Goal: Transaction & Acquisition: Purchase product/service

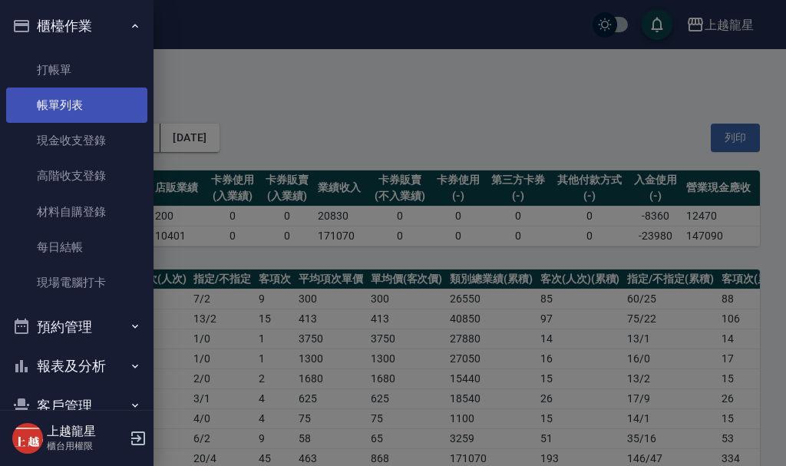
scroll to position [461, 0]
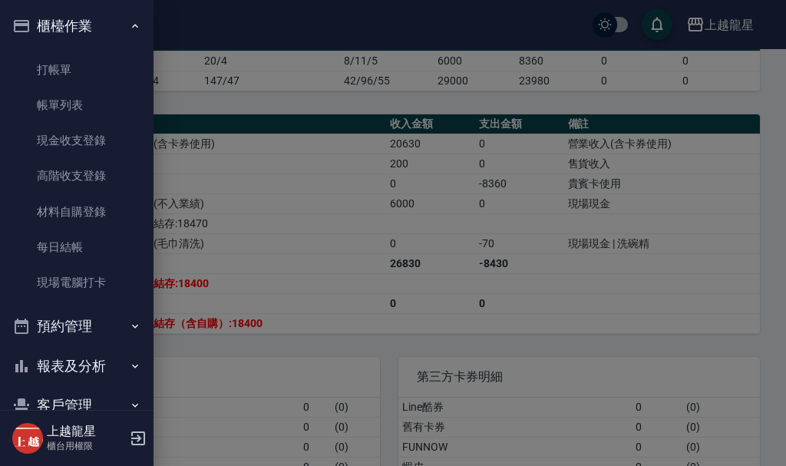
drag, startPoint x: 75, startPoint y: 282, endPoint x: 666, endPoint y: 256, distance: 591.1
click at [75, 282] on link "現場電腦打卡" at bounding box center [76, 282] width 141 height 35
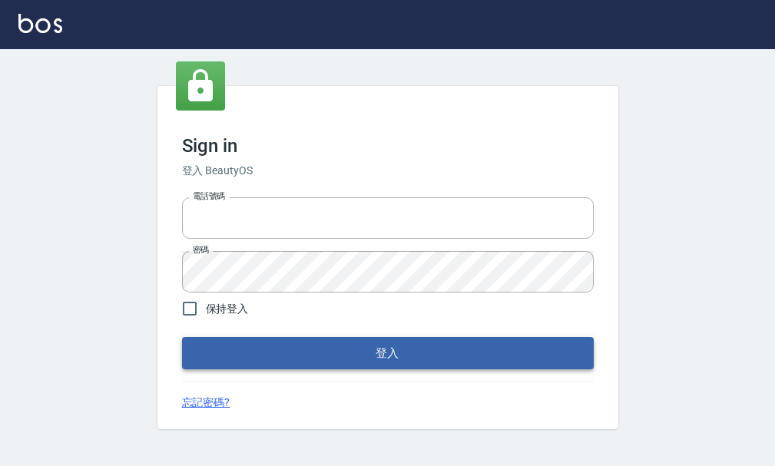
type input "25033354"
click at [402, 355] on button "登入" at bounding box center [388, 353] width 412 height 32
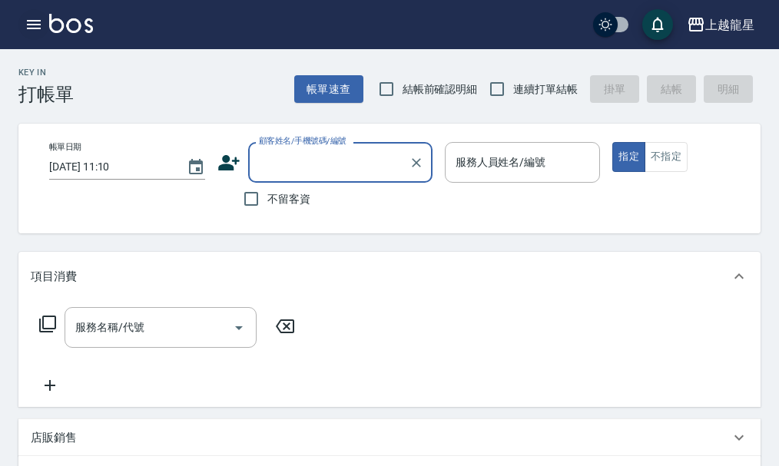
click at [35, 25] on icon "button" at bounding box center [34, 24] width 14 height 9
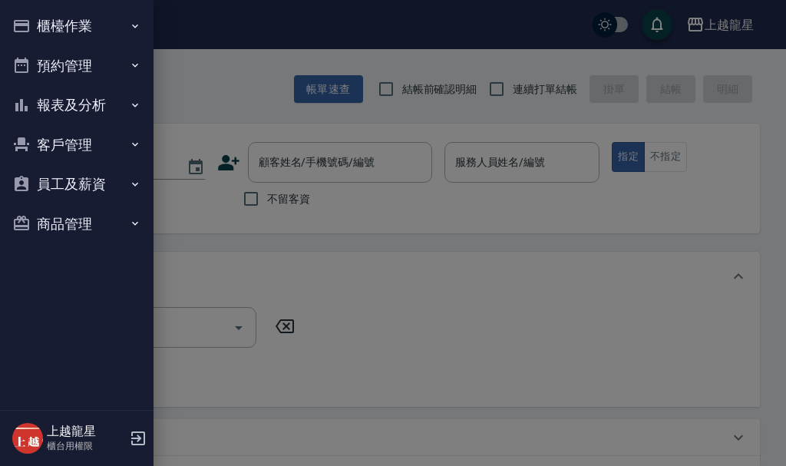
click at [60, 22] on button "櫃檯作業" at bounding box center [76, 26] width 141 height 40
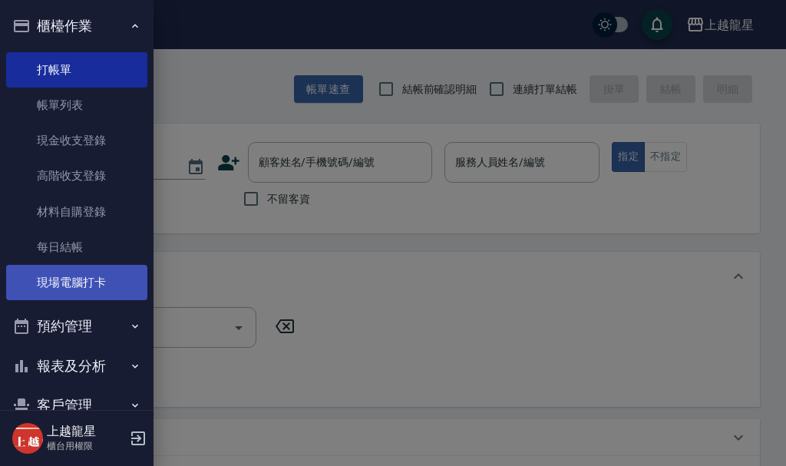
click at [71, 294] on link "現場電腦打卡" at bounding box center [76, 282] width 141 height 35
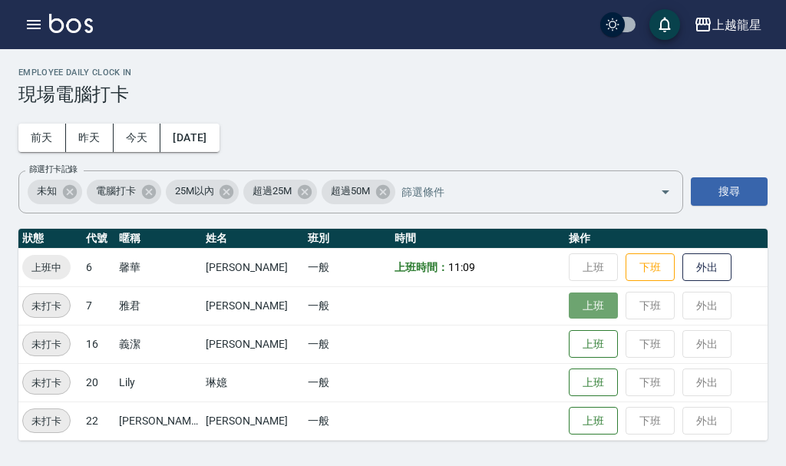
click at [569, 309] on button "上班" at bounding box center [593, 306] width 49 height 27
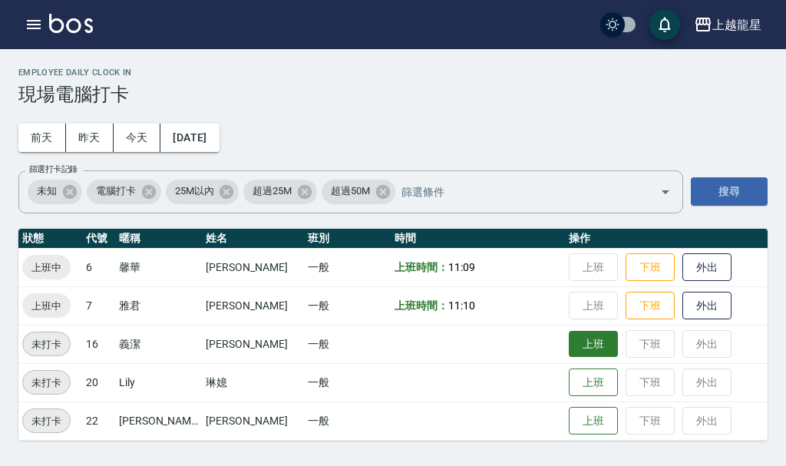
click at [569, 339] on button "上班" at bounding box center [593, 344] width 49 height 27
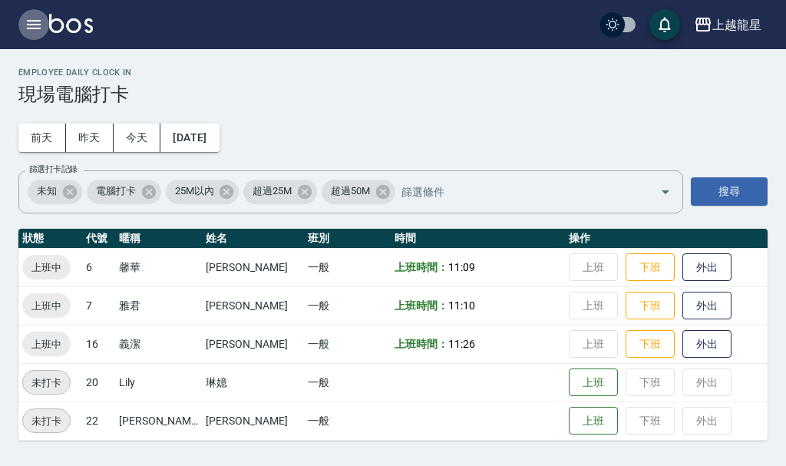
click at [41, 25] on icon "button" at bounding box center [34, 24] width 18 height 18
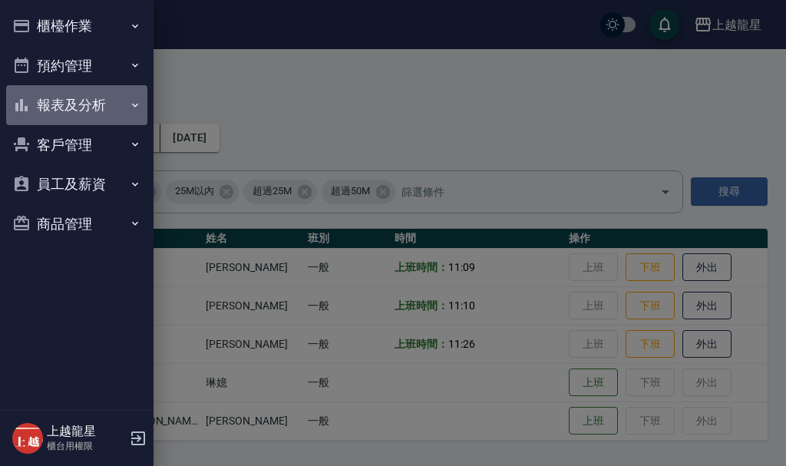
click at [84, 111] on button "報表及分析" at bounding box center [76, 105] width 141 height 40
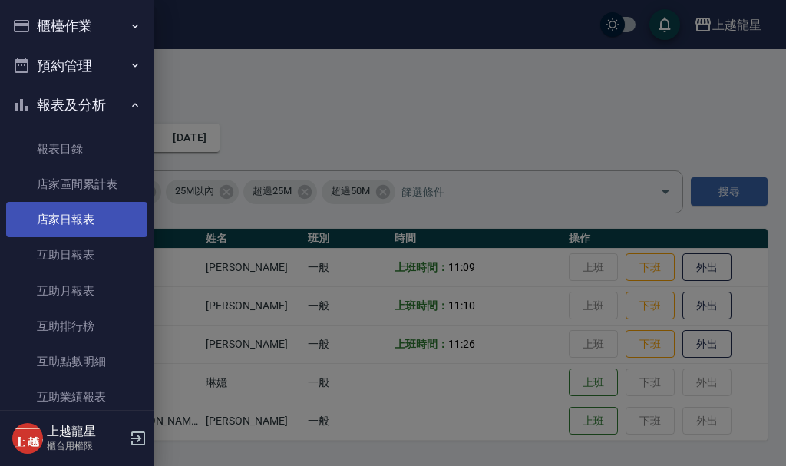
click at [56, 227] on link "店家日報表" at bounding box center [76, 219] width 141 height 35
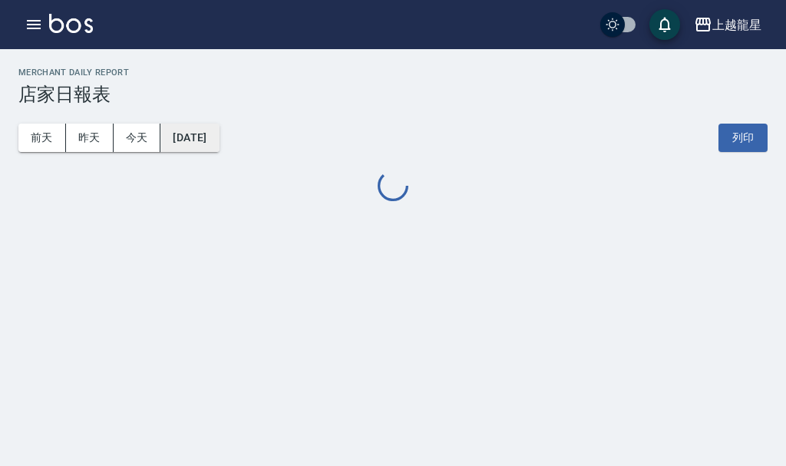
click at [219, 147] on button "[DATE]" at bounding box center [189, 138] width 58 height 28
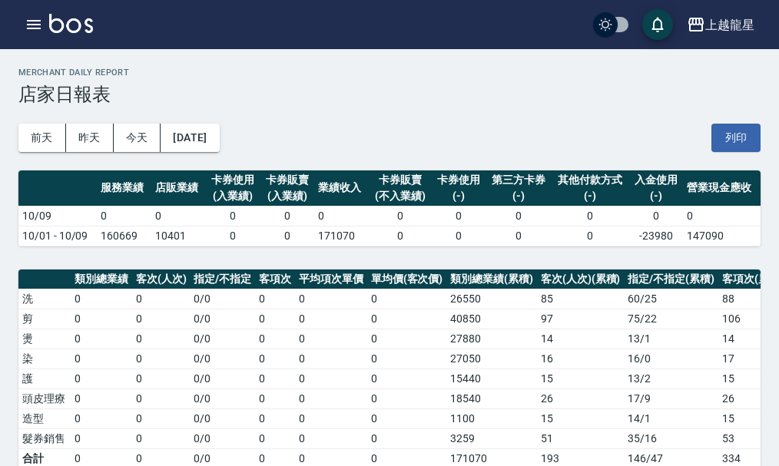
click at [219, 144] on button "[DATE]" at bounding box center [189, 138] width 58 height 28
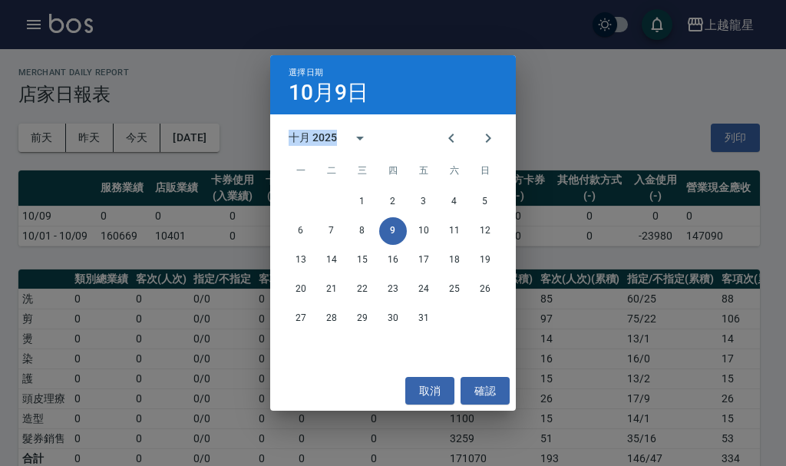
click at [219, 144] on div "選擇日期 10月9日 十月 2025 一 二 三 四 五 六 日 1 2 3 4 5 6 7 8 9 10 11 12 13 14 15 16 17 18 1…" at bounding box center [393, 233] width 786 height 466
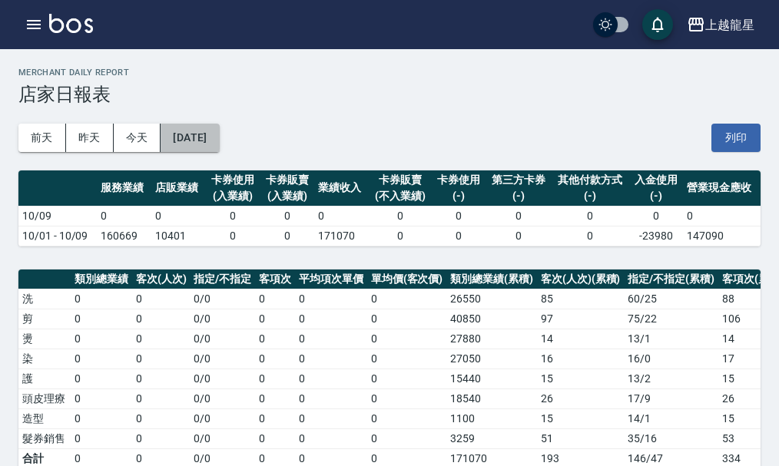
click at [219, 144] on button "[DATE]" at bounding box center [189, 138] width 58 height 28
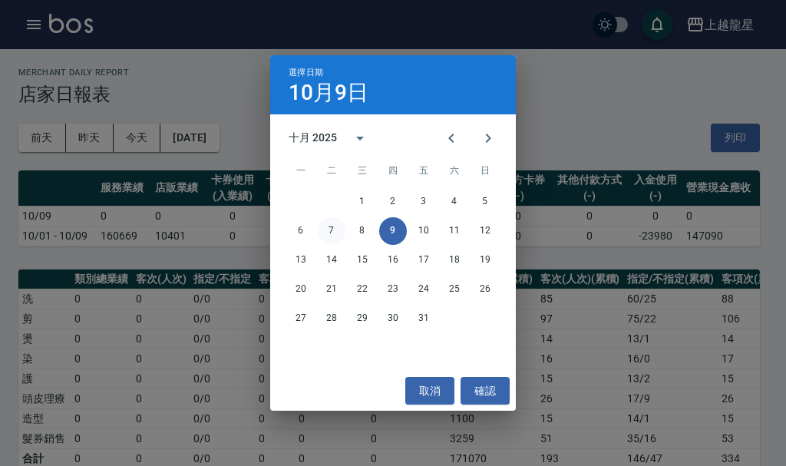
click at [333, 221] on button "7" at bounding box center [332, 231] width 28 height 28
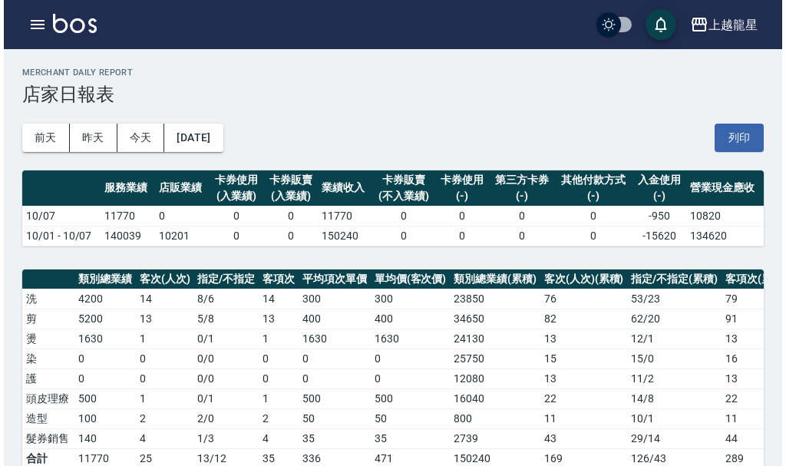
scroll to position [461, 0]
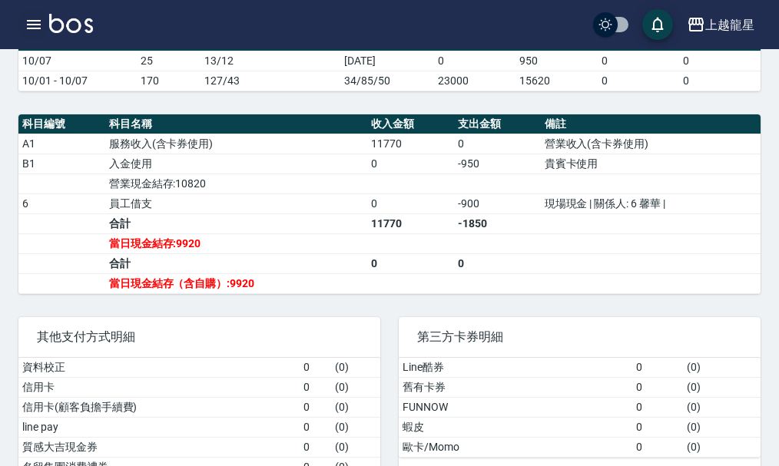
click at [31, 25] on icon "button" at bounding box center [34, 24] width 14 height 9
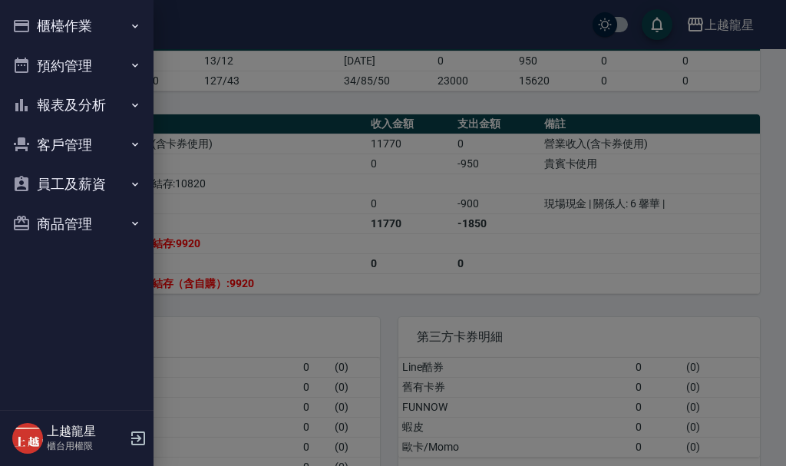
click at [98, 100] on button "報表及分析" at bounding box center [76, 105] width 141 height 40
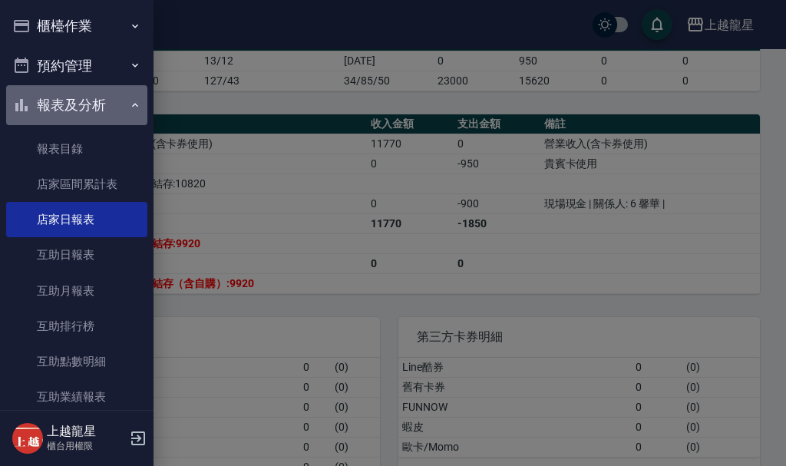
click at [94, 100] on button "報表及分析" at bounding box center [76, 105] width 141 height 40
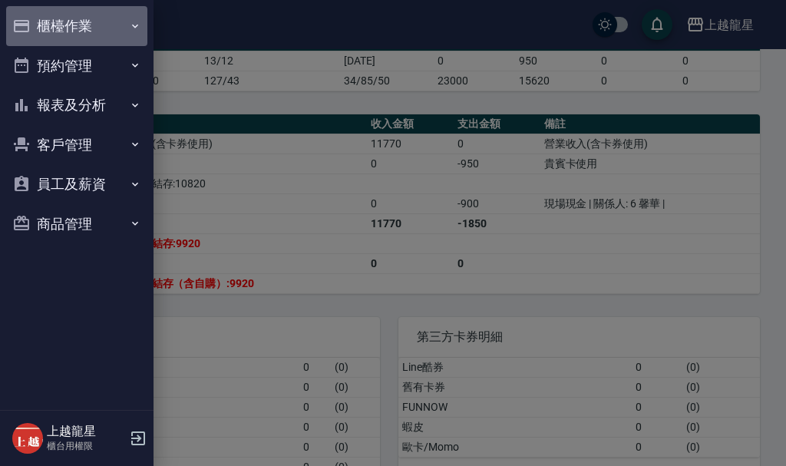
click at [83, 26] on button "櫃檯作業" at bounding box center [76, 26] width 141 height 40
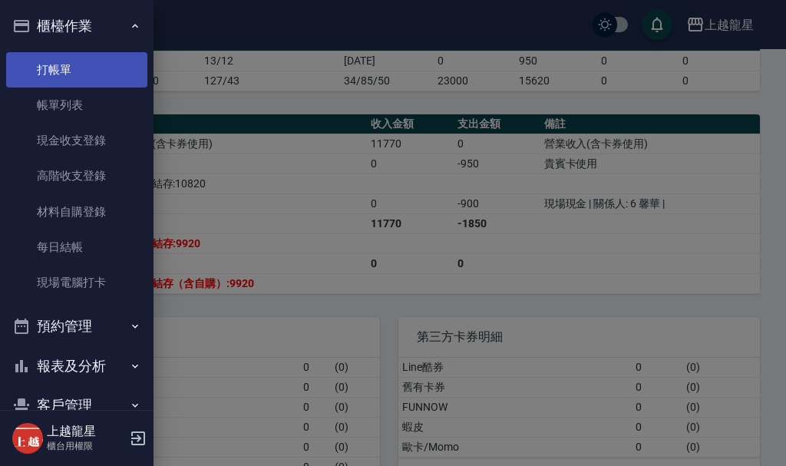
click at [71, 84] on link "打帳單" at bounding box center [76, 69] width 141 height 35
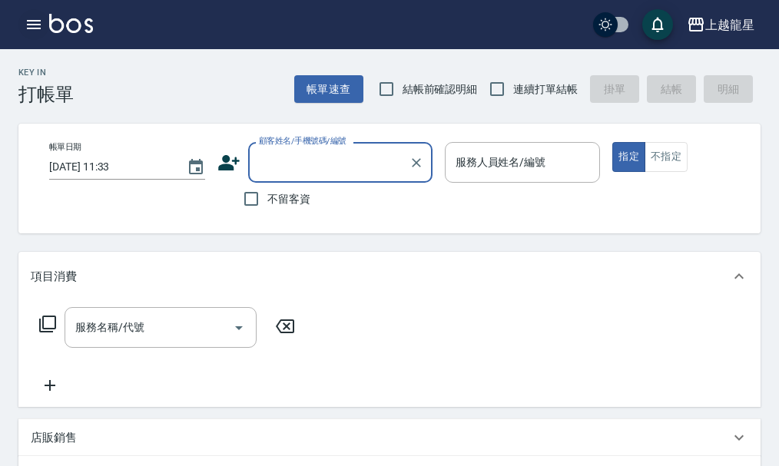
click at [27, 25] on icon "button" at bounding box center [34, 24] width 14 height 9
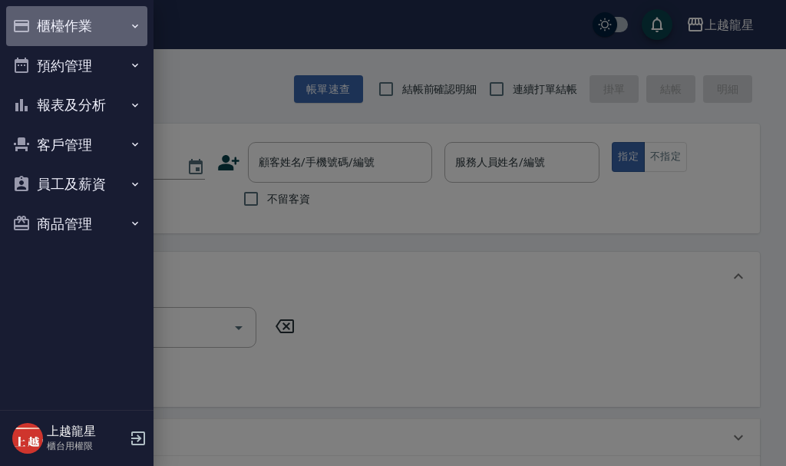
click at [52, 19] on button "櫃檯作業" at bounding box center [76, 26] width 141 height 40
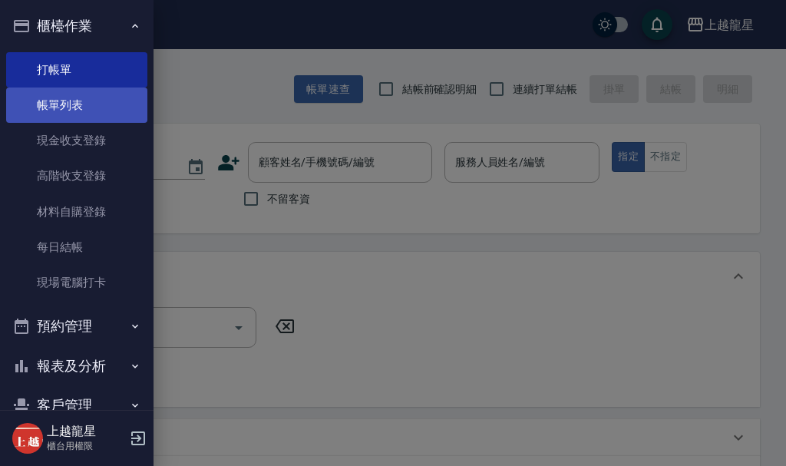
click at [53, 99] on link "帳單列表" at bounding box center [76, 105] width 141 height 35
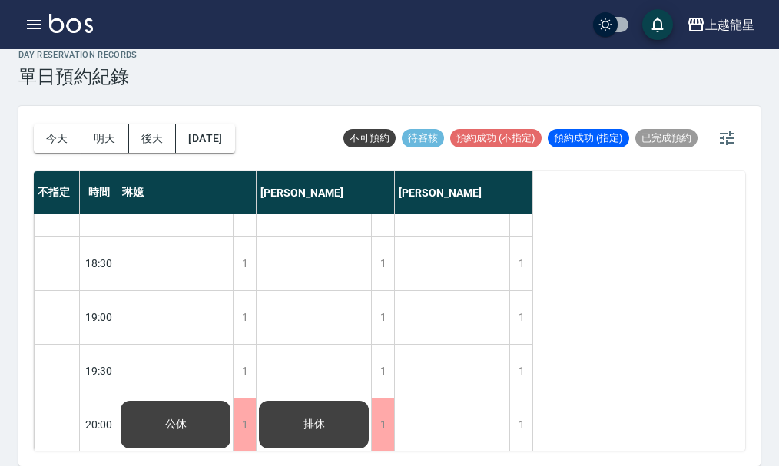
scroll to position [743, 0]
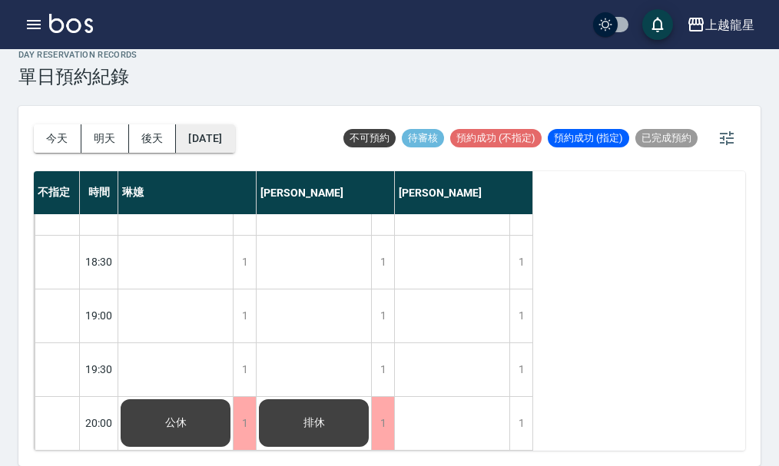
click at [216, 124] on button "2025/10/20" at bounding box center [205, 138] width 58 height 28
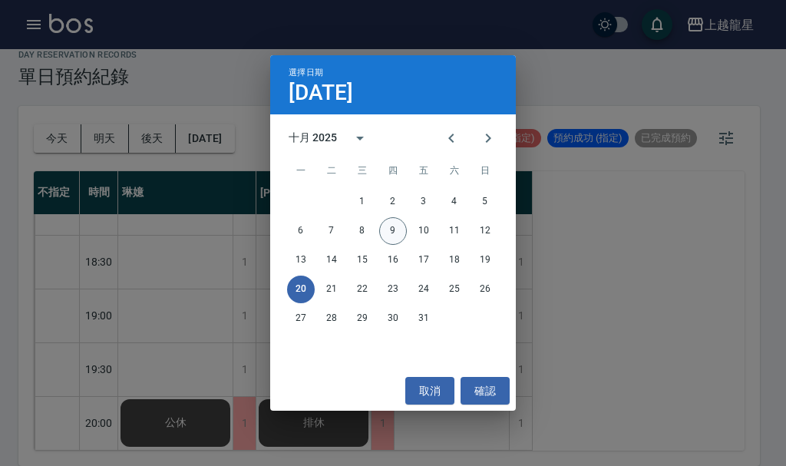
click at [395, 225] on button "9" at bounding box center [393, 231] width 28 height 28
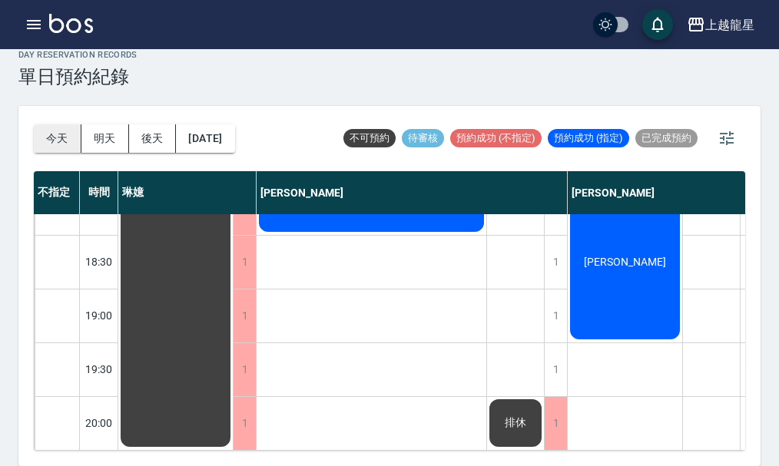
click at [61, 136] on button "今天" at bounding box center [58, 138] width 48 height 28
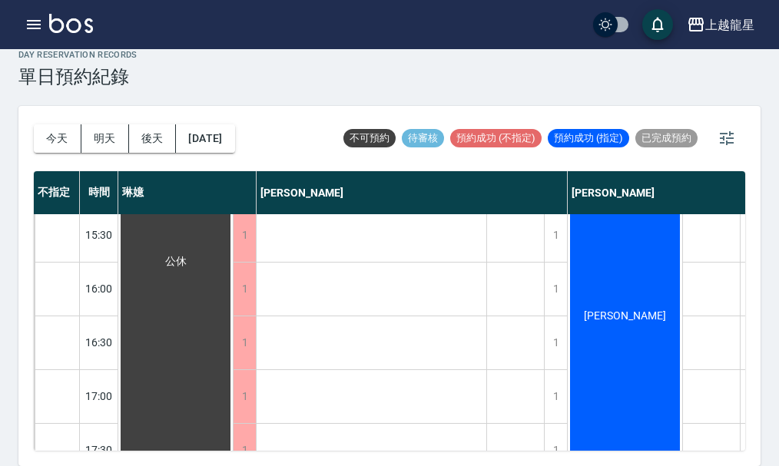
scroll to position [743, 0]
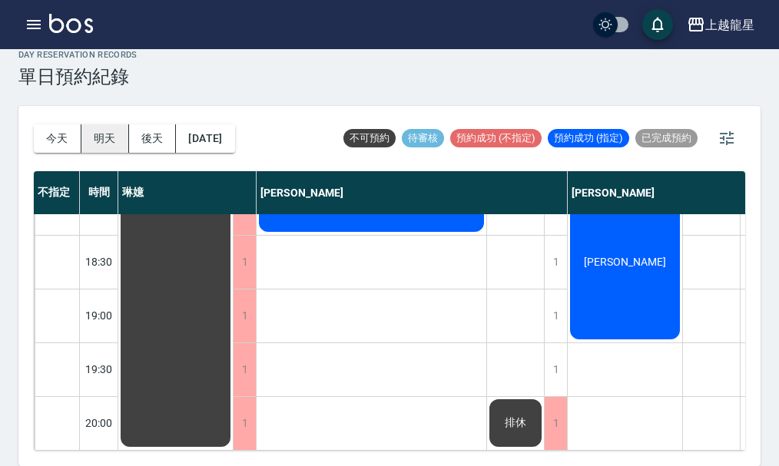
click at [98, 134] on button "明天" at bounding box center [105, 138] width 48 height 28
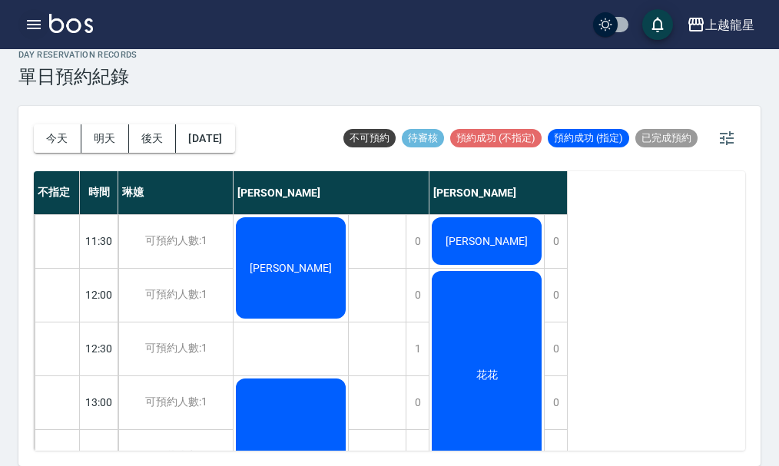
click at [21, 25] on button "button" at bounding box center [33, 24] width 31 height 31
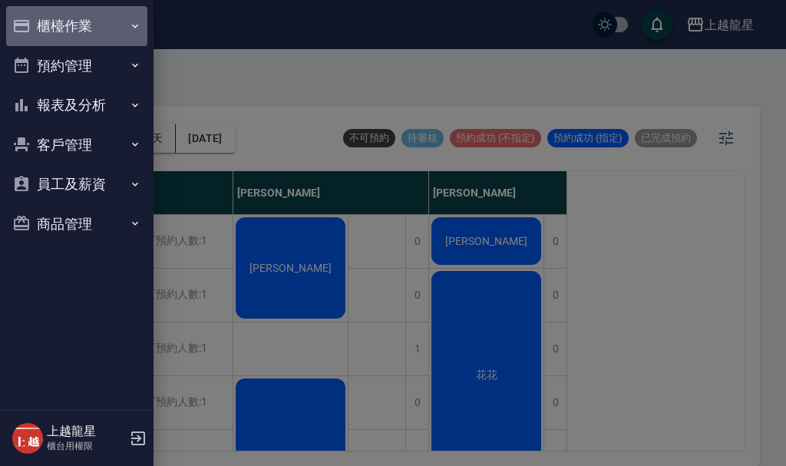
click at [73, 33] on button "櫃檯作業" at bounding box center [76, 26] width 141 height 40
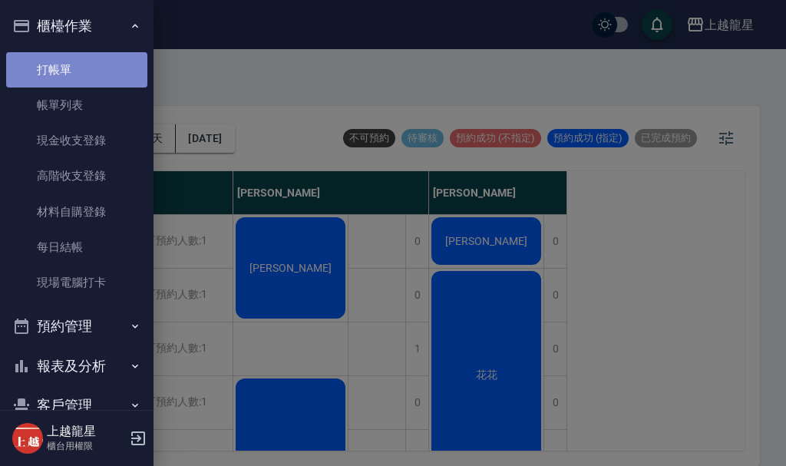
click at [89, 73] on link "打帳單" at bounding box center [76, 69] width 141 height 35
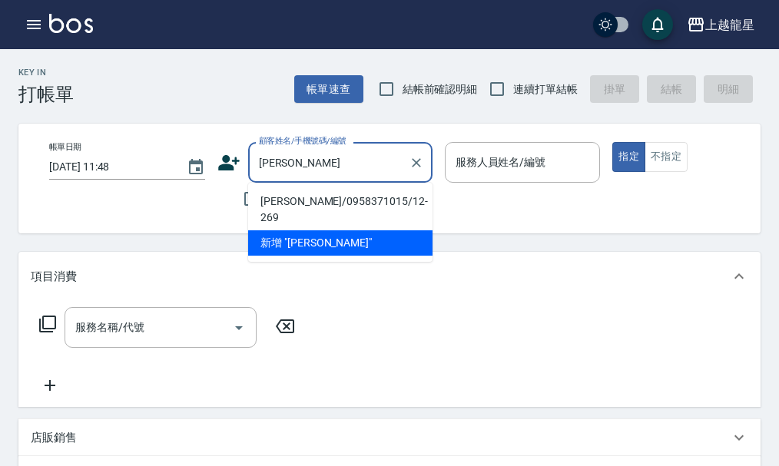
click at [313, 200] on li "李辰皓/0958371015/12-269" at bounding box center [340, 209] width 184 height 41
type input "李辰皓/0958371015/12-269"
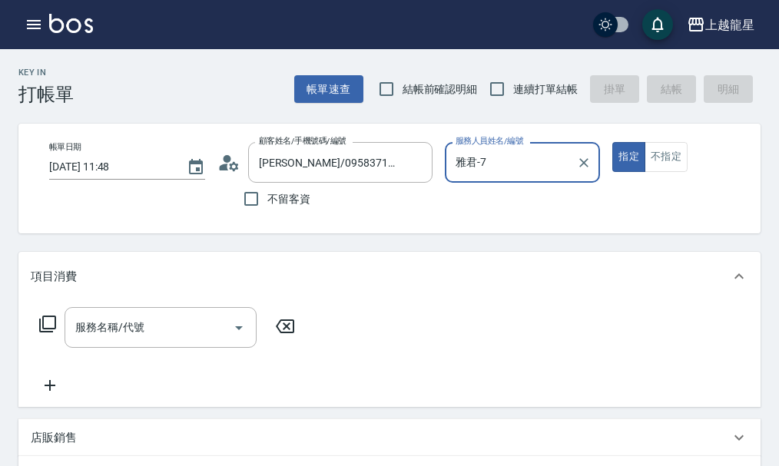
type input "雅君-7"
click at [117, 341] on div "服務名稱/代號 服務名稱/代號" at bounding box center [161, 327] width 192 height 41
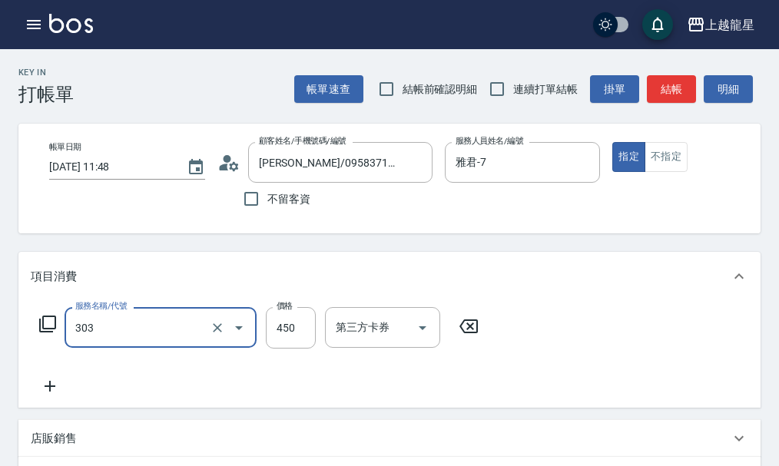
type input "剪髮(303)"
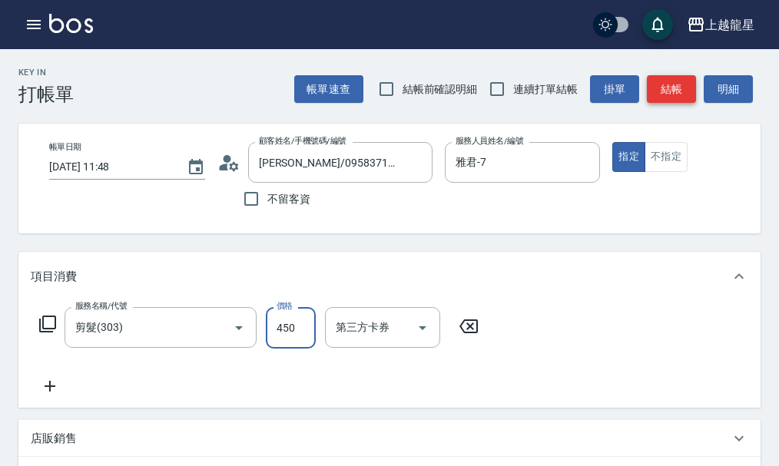
click at [677, 92] on button "結帳" at bounding box center [671, 89] width 49 height 28
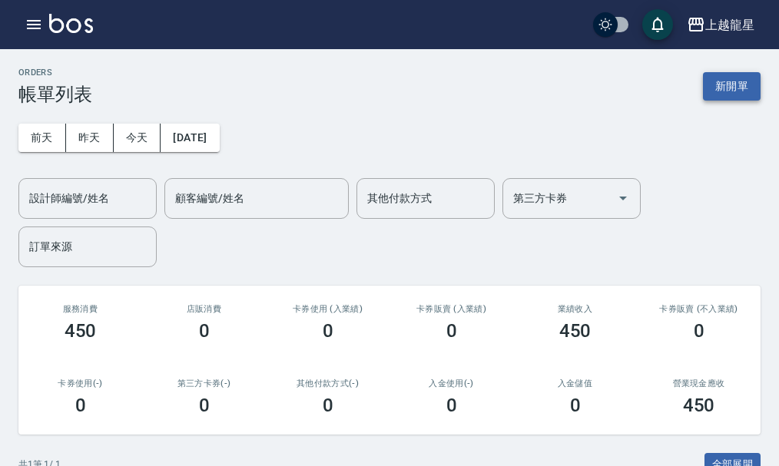
click at [719, 82] on button "新開單" at bounding box center [732, 86] width 58 height 28
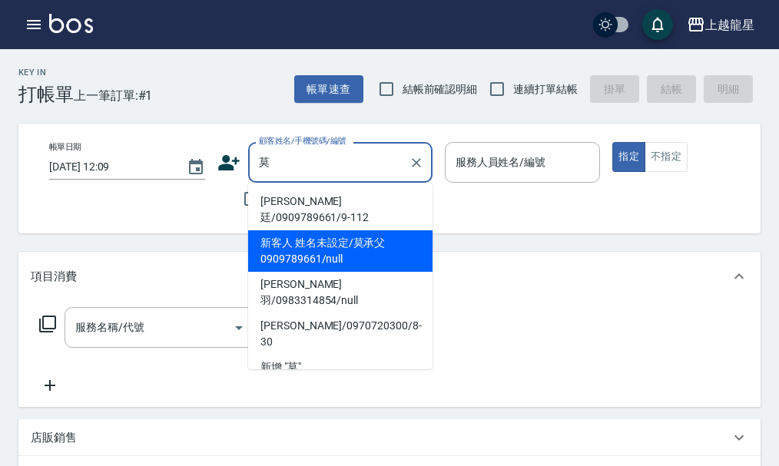
click at [306, 233] on li "新客人 姓名未設定/莫承父0909789661/null" at bounding box center [340, 250] width 184 height 41
type input "新客人 姓名未設定/莫承父0909789661/null"
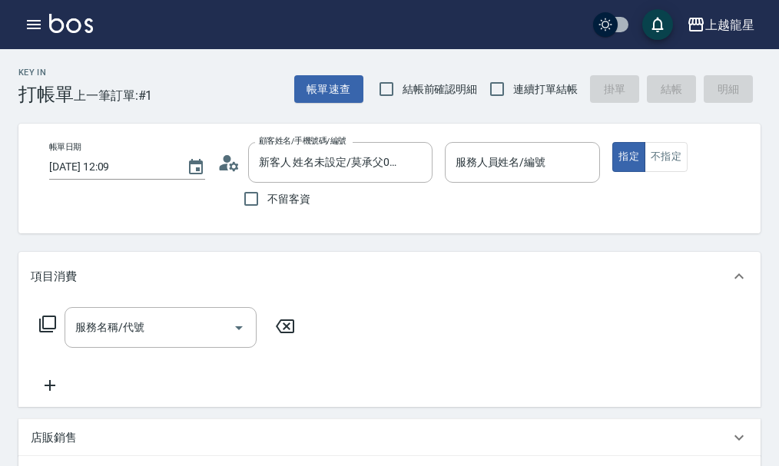
click at [225, 160] on circle at bounding box center [227, 159] width 8 height 8
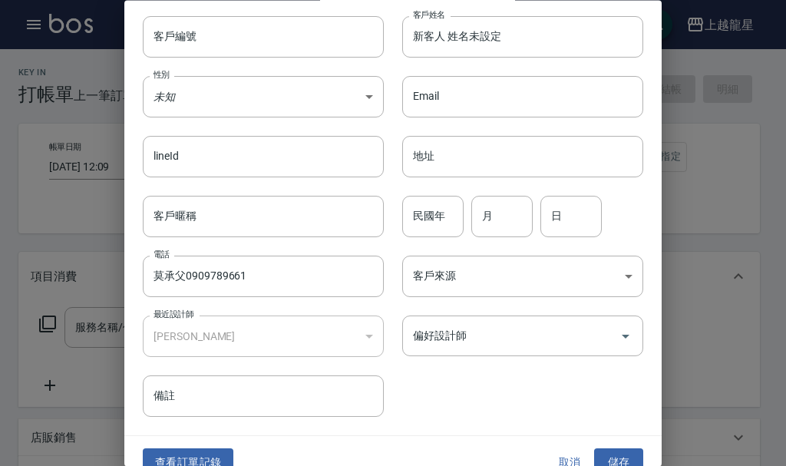
scroll to position [66, 0]
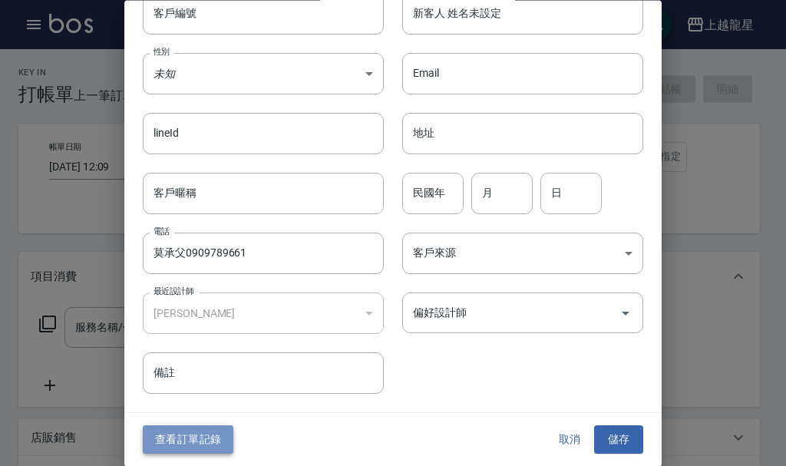
click at [174, 442] on button "查看訂單記錄" at bounding box center [188, 440] width 91 height 28
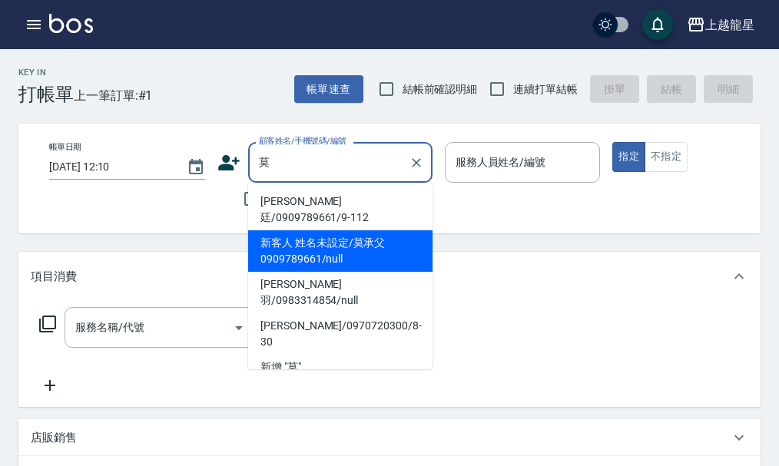
click at [292, 230] on li "新客人 姓名未設定/莫承父0909789661/null" at bounding box center [340, 250] width 184 height 41
type input "新客人 姓名未設定/莫承父0909789661/null"
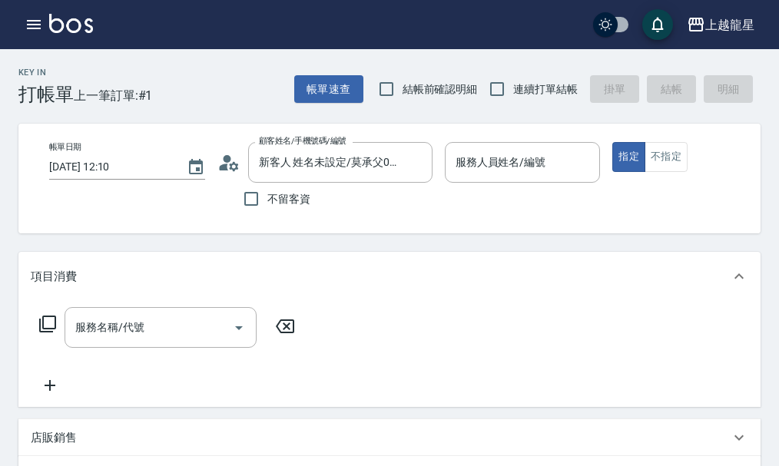
click at [231, 157] on icon at bounding box center [228, 162] width 23 height 23
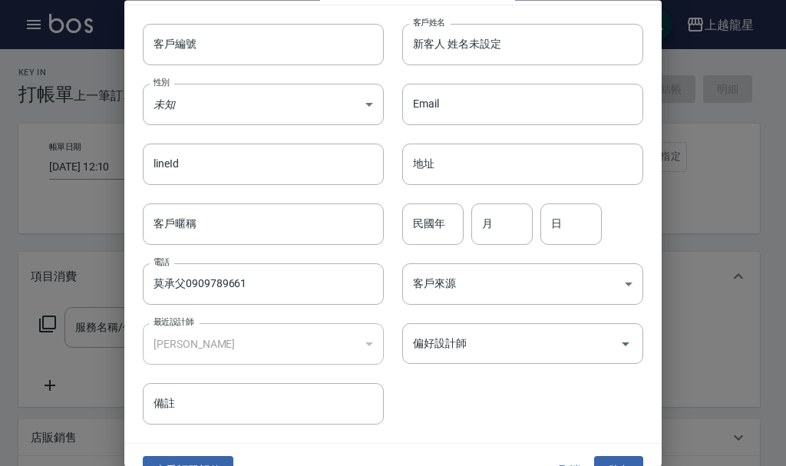
scroll to position [66, 0]
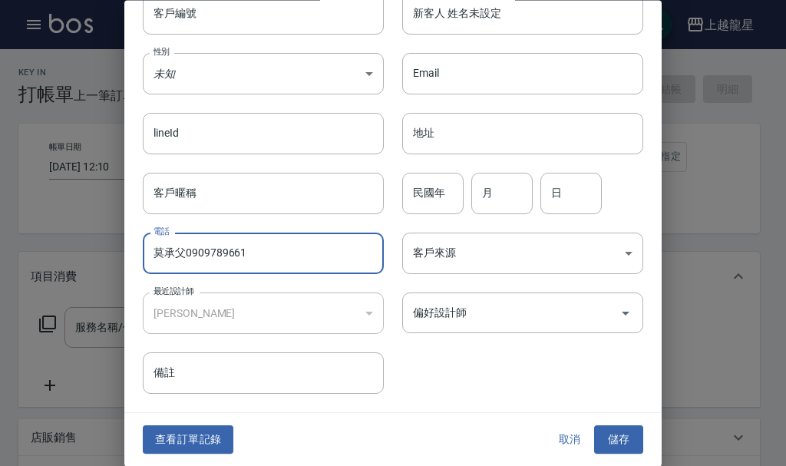
drag, startPoint x: 187, startPoint y: 257, endPoint x: 86, endPoint y: 247, distance: 101.1
click at [90, 259] on div "編輯客戶資料 最新顧客編號: 2-1 客戶編號 客戶編號 客戶姓名 新客人 姓名未設定 客戶姓名 性別 未知 UNKNOWN 性別 Email Email l…" at bounding box center [393, 233] width 786 height 466
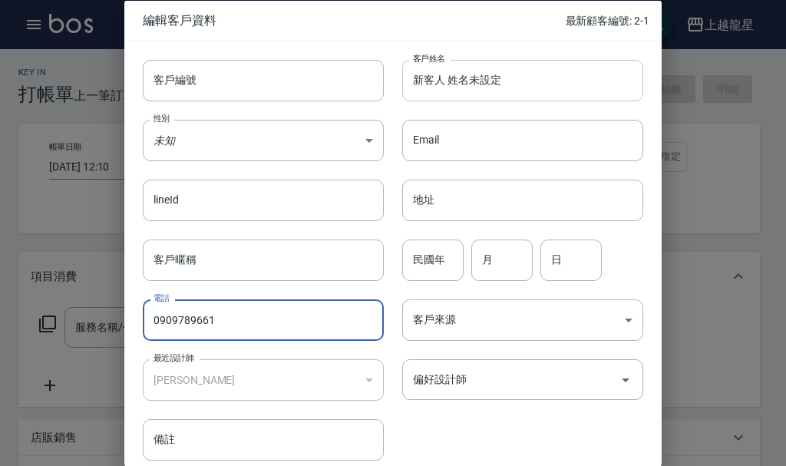
type input "0909789661"
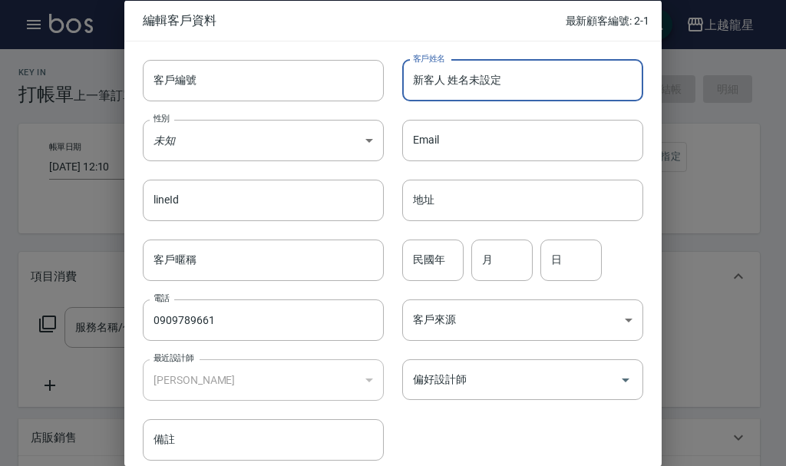
drag, startPoint x: 522, startPoint y: 78, endPoint x: 298, endPoint y: 117, distance: 227.6
click at [298, 117] on div "客戶編號 客戶編號 客戶姓名 新客人 姓名未設定 客戶姓名 性別 未知 UNKNOWN 性別 Email Email lineId lineId 地址 地址 …" at bounding box center [383, 251] width 519 height 420
paste input "莫承父"
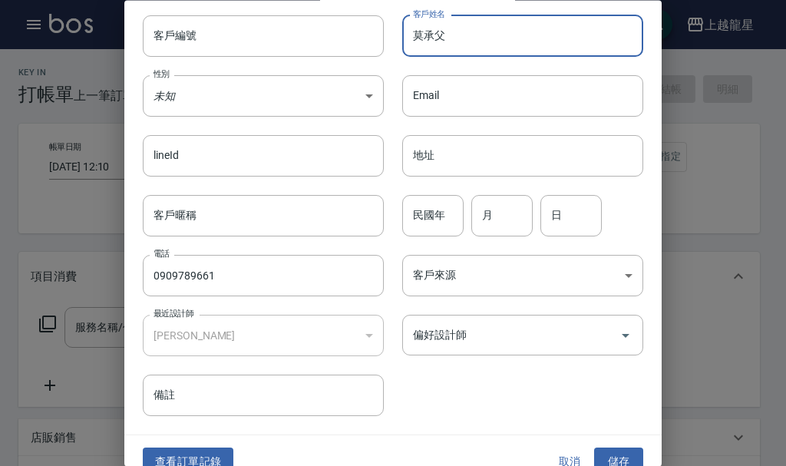
scroll to position [66, 0]
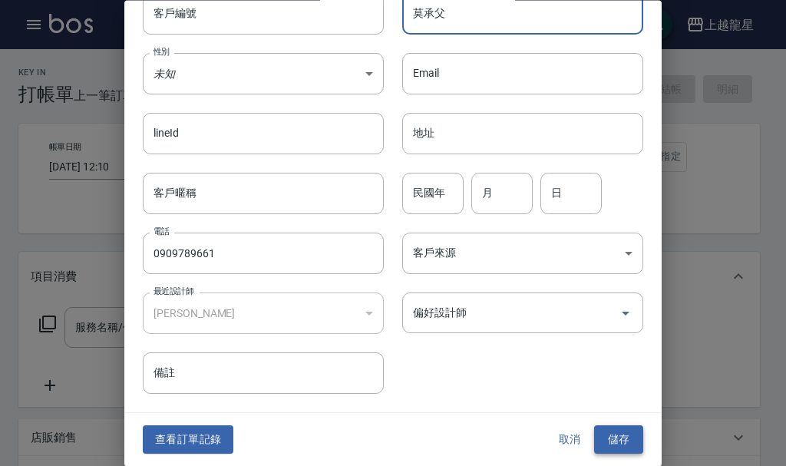
type input "莫承父"
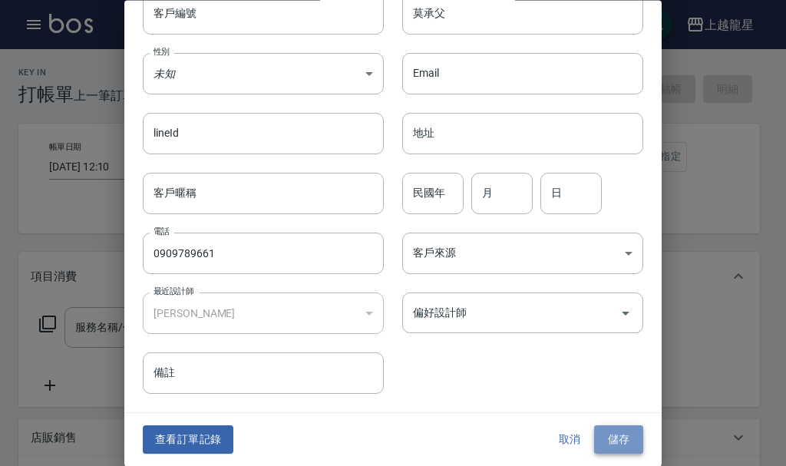
click at [614, 433] on button "儲存" at bounding box center [618, 440] width 49 height 28
click at [568, 435] on button "取消" at bounding box center [569, 440] width 49 height 28
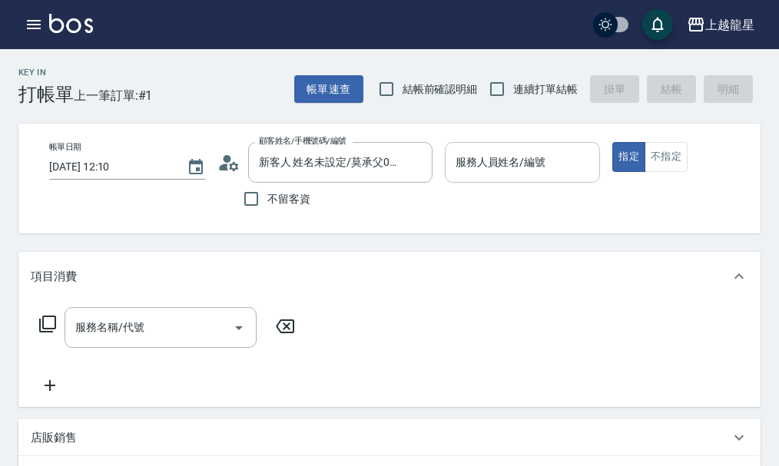
click at [521, 170] on input "服務人員姓名/編號" at bounding box center [523, 162] width 142 height 27
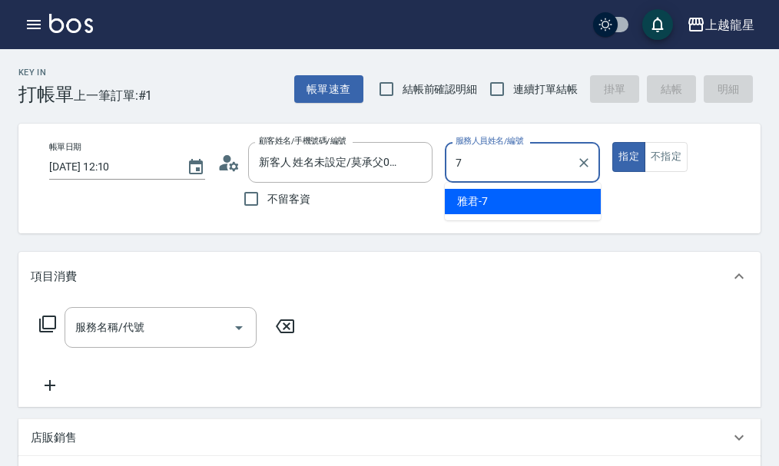
type input "雅君-7"
type button "true"
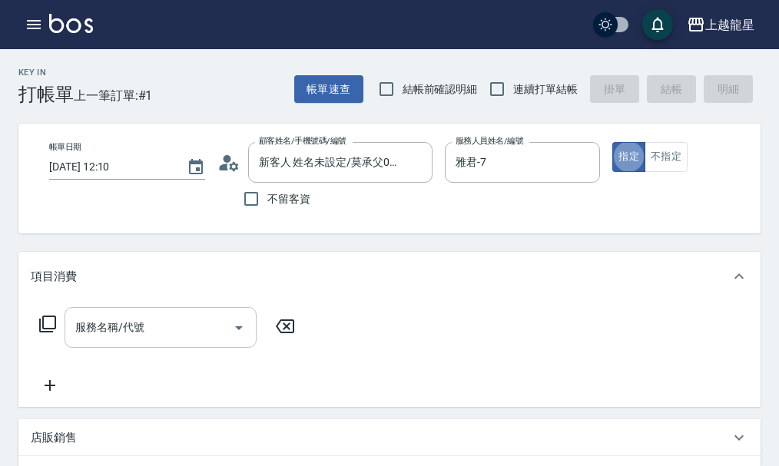
click at [210, 341] on input "服務名稱/代號" at bounding box center [148, 327] width 155 height 27
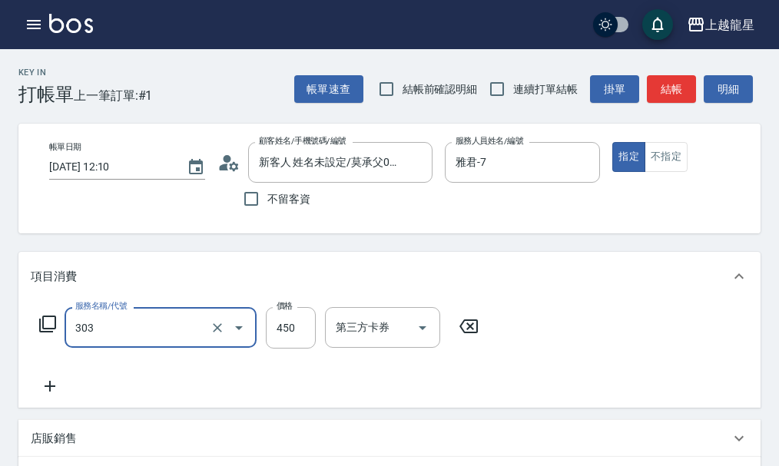
type input "剪髮(303)"
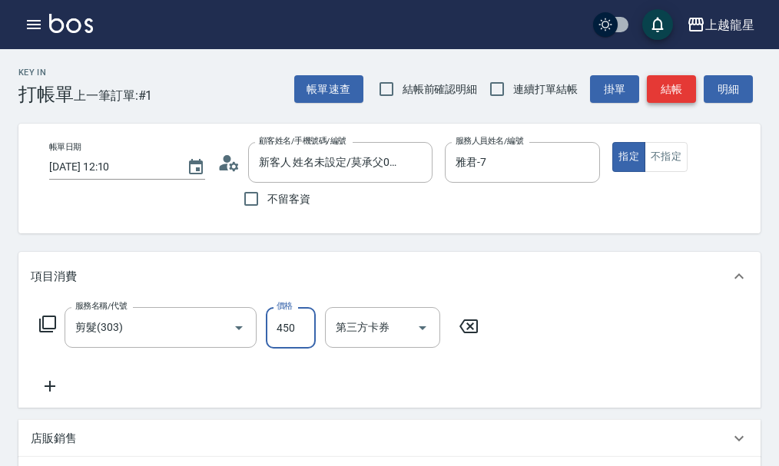
click at [655, 93] on button "結帳" at bounding box center [671, 89] width 49 height 28
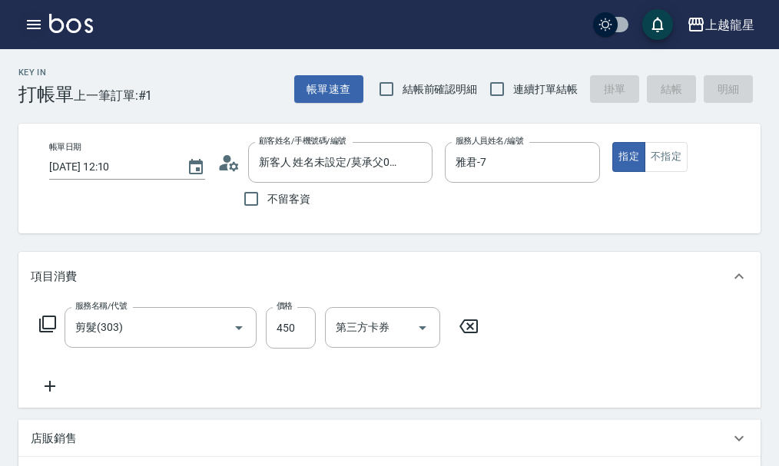
click at [20, 16] on button "button" at bounding box center [33, 24] width 31 height 31
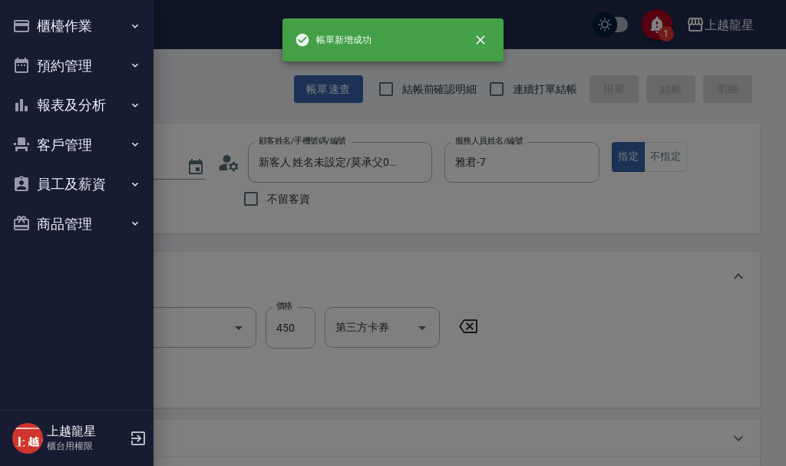
click at [63, 27] on button "櫃檯作業" at bounding box center [76, 26] width 141 height 40
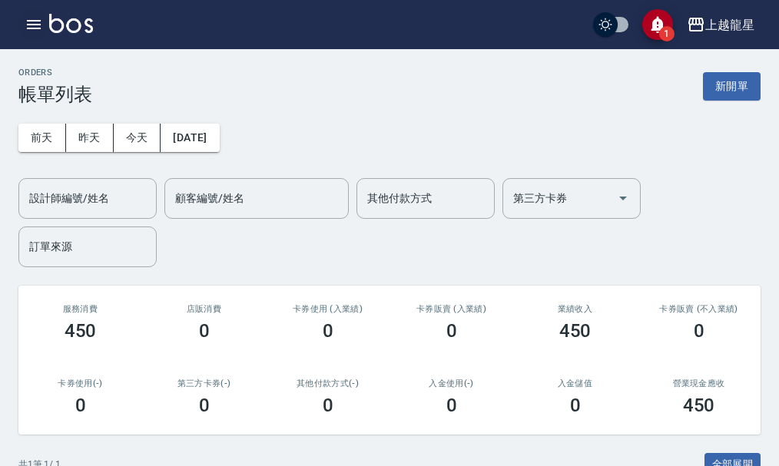
click at [27, 28] on icon "button" at bounding box center [34, 24] width 14 height 9
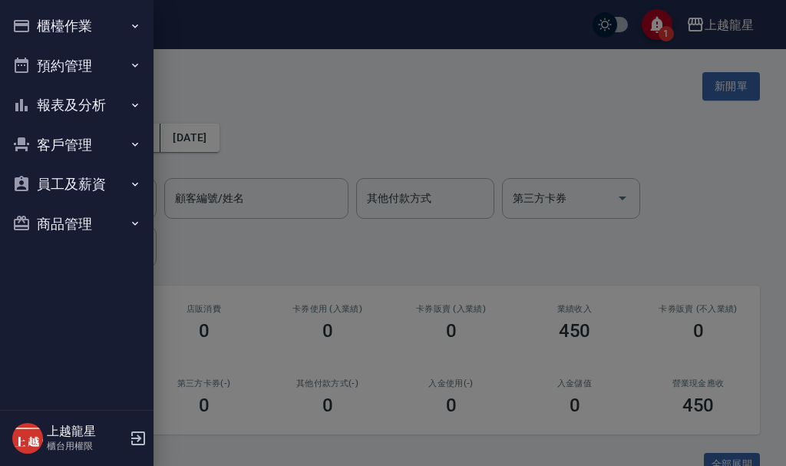
click at [71, 145] on button "客戶管理" at bounding box center [76, 145] width 141 height 40
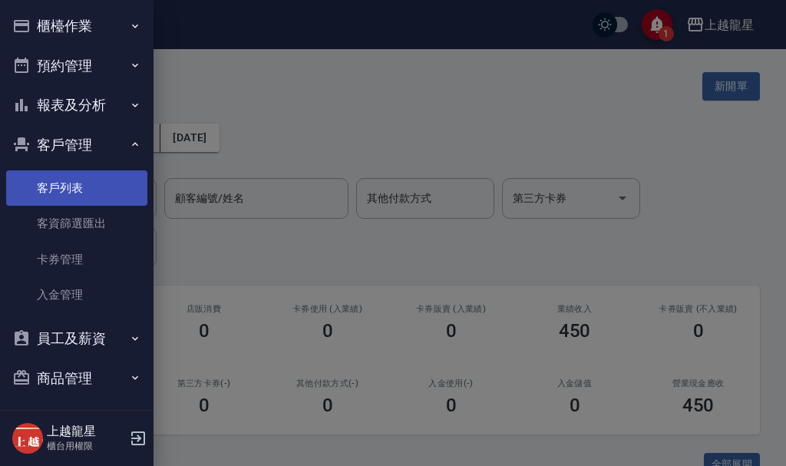
click at [82, 189] on link "客戶列表" at bounding box center [76, 187] width 141 height 35
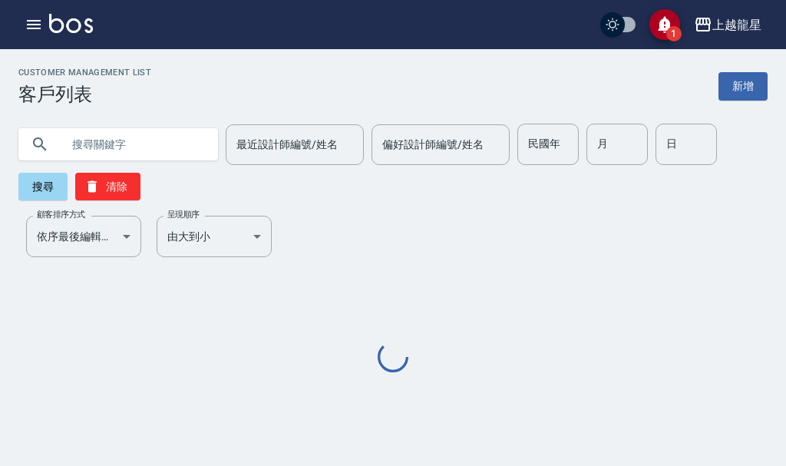
click at [117, 147] on input "text" at bounding box center [133, 144] width 144 height 41
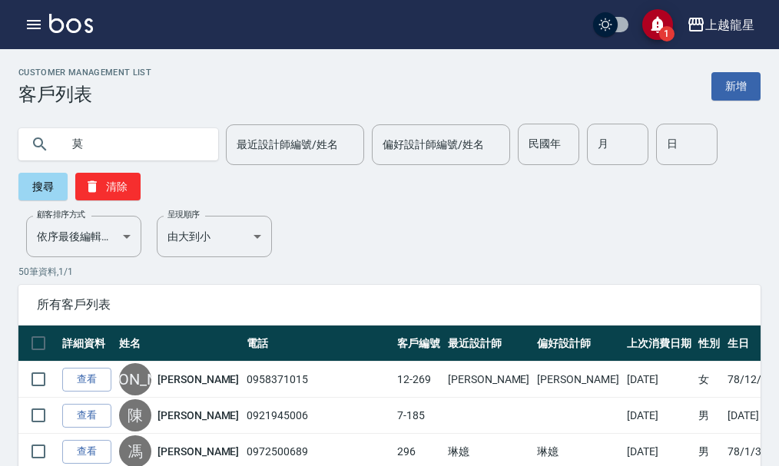
type input "莫"
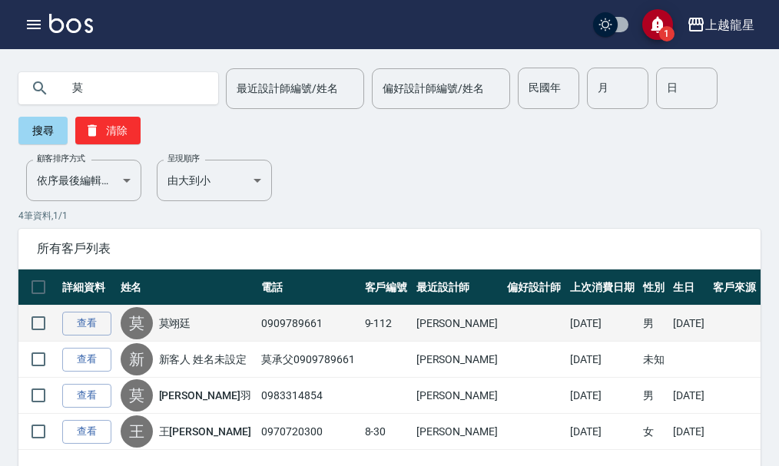
scroll to position [112, 0]
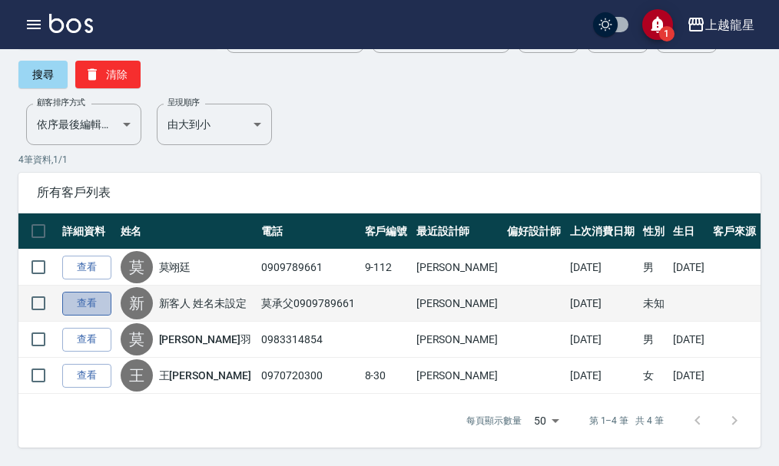
click at [68, 306] on link "查看" at bounding box center [86, 304] width 49 height 24
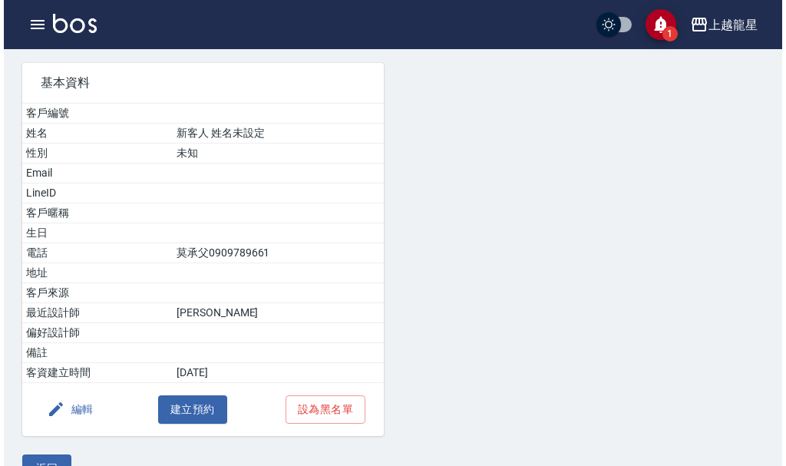
scroll to position [139, 0]
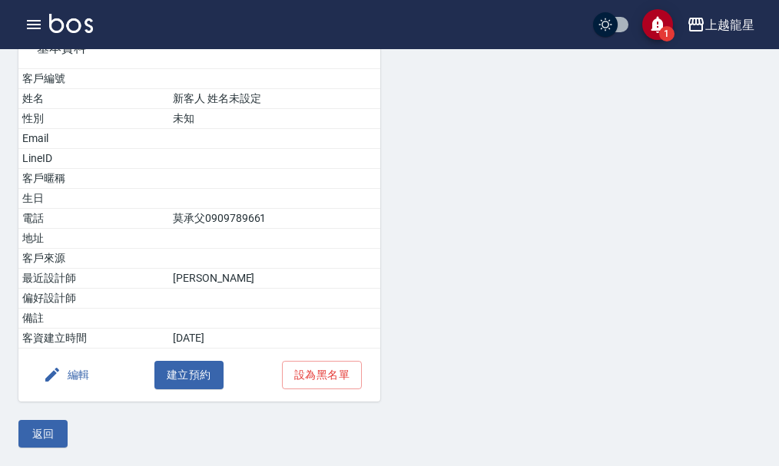
click at [72, 379] on button "編輯" at bounding box center [66, 375] width 59 height 28
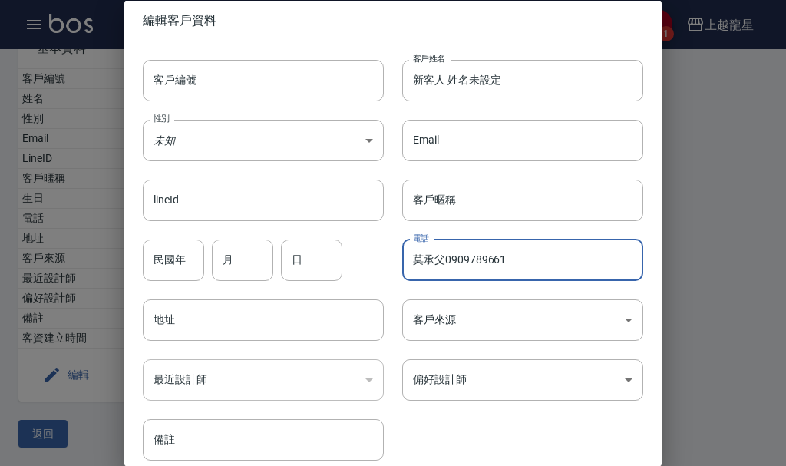
drag, startPoint x: 438, startPoint y: 264, endPoint x: 387, endPoint y: 278, distance: 53.3
click at [387, 278] on div "電話 莫承父0909789661 電話" at bounding box center [514, 250] width 260 height 60
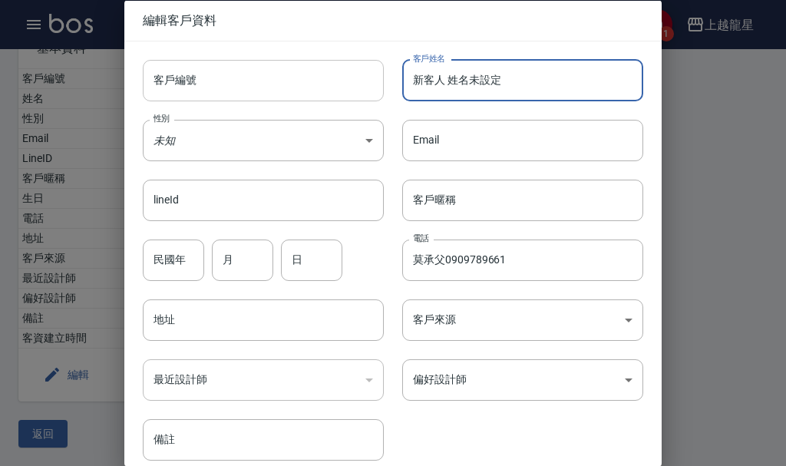
drag, startPoint x: 514, startPoint y: 84, endPoint x: 236, endPoint y: 94, distance: 278.9
click at [236, 94] on div "客戶編號 客戶編號 客戶姓名 新客人 姓名未設定 客戶姓名 性別 未知 UNKNOWN 性別 Email Email lineId lineId 客戶暱稱 客…" at bounding box center [383, 251] width 519 height 420
paste input "莫承父"
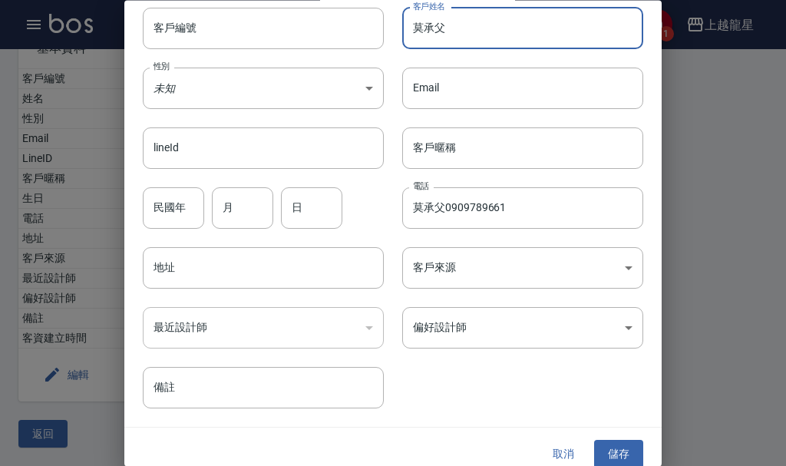
scroll to position [66, 0]
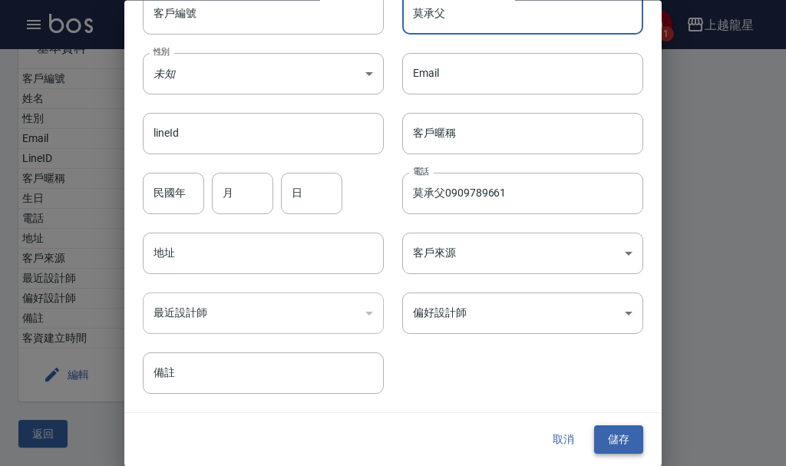
type input "莫承父"
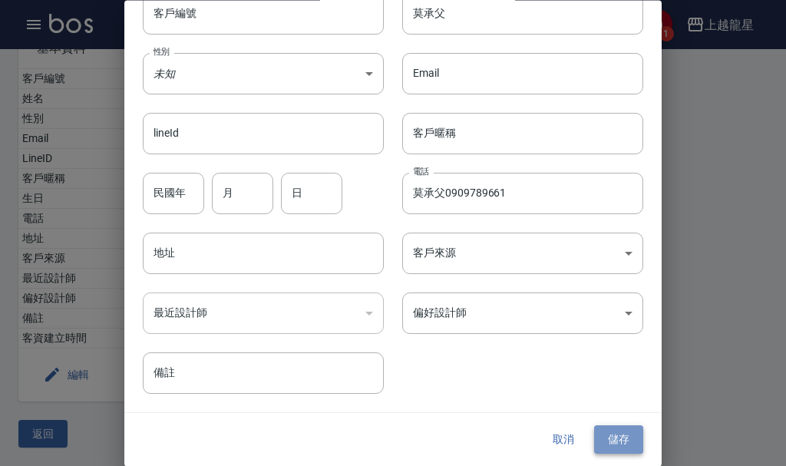
click at [614, 441] on button "儲存" at bounding box center [618, 440] width 49 height 28
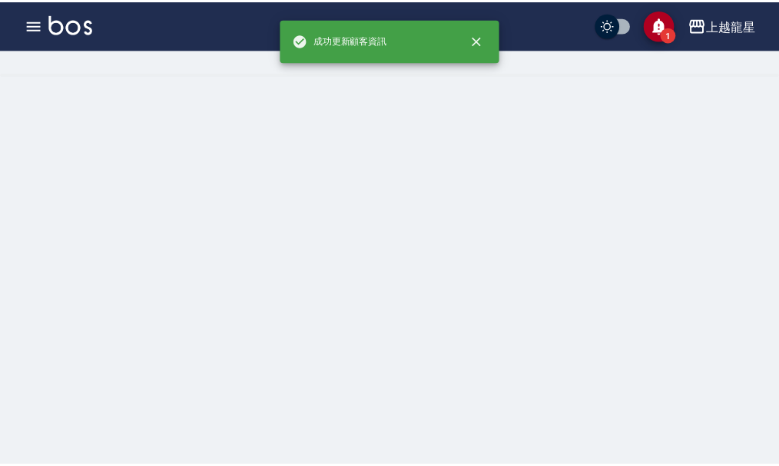
scroll to position [0, 0]
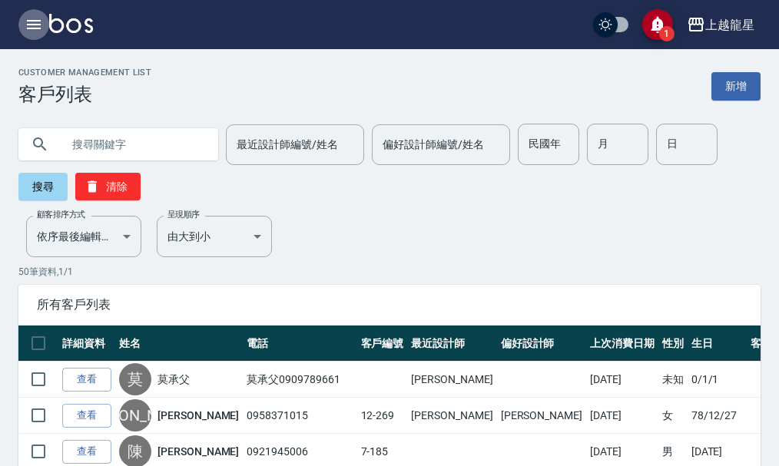
click at [35, 22] on icon "button" at bounding box center [34, 24] width 14 height 9
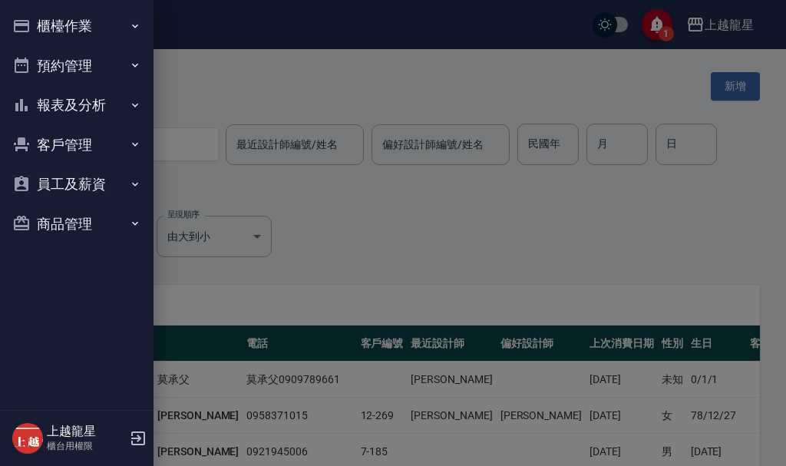
click at [652, 26] on div at bounding box center [393, 233] width 786 height 466
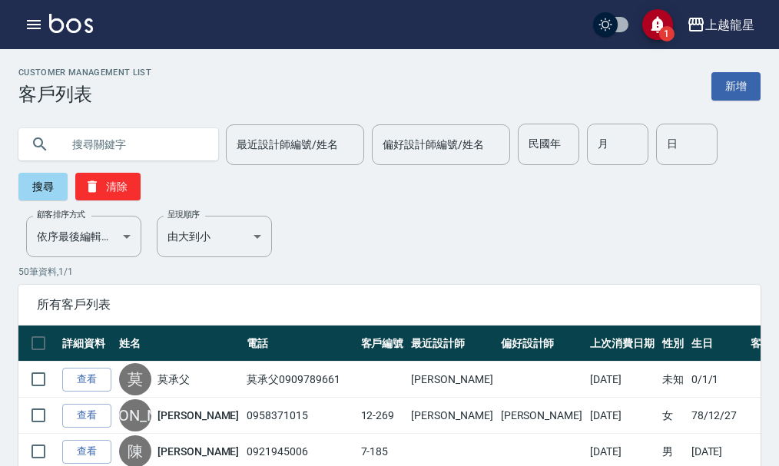
click at [655, 25] on icon "save" at bounding box center [658, 24] width 16 height 18
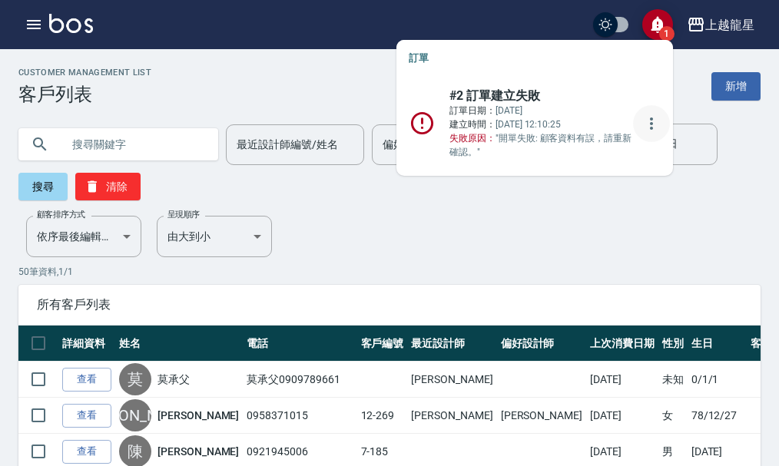
click at [642, 122] on icon "more" at bounding box center [651, 123] width 18 height 18
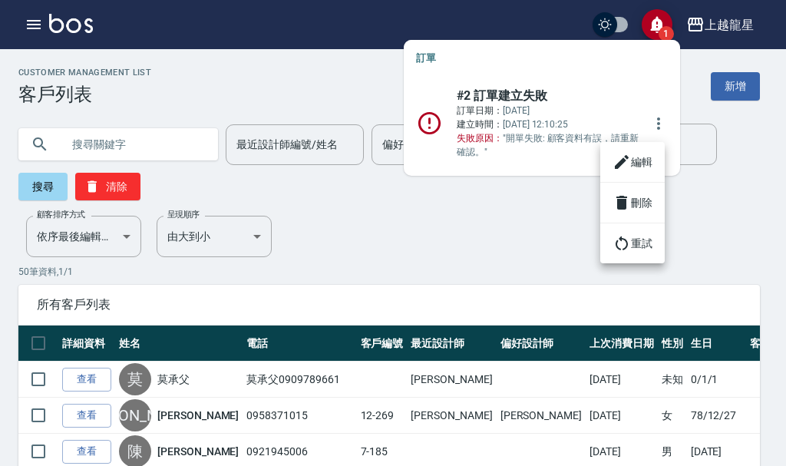
click at [634, 163] on li "編輯" at bounding box center [632, 162] width 65 height 28
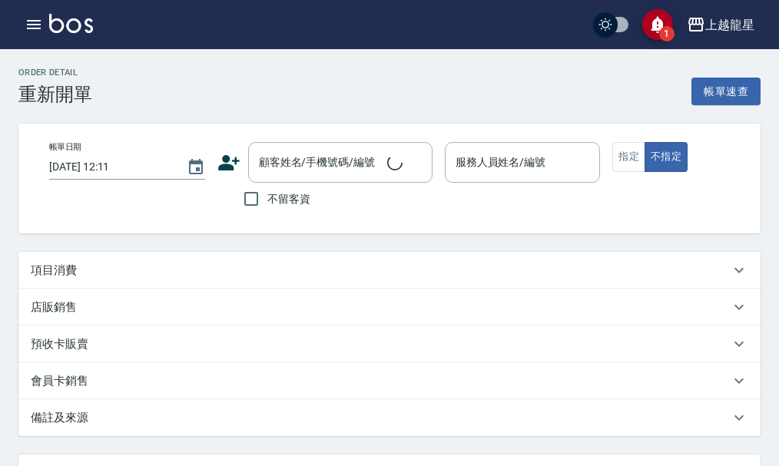
type input "2025/10/09 12:10"
type input "雅君-7"
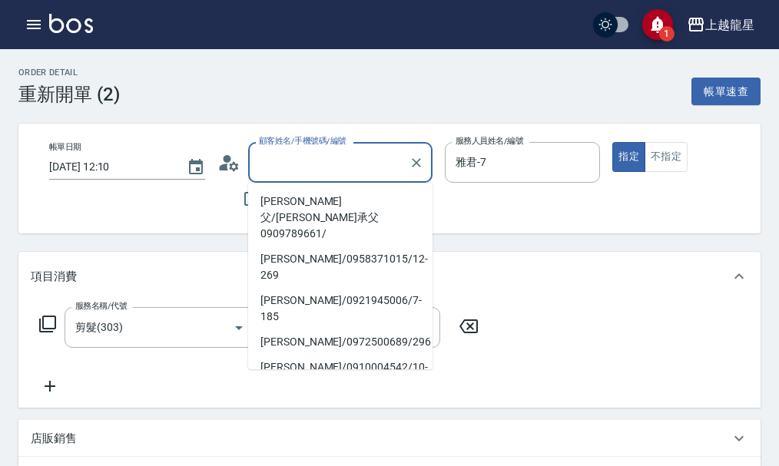
click at [364, 170] on div "顧客姓名/手機號碼/編號 顧客姓名/手機號碼/編號" at bounding box center [340, 162] width 184 height 41
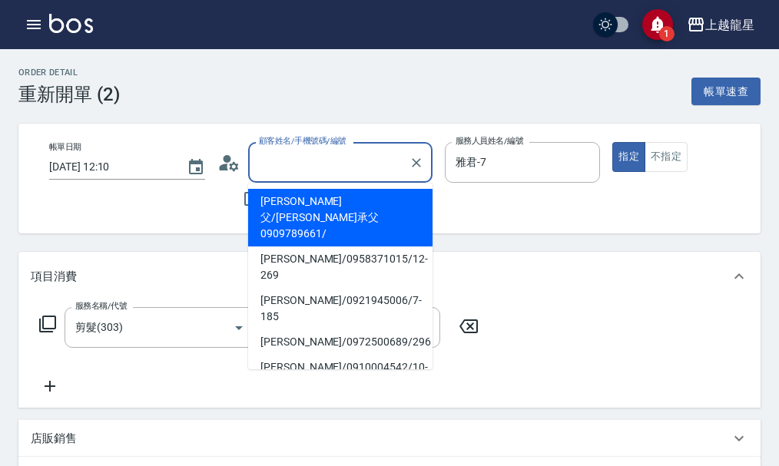
click at [327, 203] on li "莫承父/莫承父0909789661/" at bounding box center [340, 218] width 184 height 58
type input "莫承父/莫承父0909789661/"
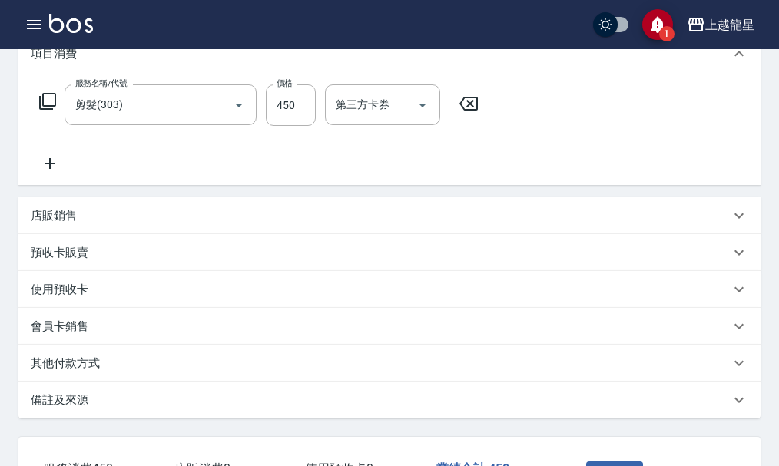
scroll to position [352, 0]
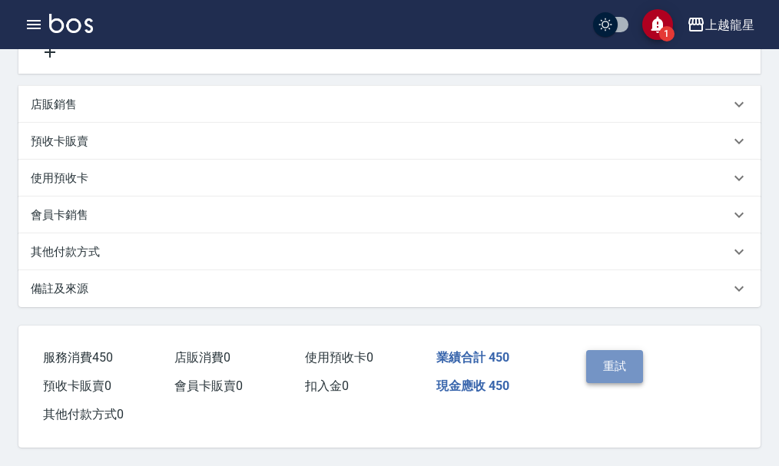
click at [617, 357] on button "重試" at bounding box center [615, 366] width 58 height 32
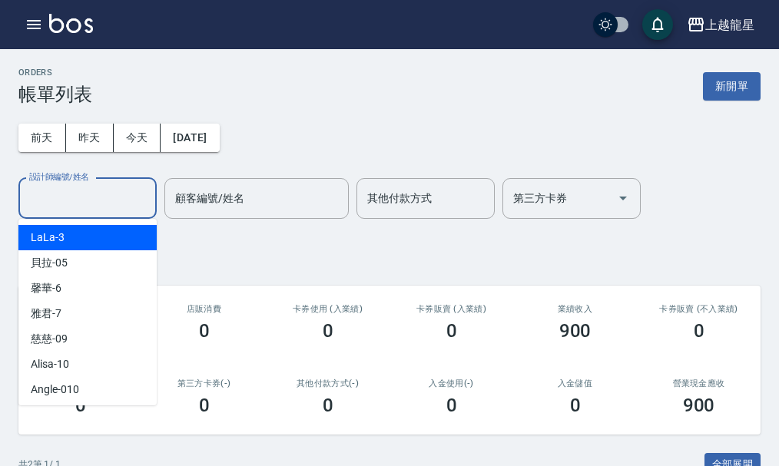
click at [124, 194] on input "設計師編號/姓名" at bounding box center [87, 198] width 124 height 27
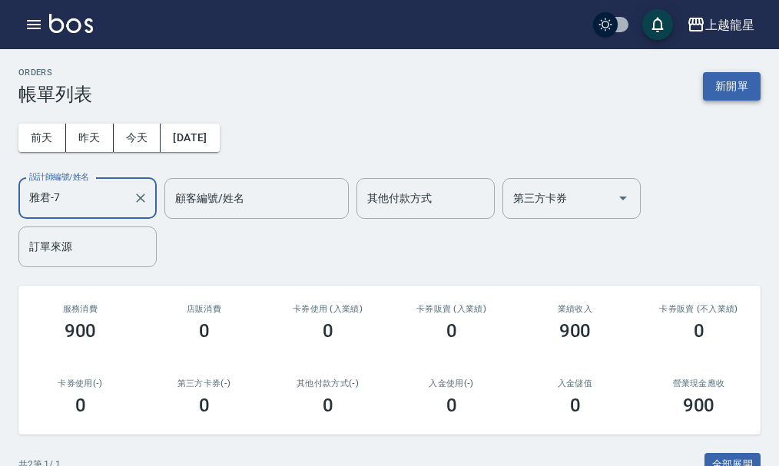
type input "雅君-7"
click at [742, 86] on button "新開單" at bounding box center [732, 86] width 58 height 28
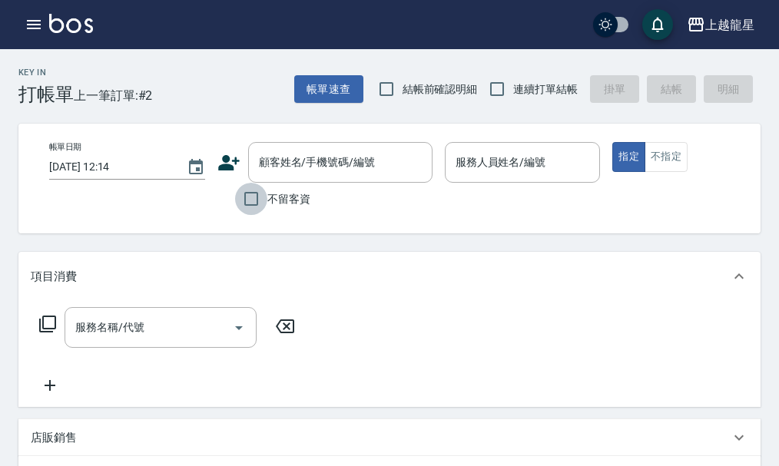
click at [254, 201] on input "不留客資" at bounding box center [251, 199] width 32 height 32
checkbox input "true"
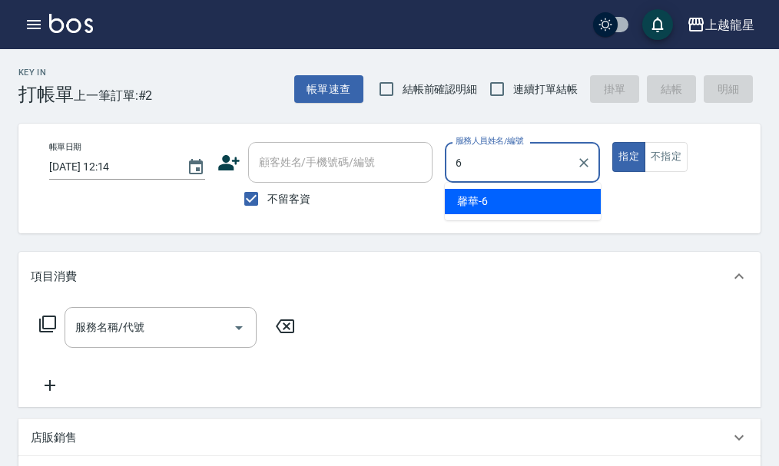
type input "馨華-6"
type button "true"
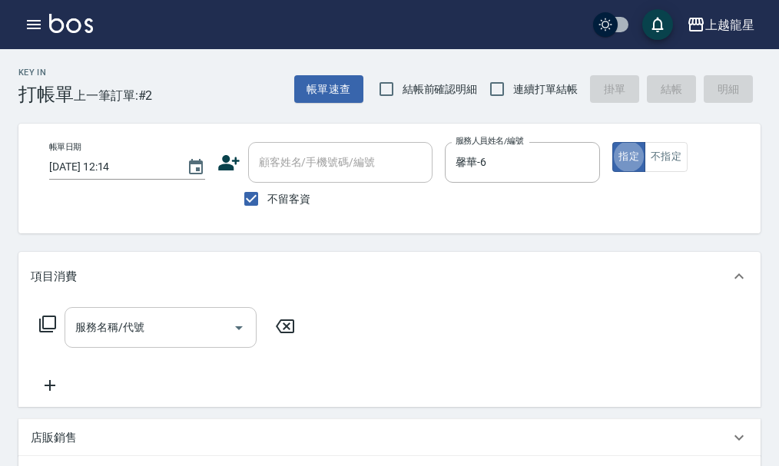
click at [124, 341] on input "服務名稱/代號" at bounding box center [148, 327] width 155 height 27
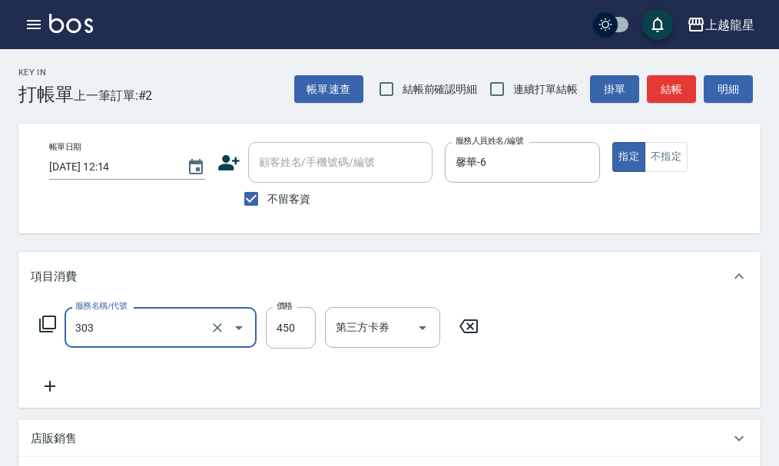
type input "剪髮(303)"
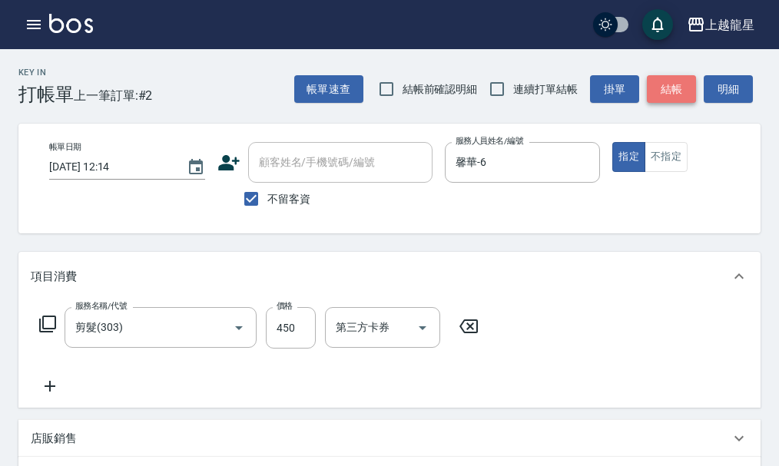
click at [673, 91] on button "結帳" at bounding box center [671, 89] width 49 height 28
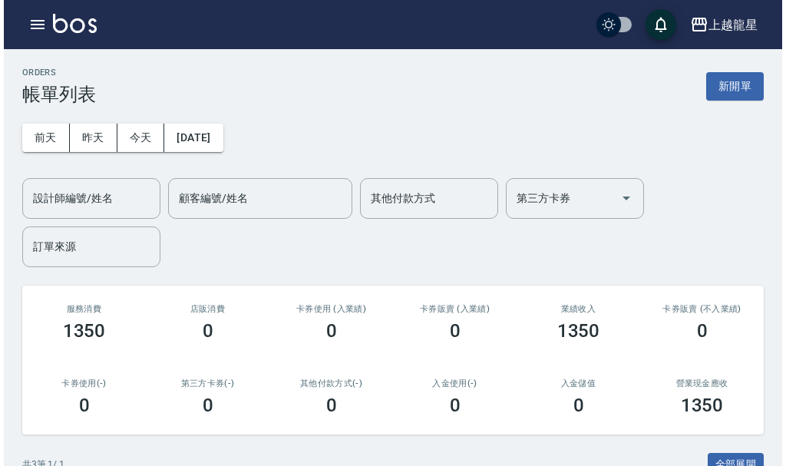
scroll to position [77, 0]
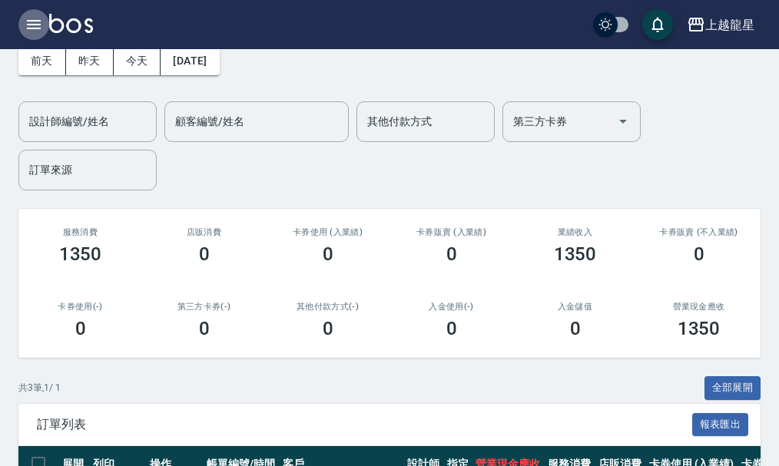
click at [34, 23] on icon "button" at bounding box center [34, 24] width 18 height 18
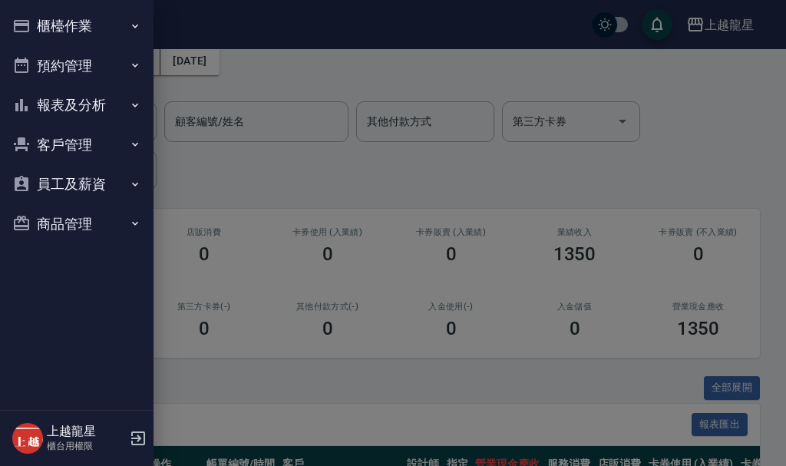
click at [41, 19] on button "櫃檯作業" at bounding box center [76, 26] width 141 height 40
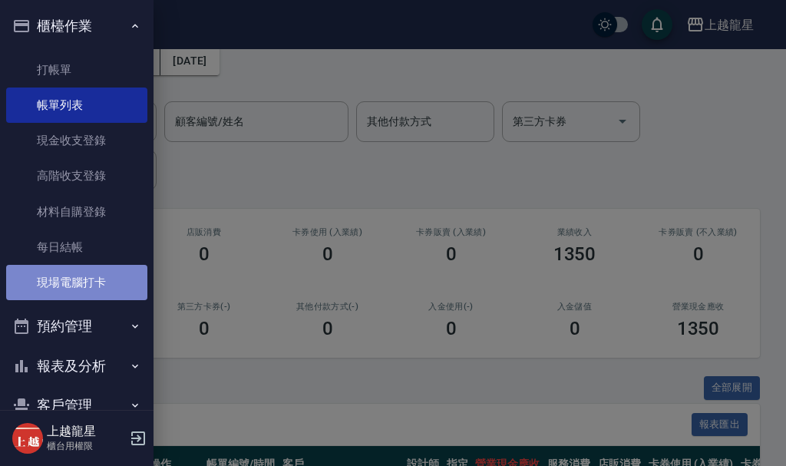
click at [89, 296] on link "現場電腦打卡" at bounding box center [76, 282] width 141 height 35
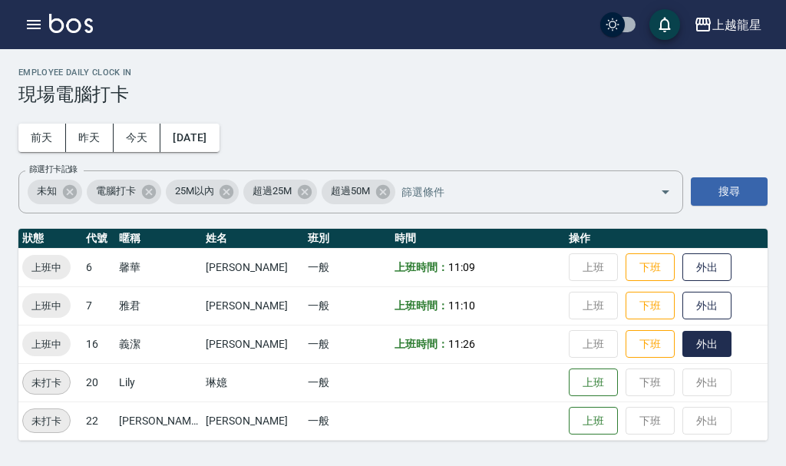
click at [688, 339] on button "外出" at bounding box center [707, 344] width 49 height 27
click at [26, 20] on icon "button" at bounding box center [34, 24] width 18 height 18
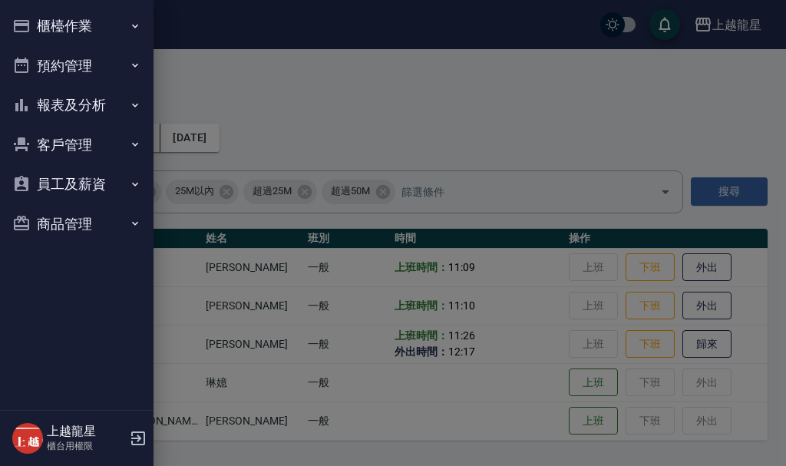
click at [39, 25] on button "櫃檯作業" at bounding box center [76, 26] width 141 height 40
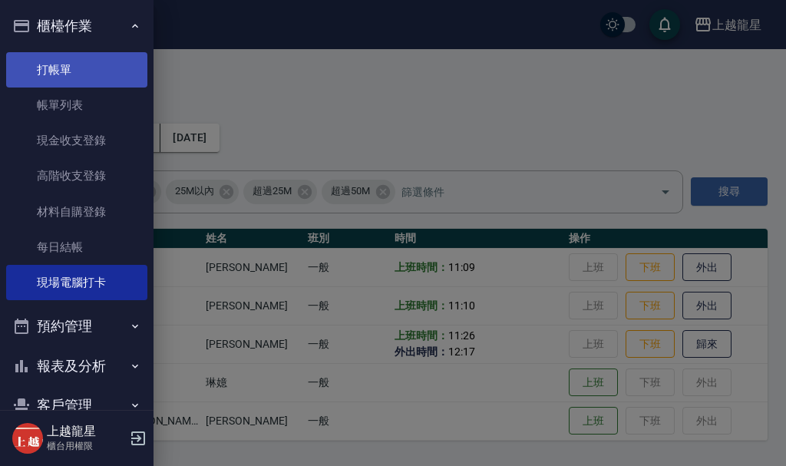
click at [55, 71] on link "打帳單" at bounding box center [76, 69] width 141 height 35
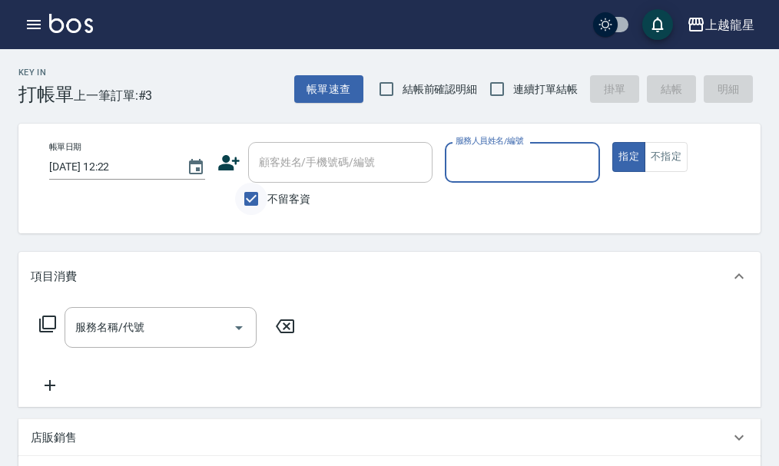
click at [259, 197] on input "不留客資" at bounding box center [251, 199] width 32 height 32
checkbox input "false"
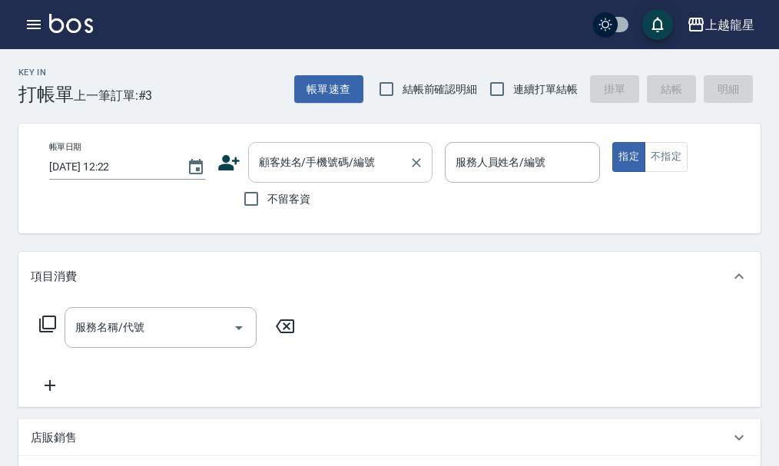
click at [273, 174] on input "顧客姓名/手機號碼/編號" at bounding box center [328, 162] width 147 height 27
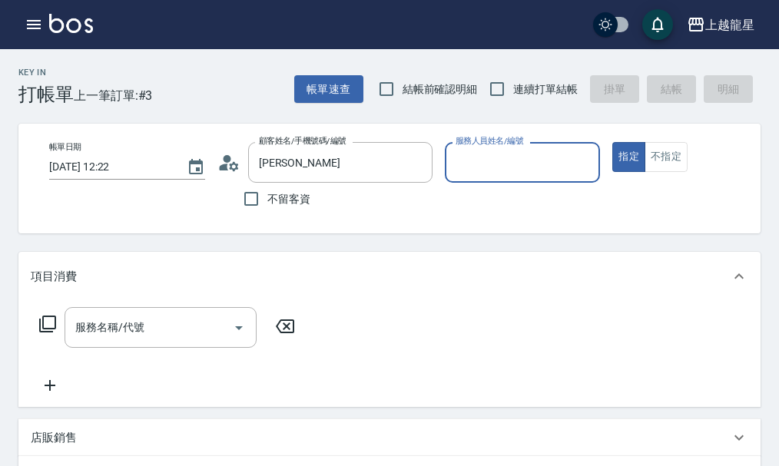
type input "陳芷凌/0932196178/10-71"
type input "Alisa-10"
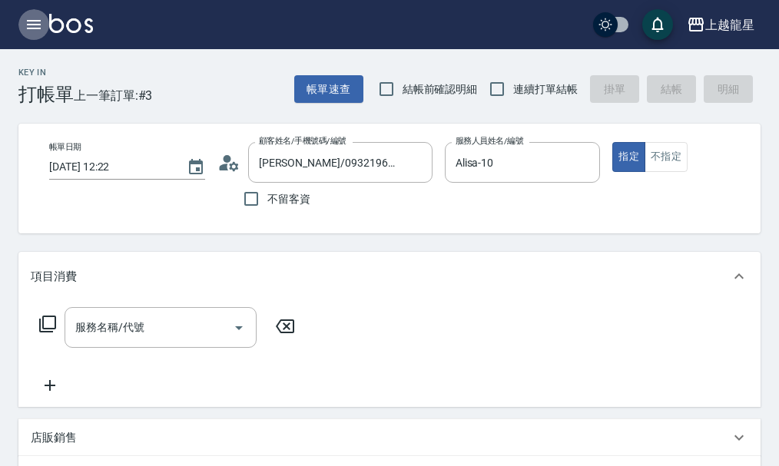
click at [22, 23] on button "button" at bounding box center [33, 24] width 31 height 31
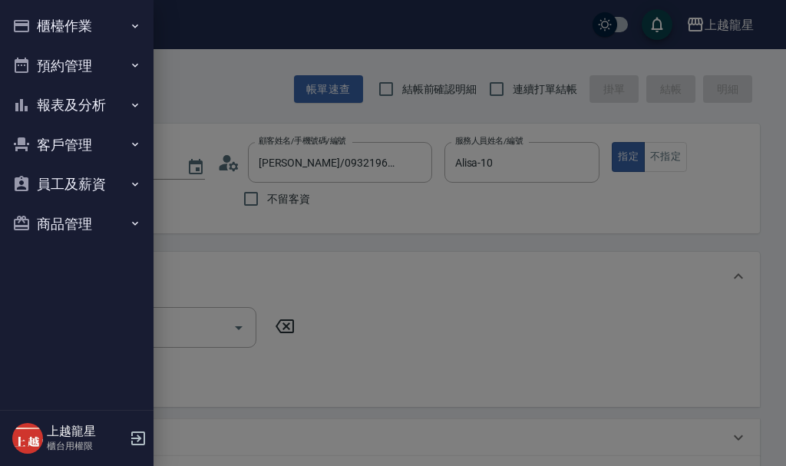
drag, startPoint x: 22, startPoint y: 23, endPoint x: 30, endPoint y: 18, distance: 9.0
click at [30, 18] on button "櫃檯作業" at bounding box center [76, 26] width 141 height 40
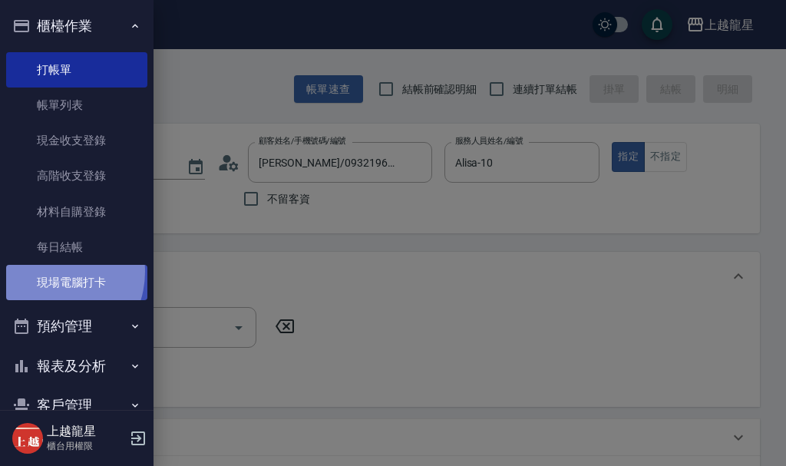
click at [49, 272] on link "現場電腦打卡" at bounding box center [76, 282] width 141 height 35
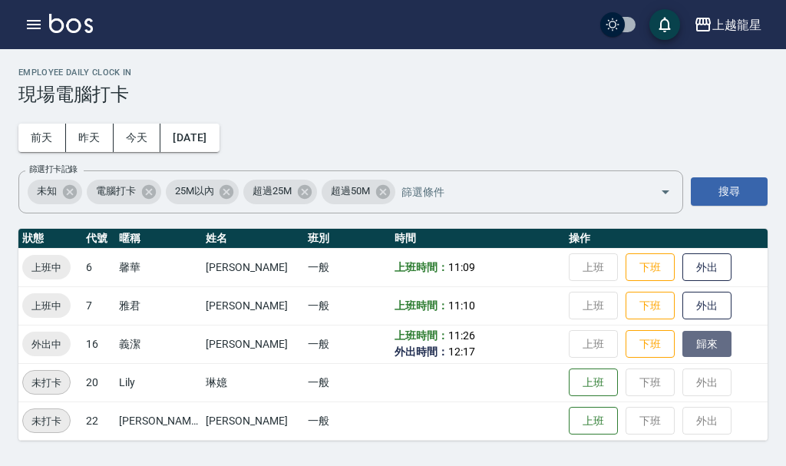
click at [700, 345] on button "歸來" at bounding box center [707, 344] width 49 height 27
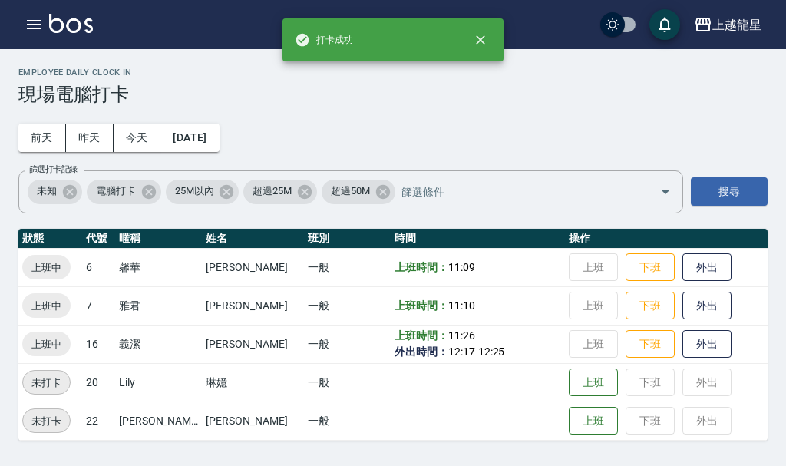
click at [49, 29] on img at bounding box center [71, 23] width 44 height 19
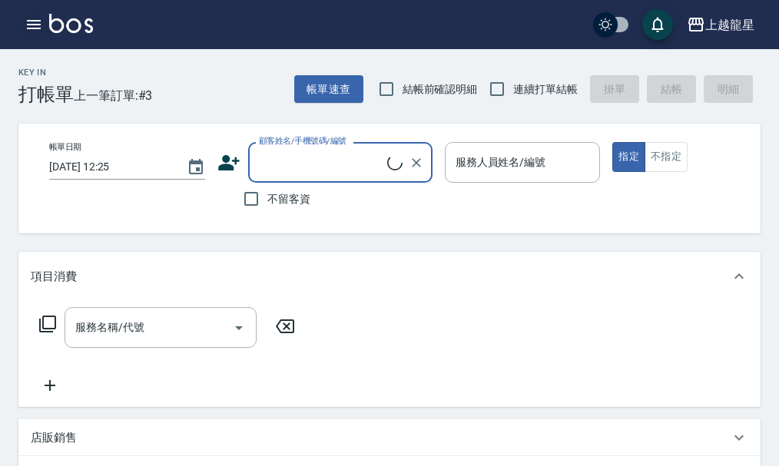
click at [31, 27] on icon "button" at bounding box center [34, 24] width 18 height 18
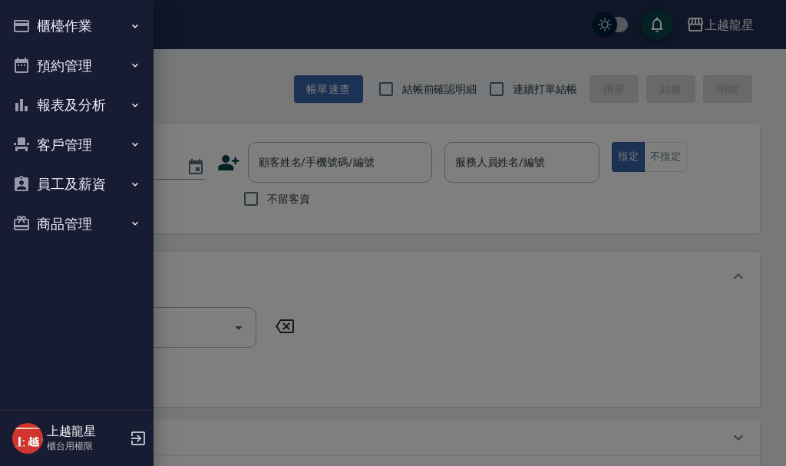
click at [45, 23] on button "櫃檯作業" at bounding box center [76, 26] width 141 height 40
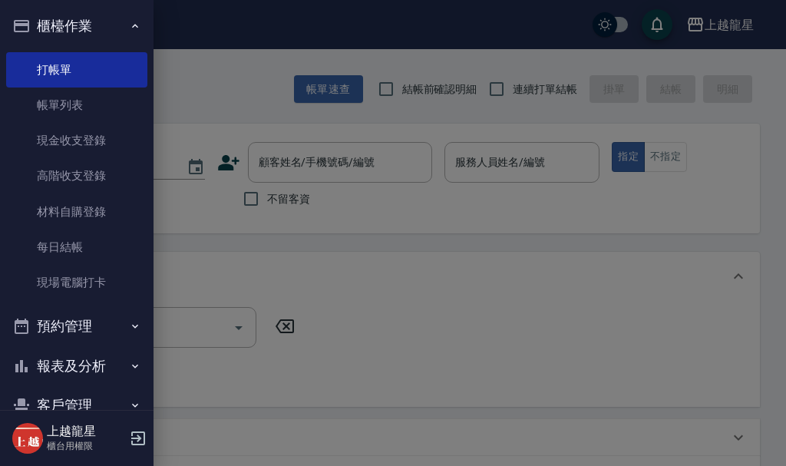
click at [231, 93] on div at bounding box center [393, 233] width 786 height 466
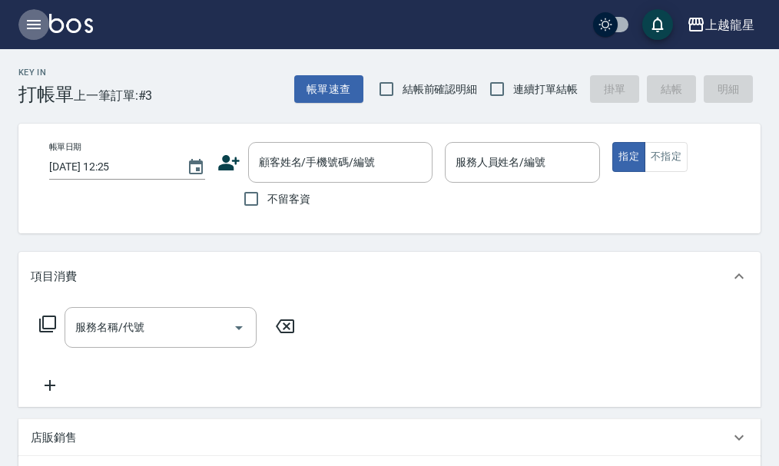
click at [33, 26] on icon "button" at bounding box center [34, 24] width 18 height 18
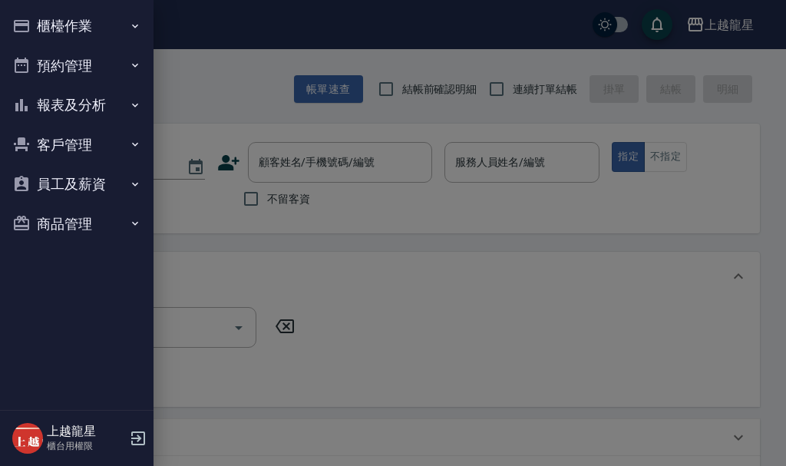
click at [98, 25] on button "櫃檯作業" at bounding box center [76, 26] width 141 height 40
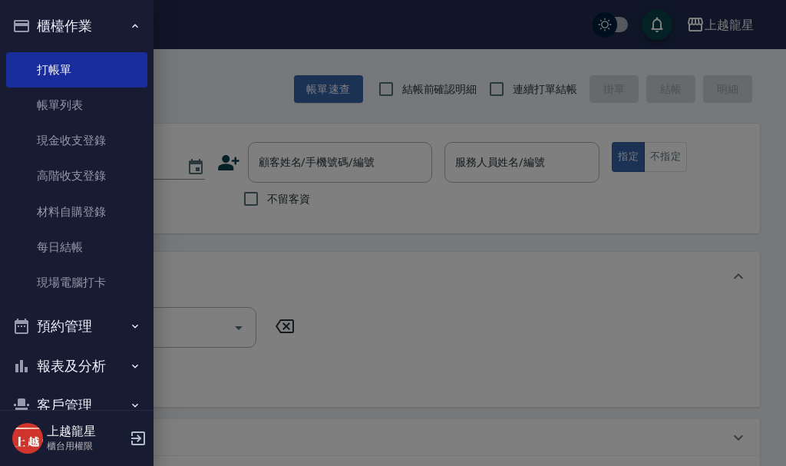
click at [488, 223] on div at bounding box center [393, 233] width 786 height 466
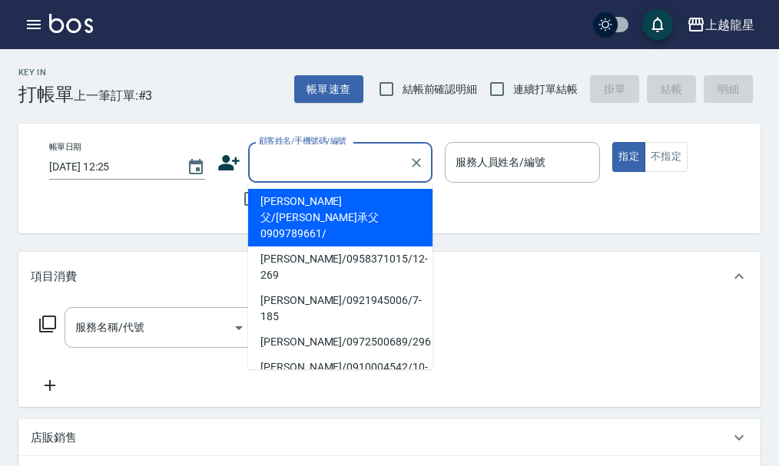
click at [295, 170] on input "顧客姓名/手機號碼/編號" at bounding box center [328, 162] width 147 height 27
type input "ㄗ"
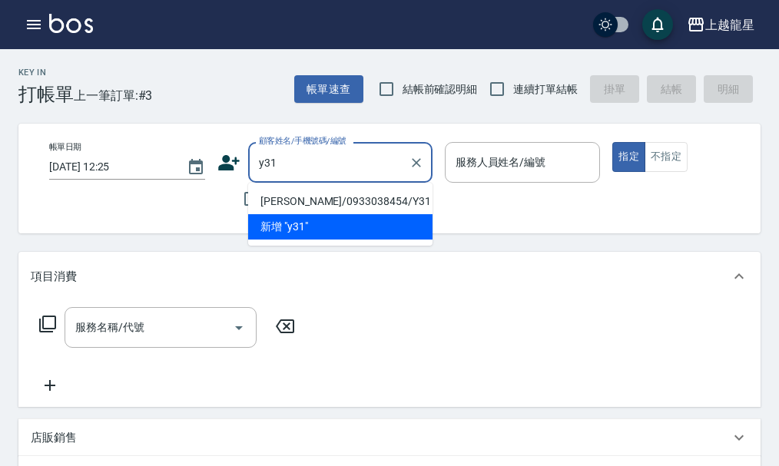
click at [321, 194] on li "陳月雲/0933038454/Y31" at bounding box center [340, 201] width 184 height 25
type input "陳月雲/0933038454/Y31"
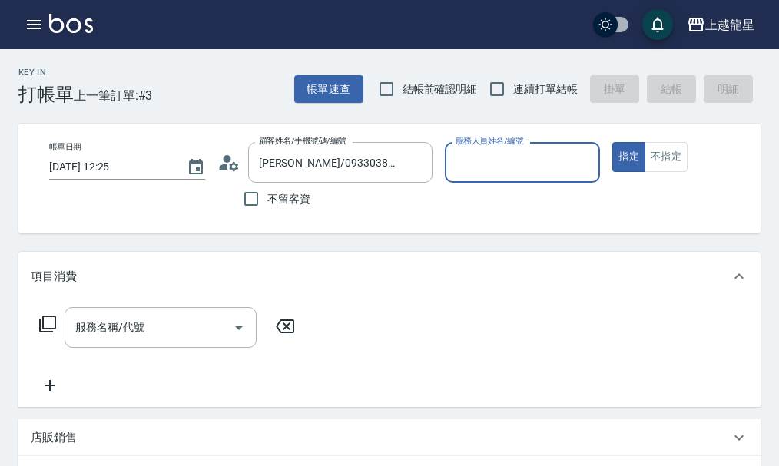
type input "淑雲-25"
click at [416, 164] on icon "Clear" at bounding box center [416, 162] width 15 height 15
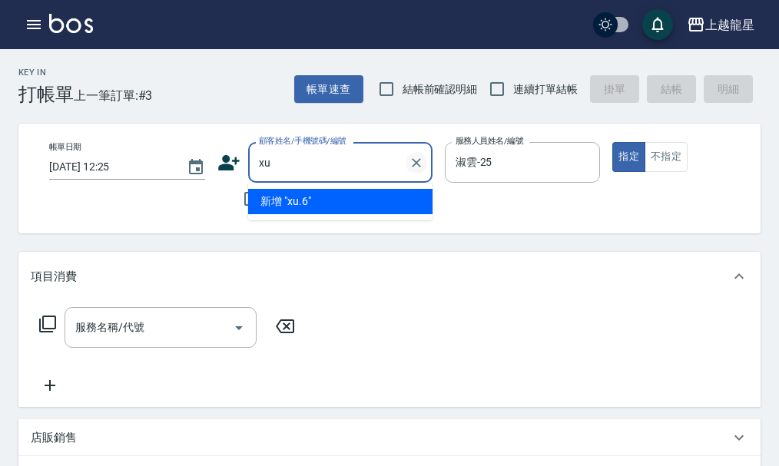
type input "x"
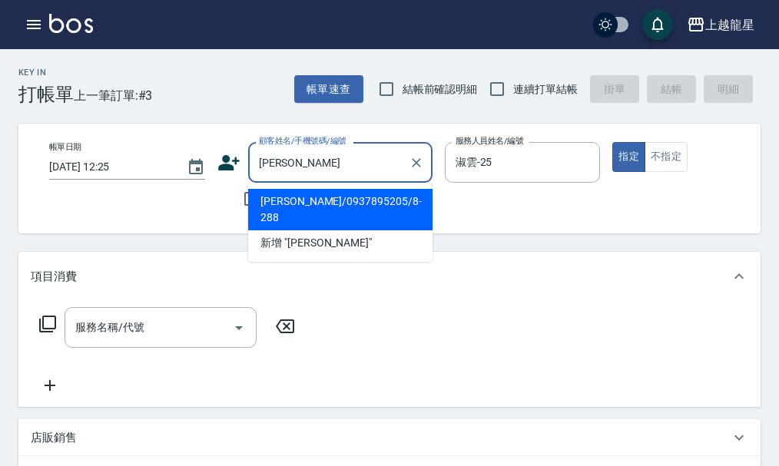
click at [372, 189] on li "劉中興/0937895205/8-288" at bounding box center [340, 209] width 184 height 41
type input "劉中興/0937895205/8-288"
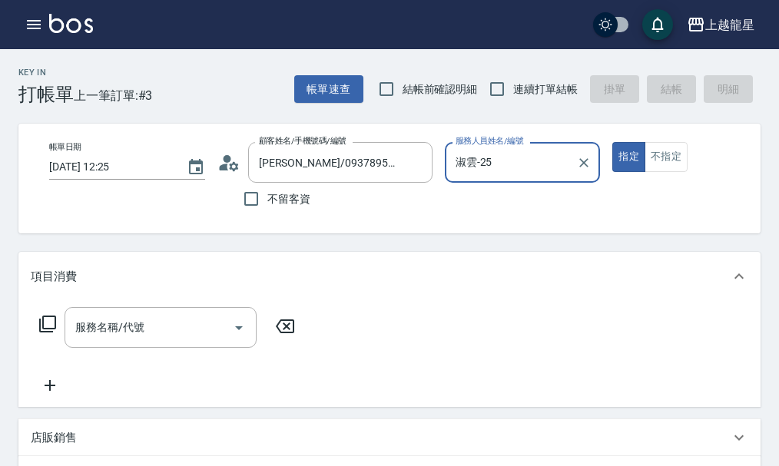
type input "馨華-6"
click at [143, 346] on div "服務名稱/代號 服務名稱/代號" at bounding box center [161, 327] width 192 height 41
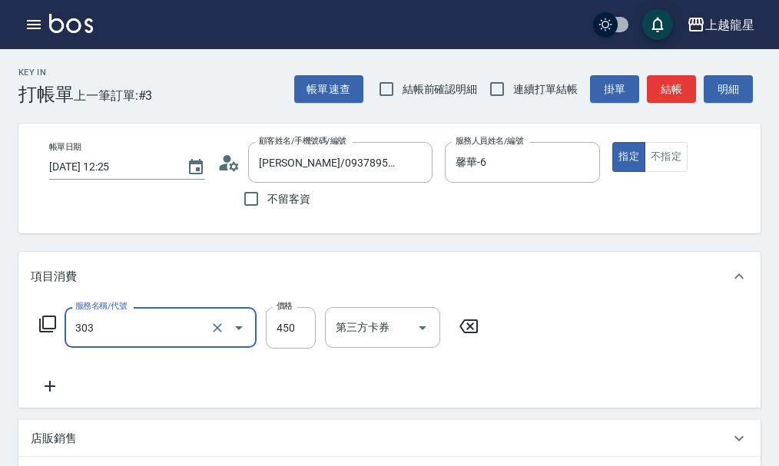
type input "剪髮(303)"
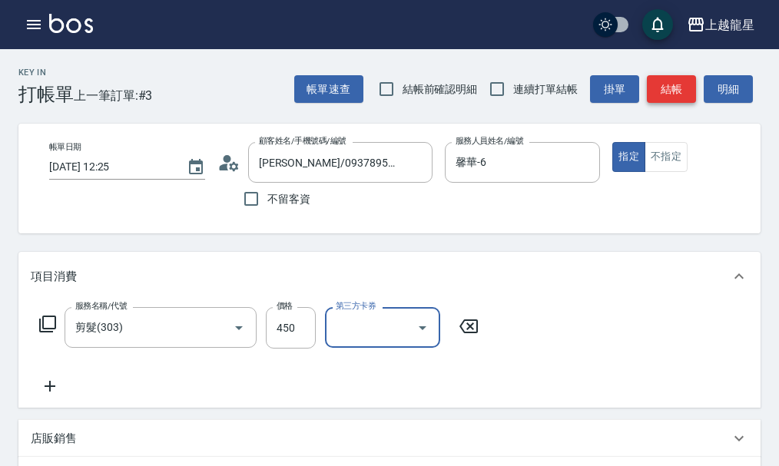
click at [667, 86] on button "結帳" at bounding box center [671, 89] width 49 height 28
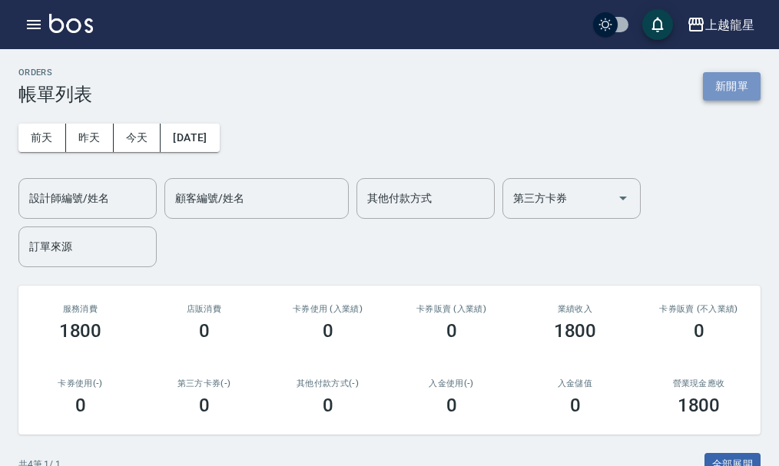
click at [711, 91] on button "新開單" at bounding box center [732, 86] width 58 height 28
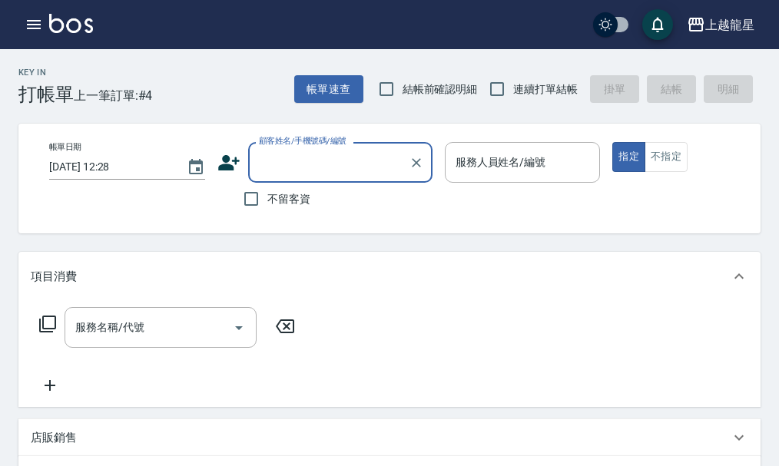
type input "ㄗ"
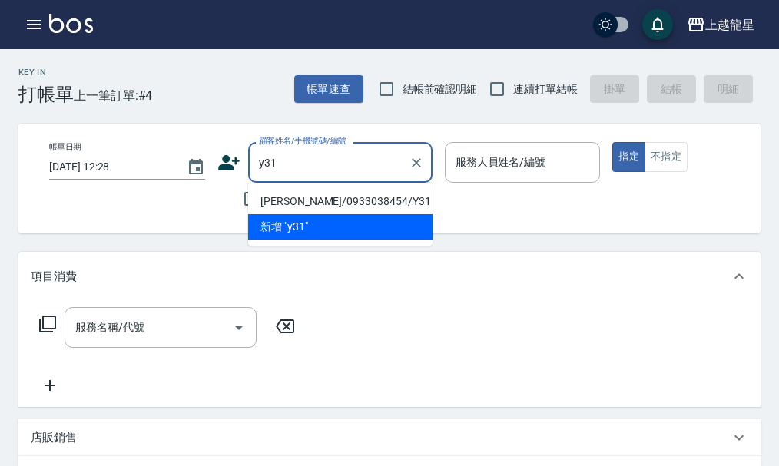
click at [323, 197] on li "陳月雲/0933038454/Y31" at bounding box center [340, 201] width 184 height 25
type input "陳月雲/0933038454/Y31"
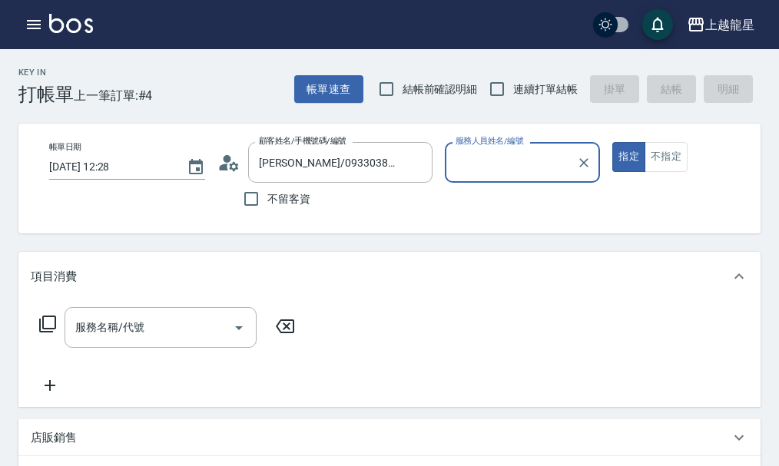
type input "淑雲-25"
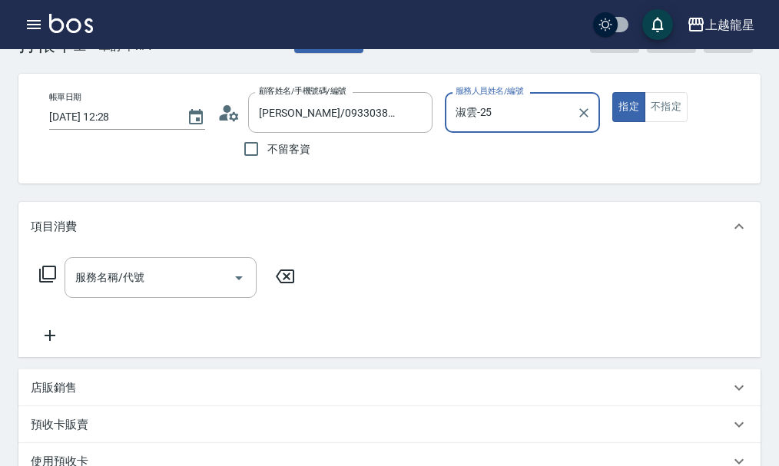
scroll to position [77, 0]
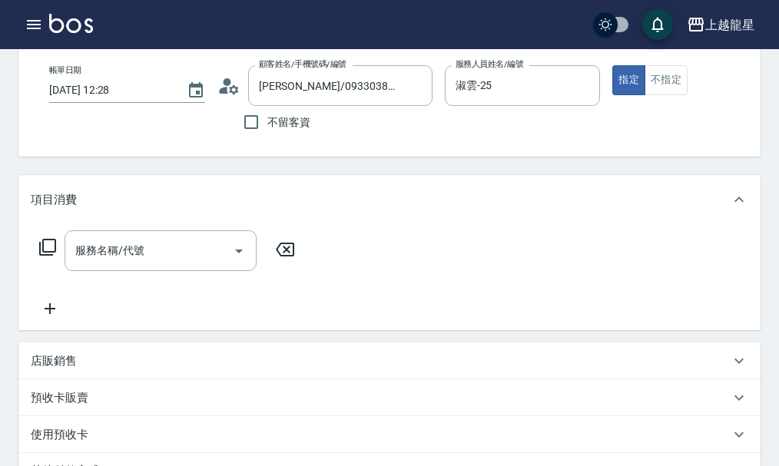
click at [43, 366] on p "店販銷售" at bounding box center [54, 361] width 46 height 16
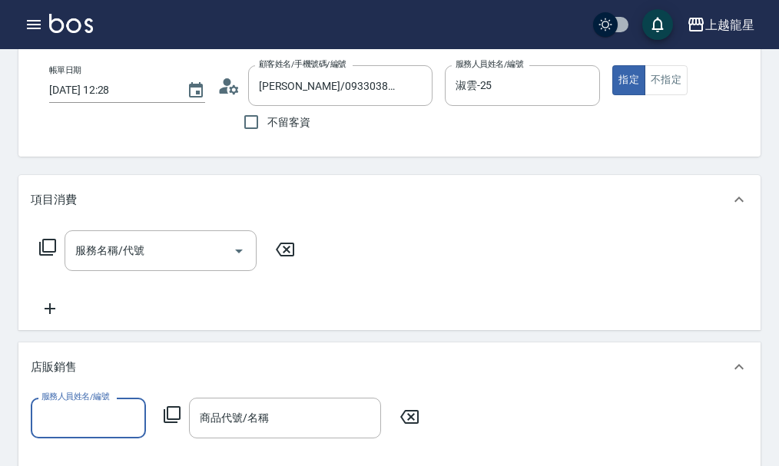
scroll to position [0, 0]
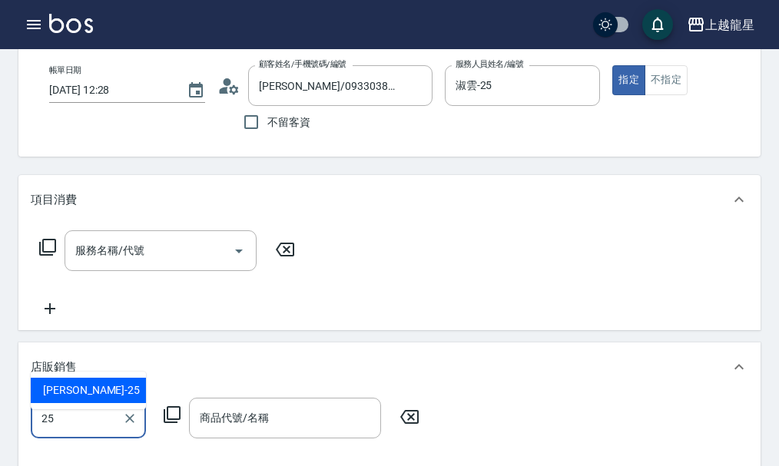
type input "25"
click at [316, 319] on div "服務名稱/代號 服務名稱/代號" at bounding box center [389, 277] width 742 height 106
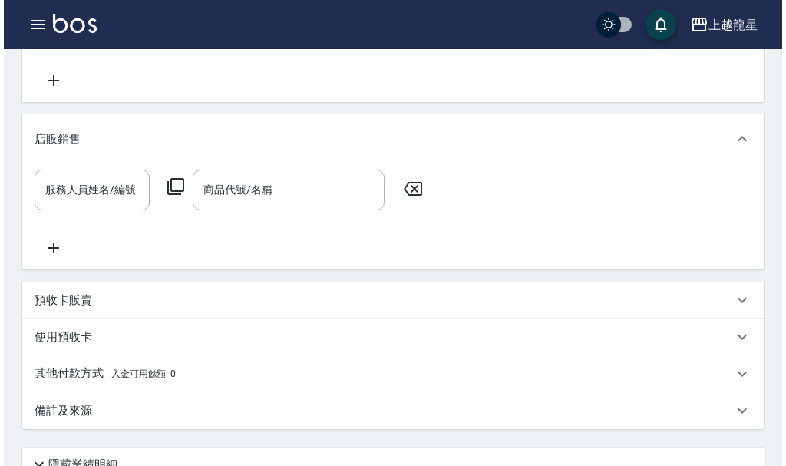
scroll to position [307, 0]
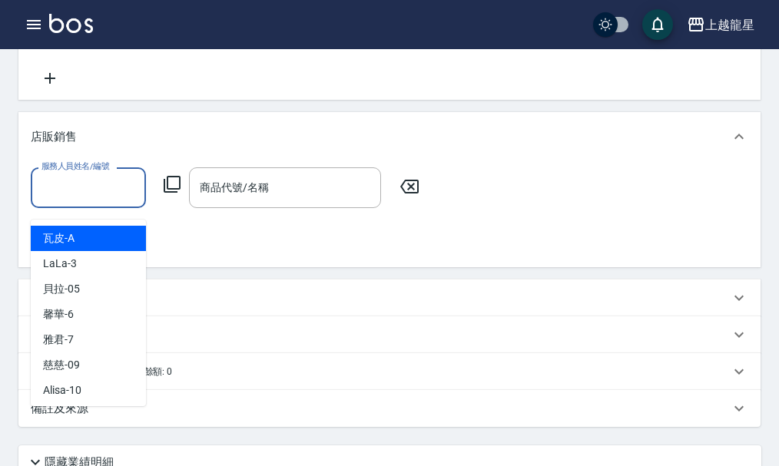
click at [100, 189] on input "服務人員姓名/編號" at bounding box center [88, 187] width 101 height 27
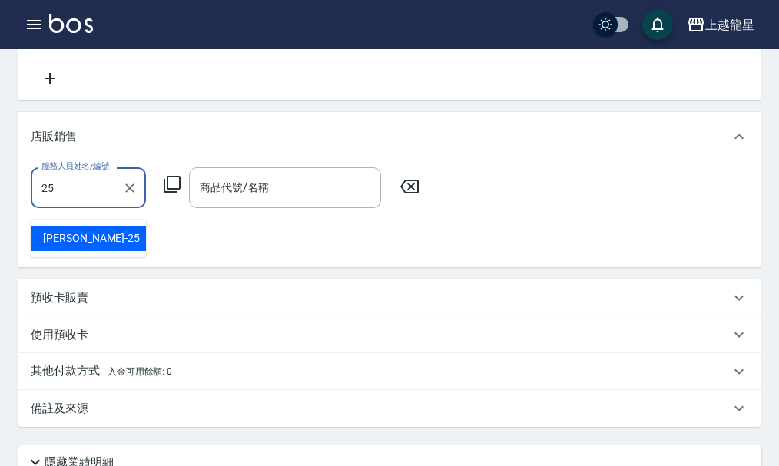
click at [88, 242] on div "淑雲 -25" at bounding box center [88, 238] width 115 height 25
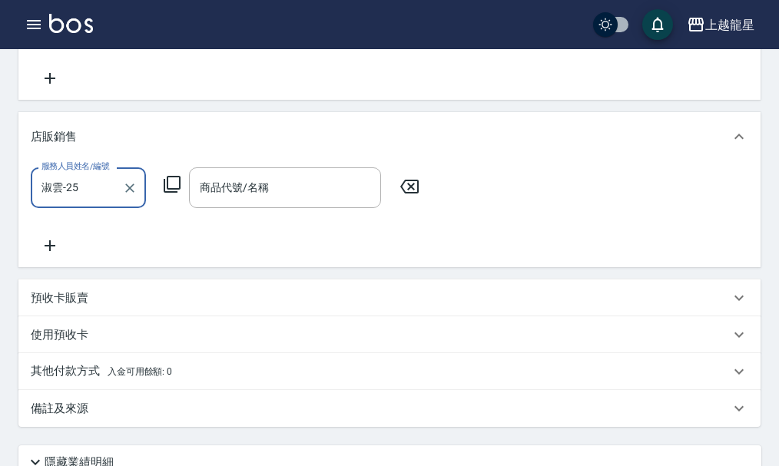
type input "淑雲-25"
click at [172, 192] on icon at bounding box center [172, 184] width 18 height 18
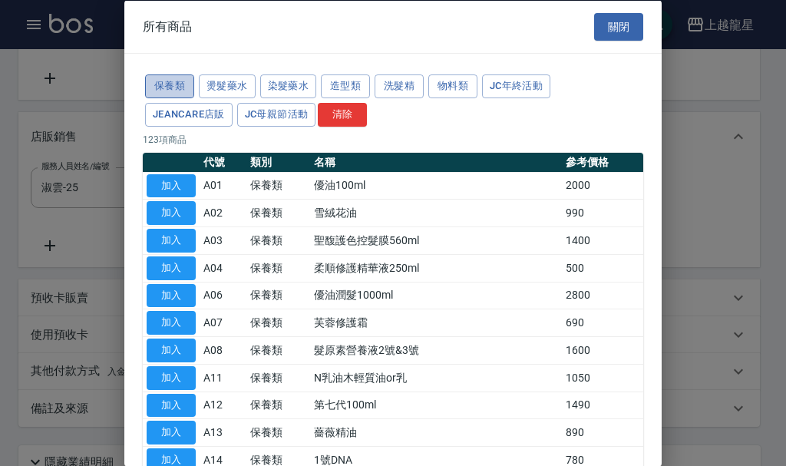
click at [158, 88] on button "保養類" at bounding box center [169, 86] width 49 height 24
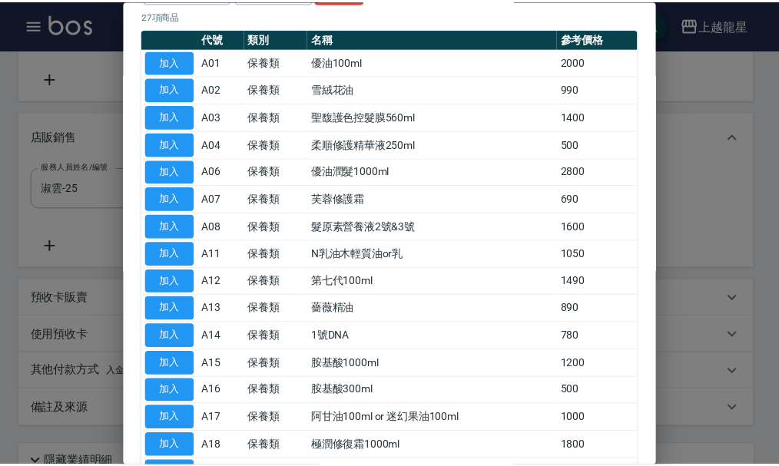
scroll to position [476, 0]
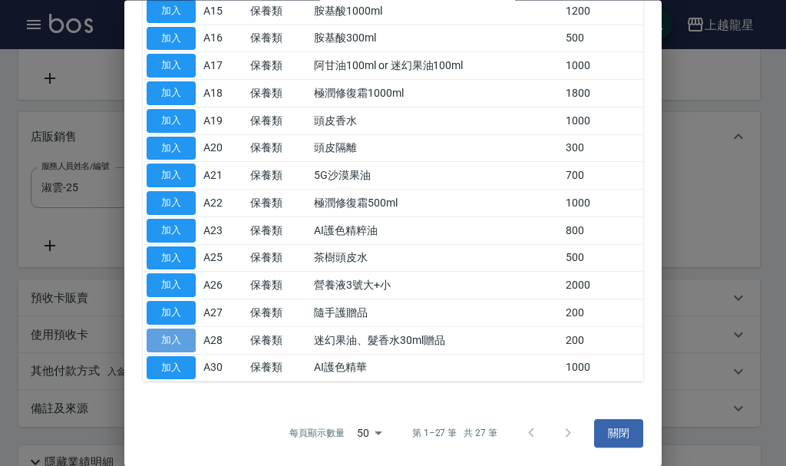
click at [175, 339] on button "加入" at bounding box center [171, 341] width 49 height 24
type input "迷幻果油、髮香水30ml贈品"
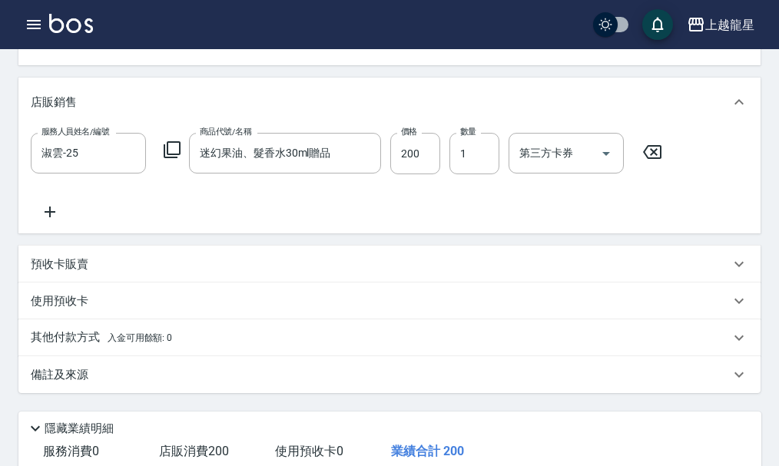
scroll to position [152, 0]
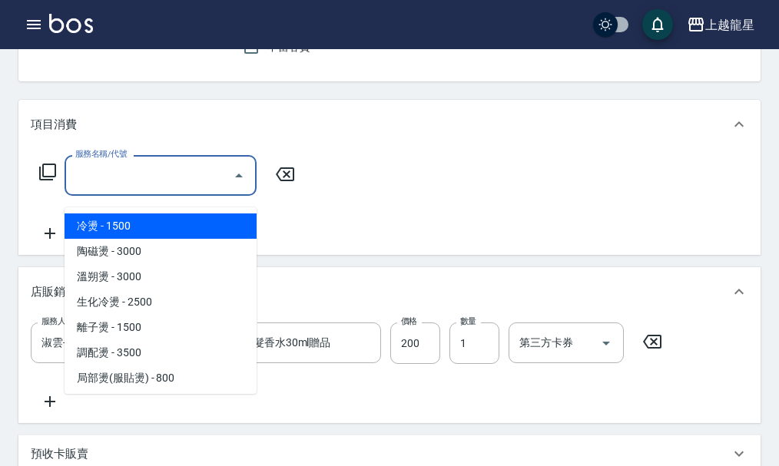
click at [88, 189] on input "服務名稱/代號" at bounding box center [148, 175] width 155 height 27
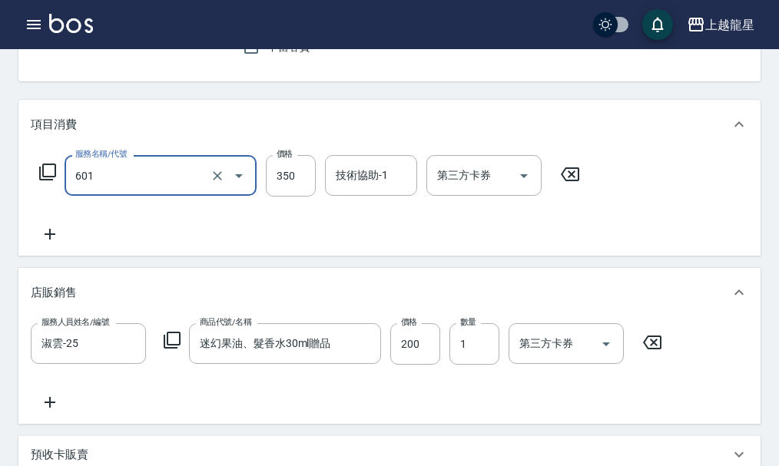
type input "自備護髮(601)"
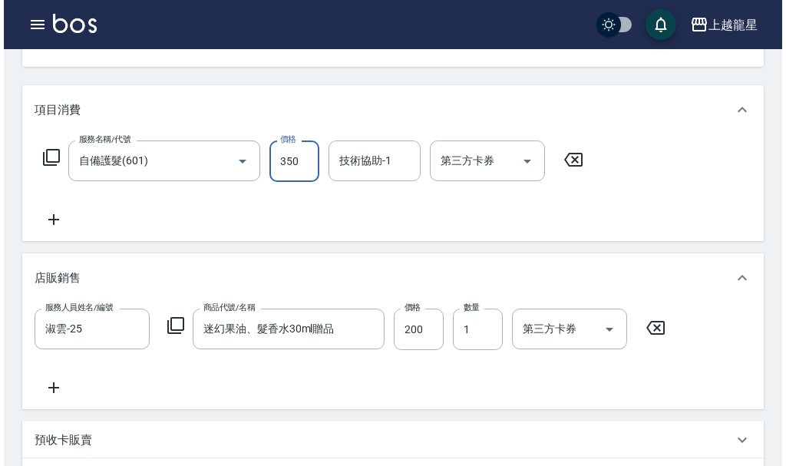
scroll to position [0, 0]
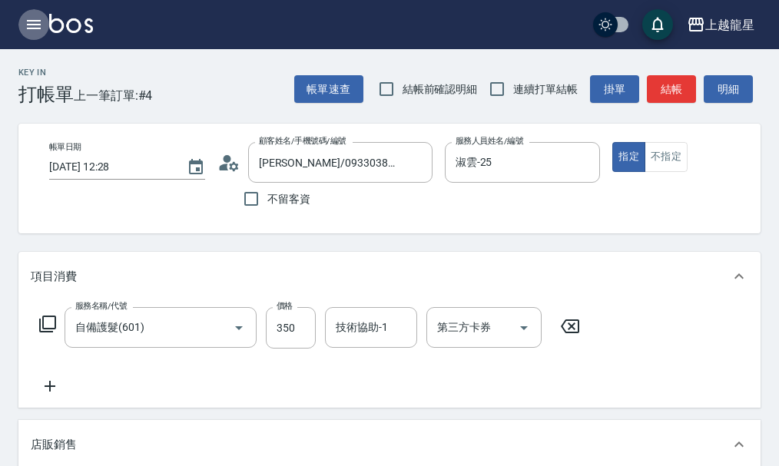
click at [38, 32] on icon "button" at bounding box center [34, 24] width 18 height 18
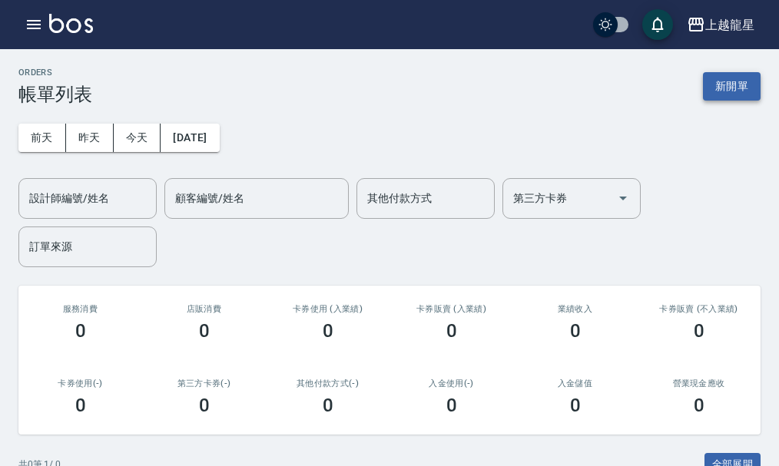
click at [743, 91] on button "新開單" at bounding box center [732, 86] width 58 height 28
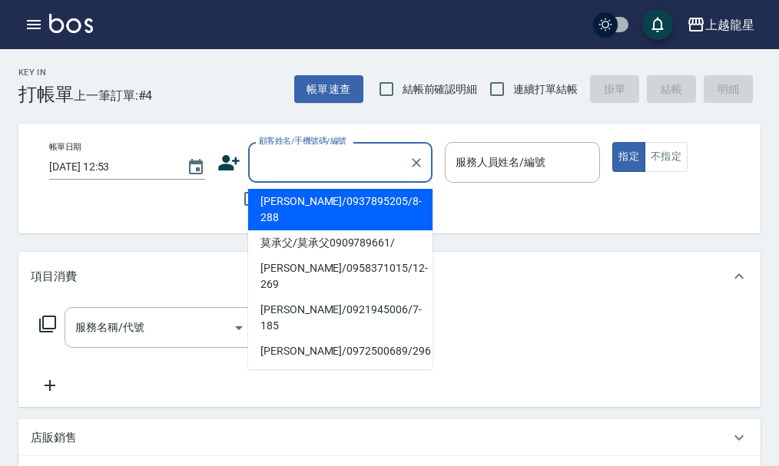
click at [293, 158] on input "顧客姓名/手機號碼/編號" at bounding box center [328, 162] width 147 height 27
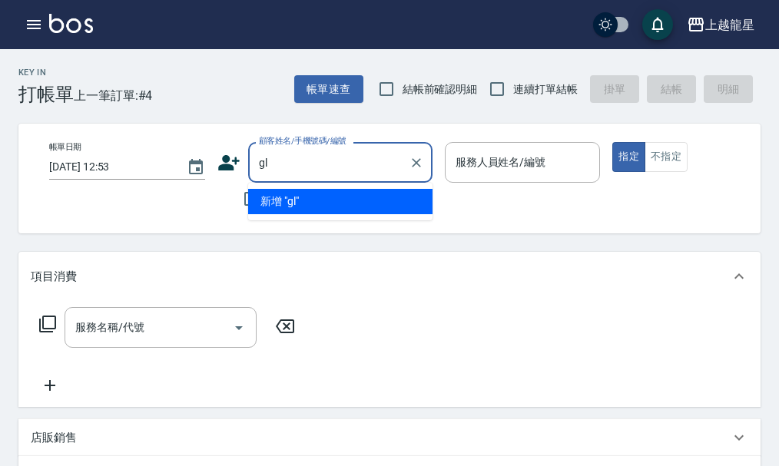
type input "g"
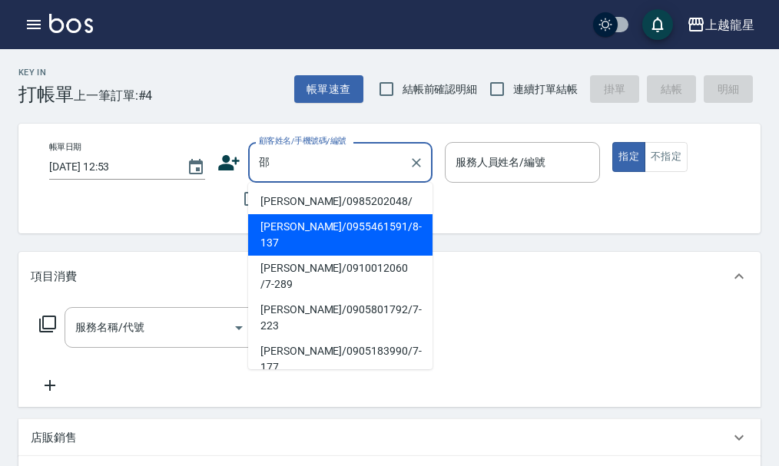
click at [306, 230] on li "[PERSON_NAME]/0955461591/8-137" at bounding box center [340, 234] width 184 height 41
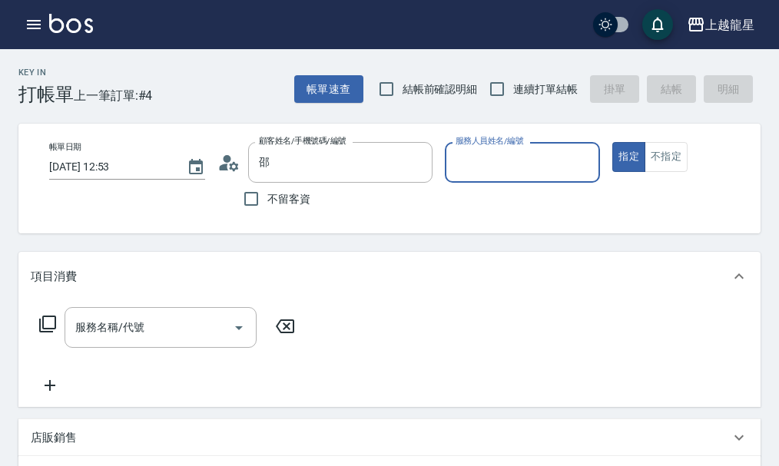
type input "[PERSON_NAME]/0955461591/8-137"
type input "馨華-6"
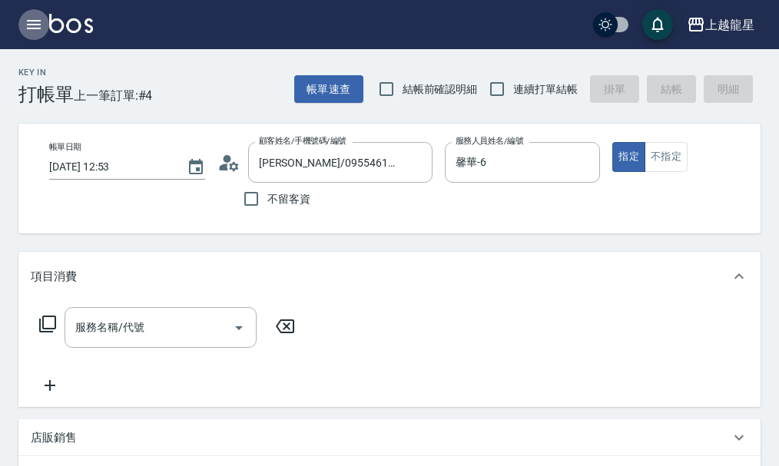
click at [28, 18] on icon "button" at bounding box center [34, 24] width 18 height 18
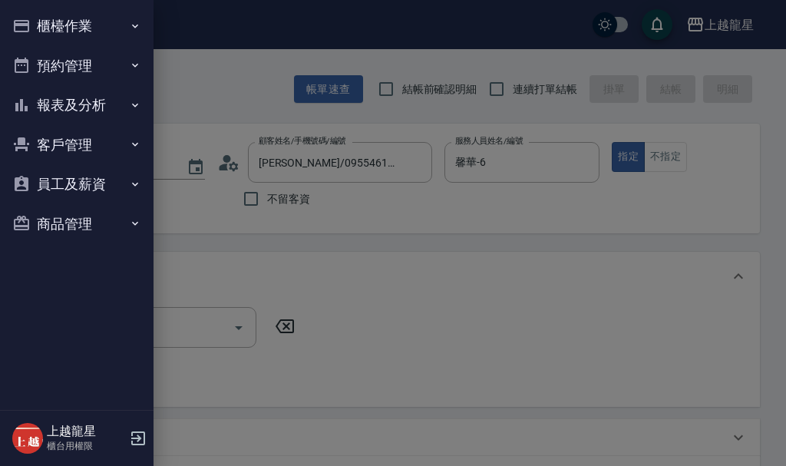
click at [38, 20] on button "櫃檯作業" at bounding box center [76, 26] width 141 height 40
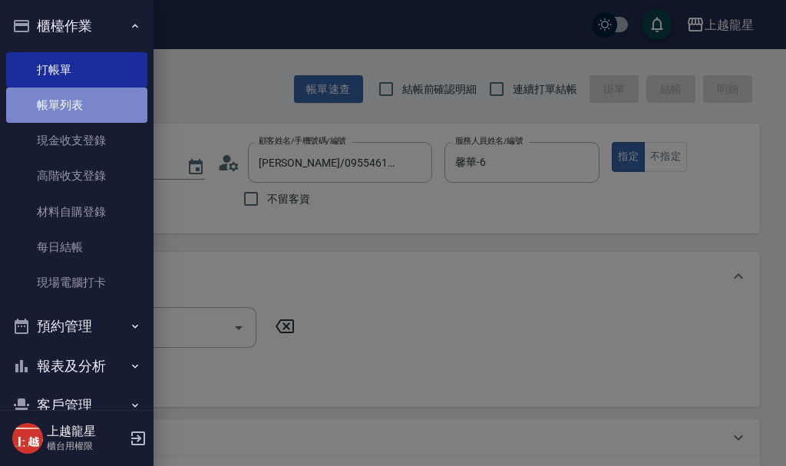
click at [94, 98] on link "帳單列表" at bounding box center [76, 105] width 141 height 35
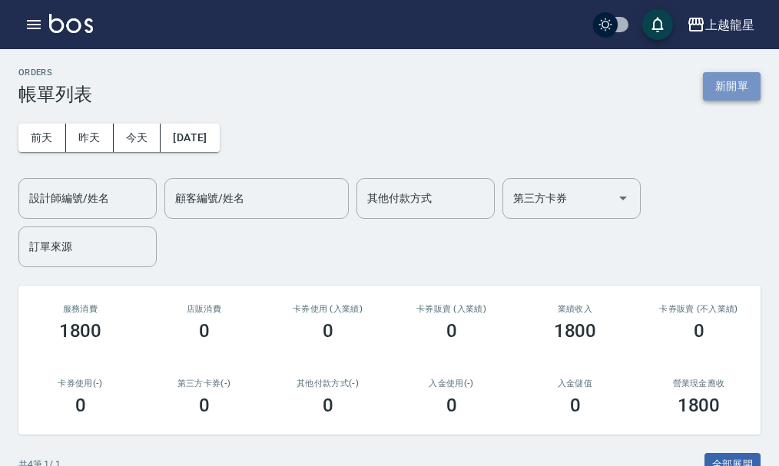
click at [723, 78] on button "新開單" at bounding box center [732, 86] width 58 height 28
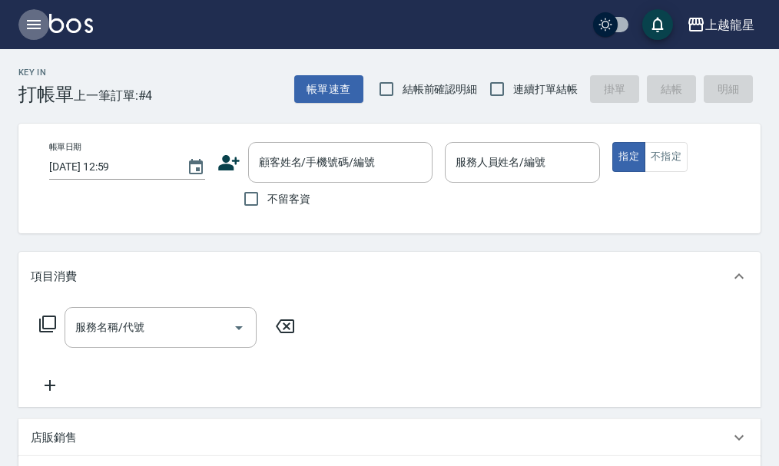
click at [30, 18] on icon "button" at bounding box center [34, 24] width 18 height 18
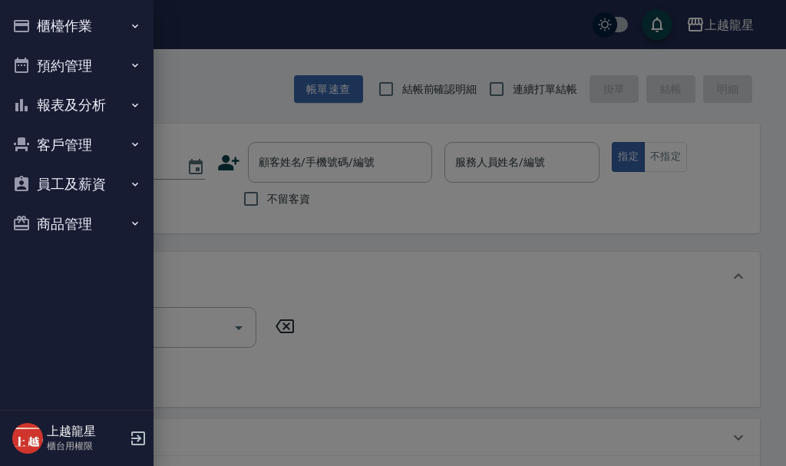
click at [72, 25] on button "櫃檯作業" at bounding box center [76, 26] width 141 height 40
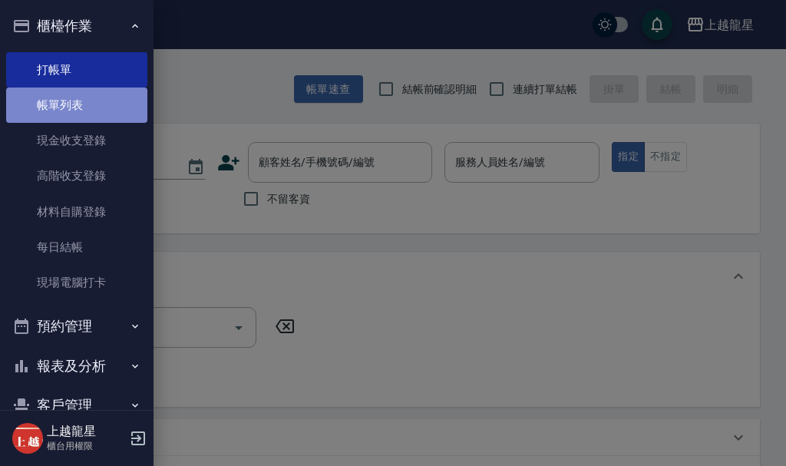
click at [110, 101] on link "帳單列表" at bounding box center [76, 105] width 141 height 35
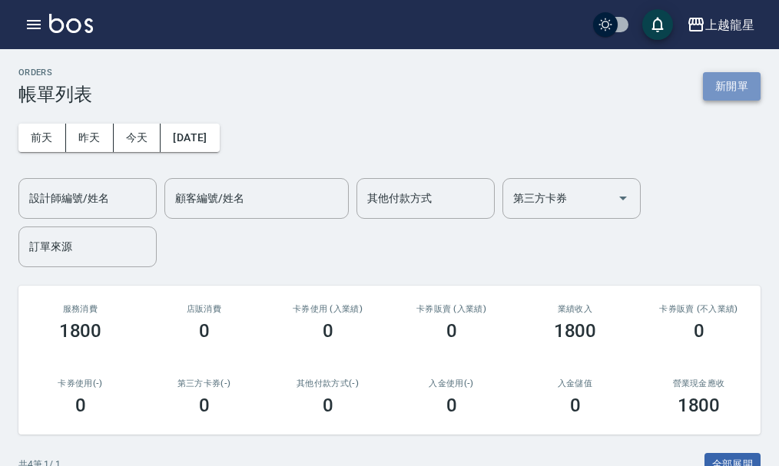
click at [726, 83] on button "新開單" at bounding box center [732, 86] width 58 height 28
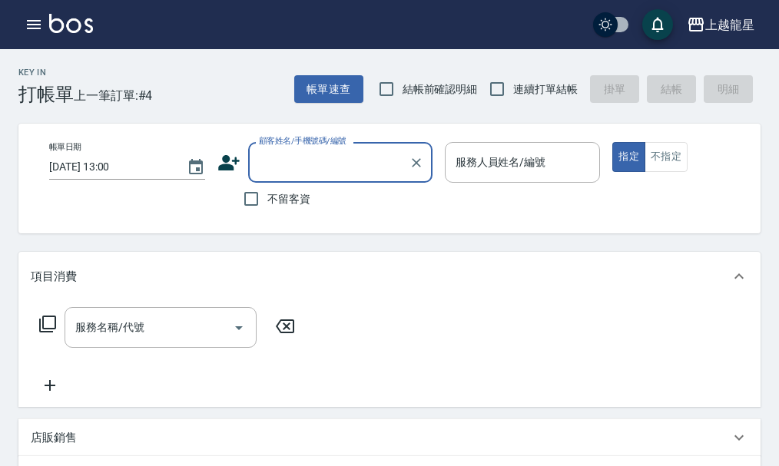
type input "ㄗ"
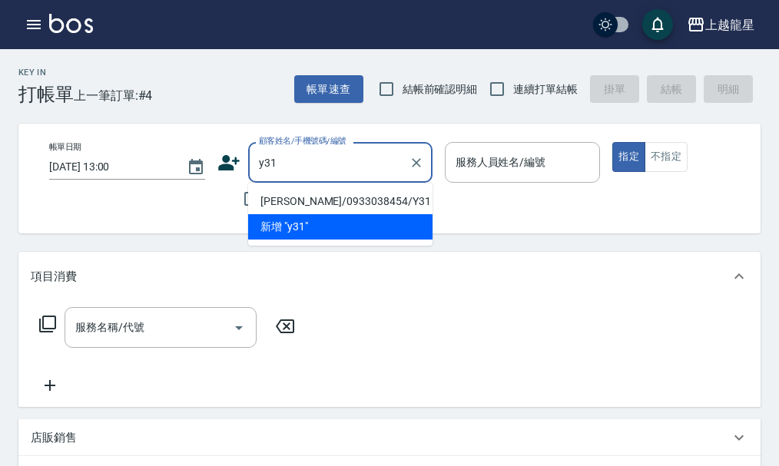
click at [303, 205] on li "[PERSON_NAME]/0933038454/Y31" at bounding box center [340, 201] width 184 height 25
type input "[PERSON_NAME]/0933038454/Y31"
type input "淑雲-25"
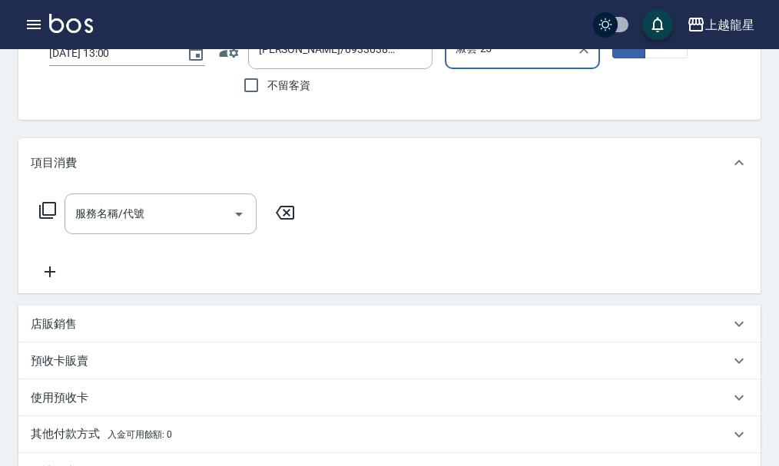
scroll to position [307, 0]
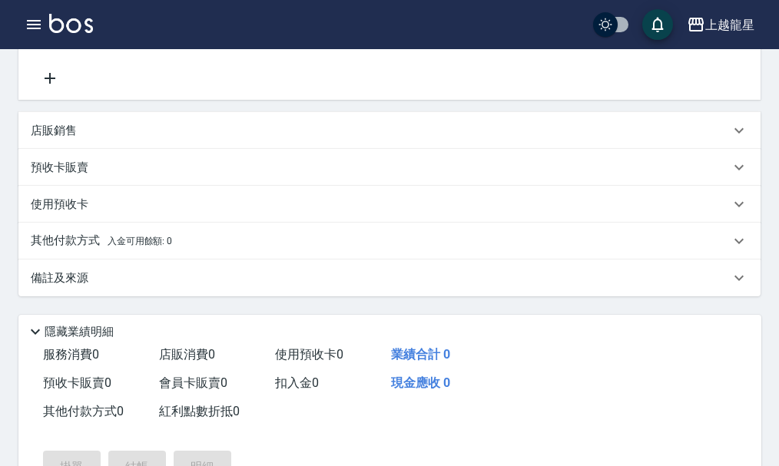
click at [45, 139] on p "店販銷售" at bounding box center [54, 131] width 46 height 16
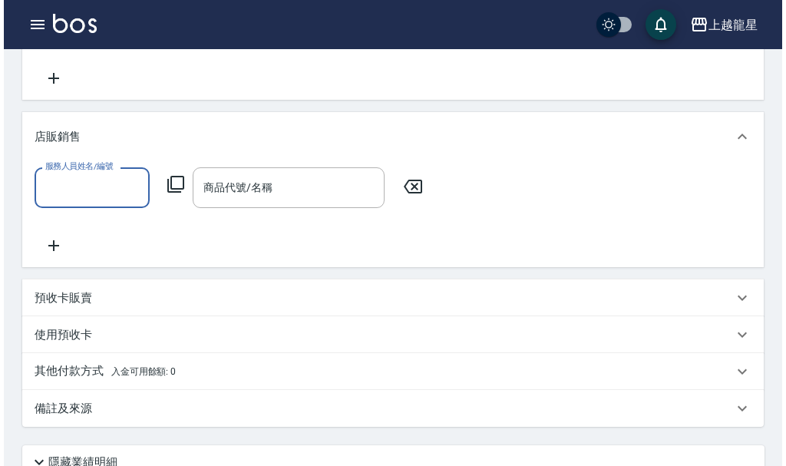
scroll to position [0, 0]
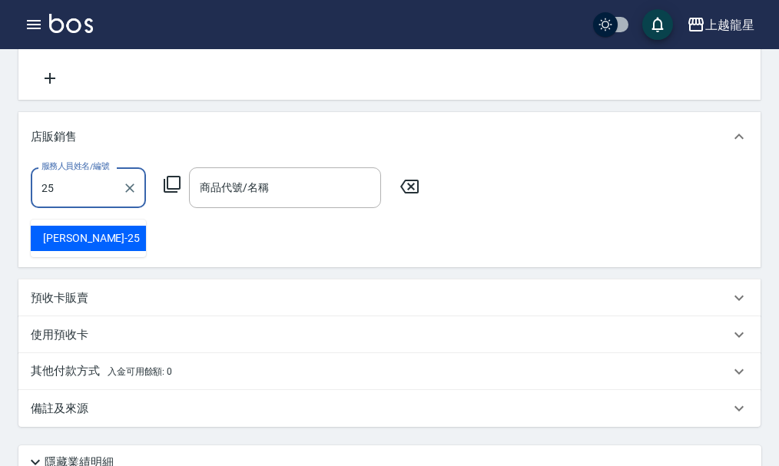
drag, startPoint x: 116, startPoint y: 235, endPoint x: 137, endPoint y: 227, distance: 22.4
click at [116, 232] on div "淑雲 -25" at bounding box center [88, 238] width 115 height 25
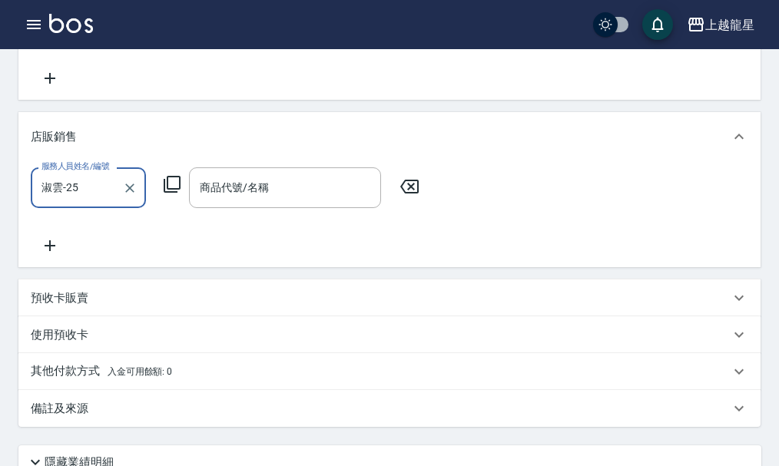
type input "淑雲-25"
click at [169, 194] on icon at bounding box center [172, 184] width 18 height 18
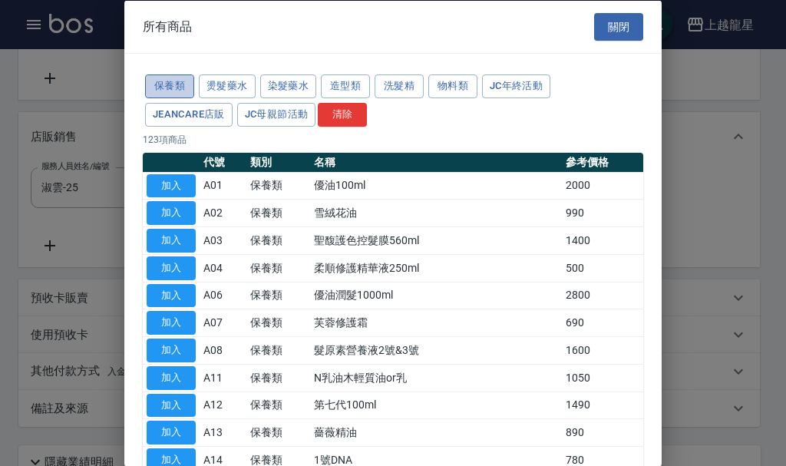
click at [167, 85] on button "保養類" at bounding box center [169, 86] width 49 height 24
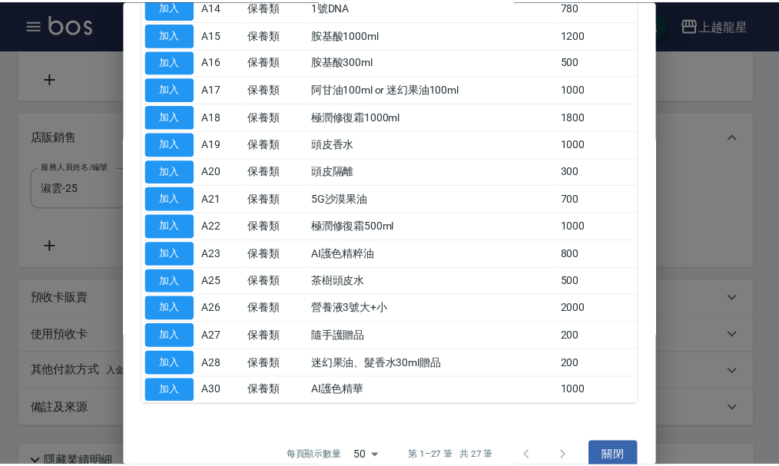
scroll to position [476, 0]
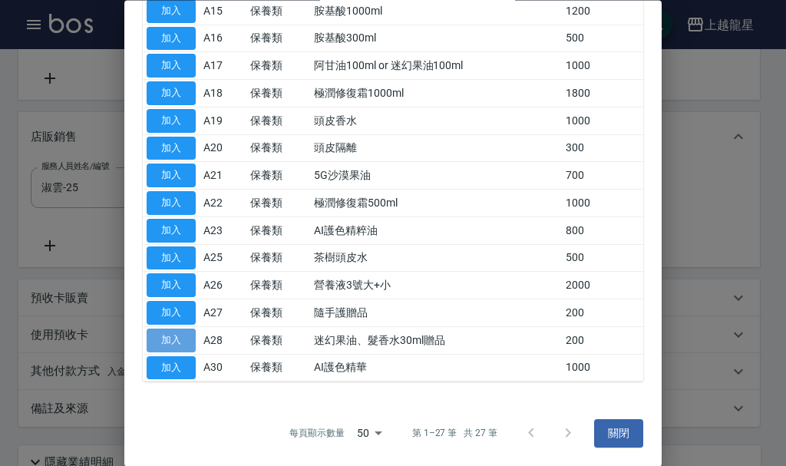
click at [173, 336] on button "加入" at bounding box center [171, 341] width 49 height 24
type input "迷幻果油、髮香水30ml贈品"
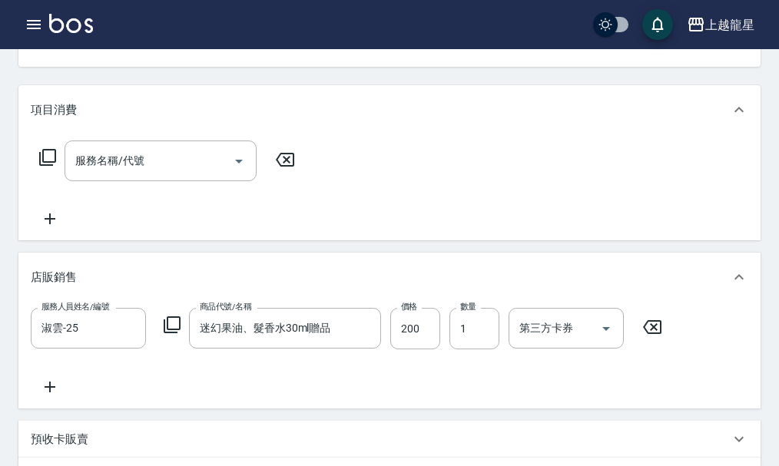
scroll to position [77, 0]
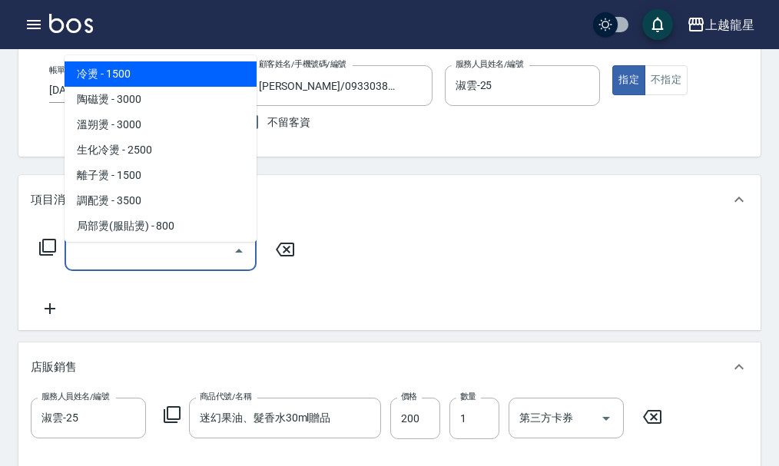
click at [117, 256] on div "服務名稱/代號 服務名稱/代號" at bounding box center [161, 250] width 192 height 41
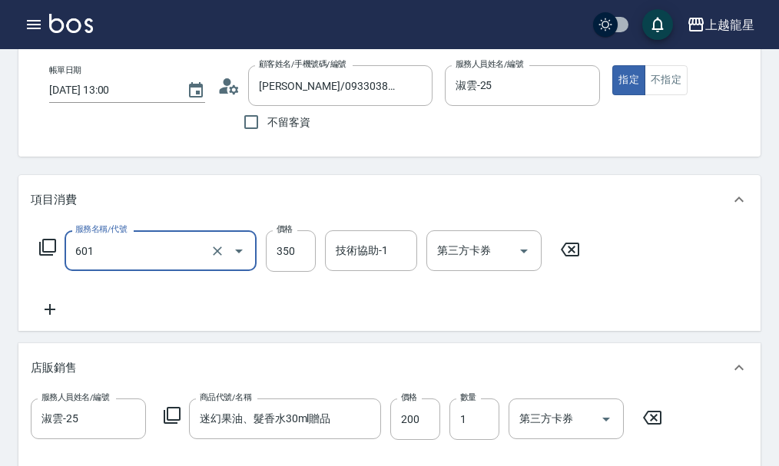
type input "自備護髮(601)"
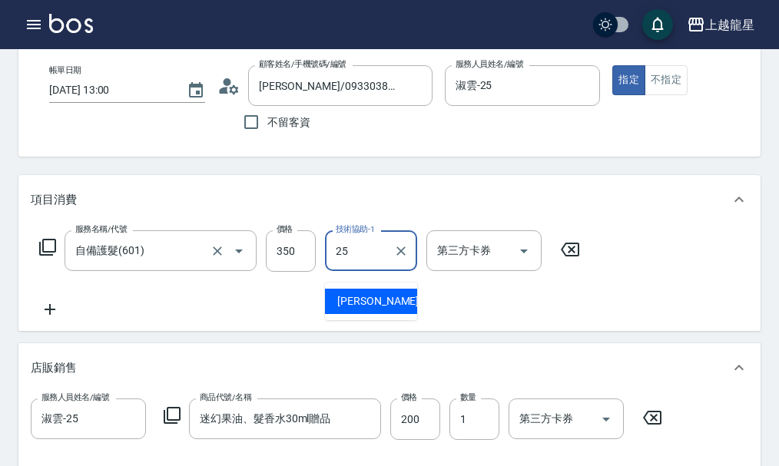
type input "淑雲-25"
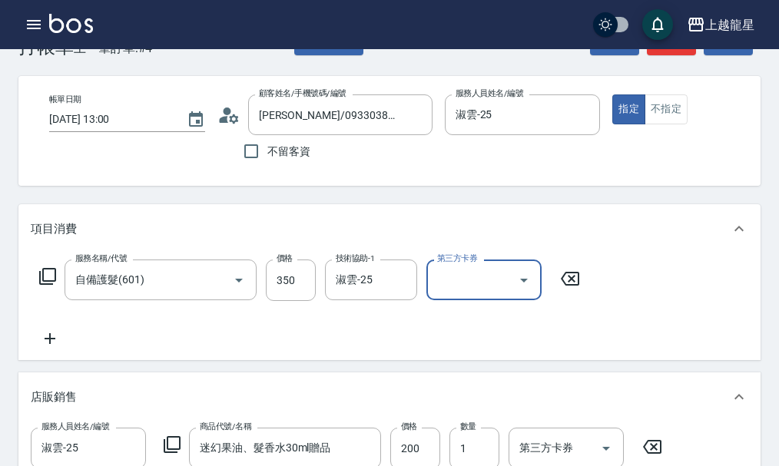
scroll to position [230, 0]
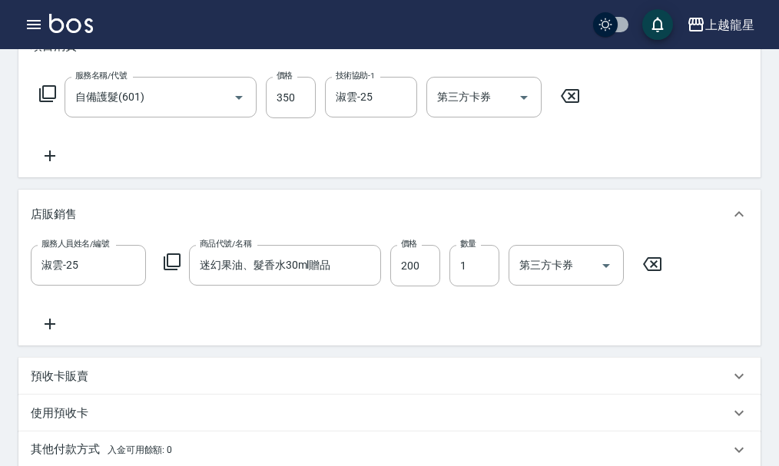
click at [48, 164] on icon at bounding box center [50, 156] width 38 height 18
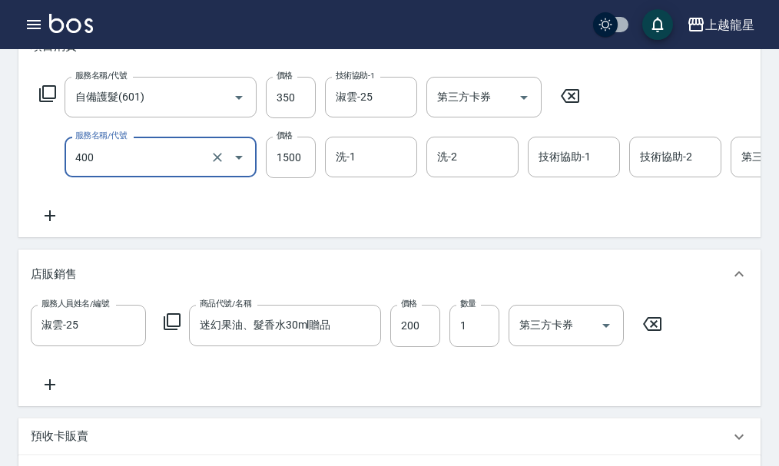
type input "染髮(400)"
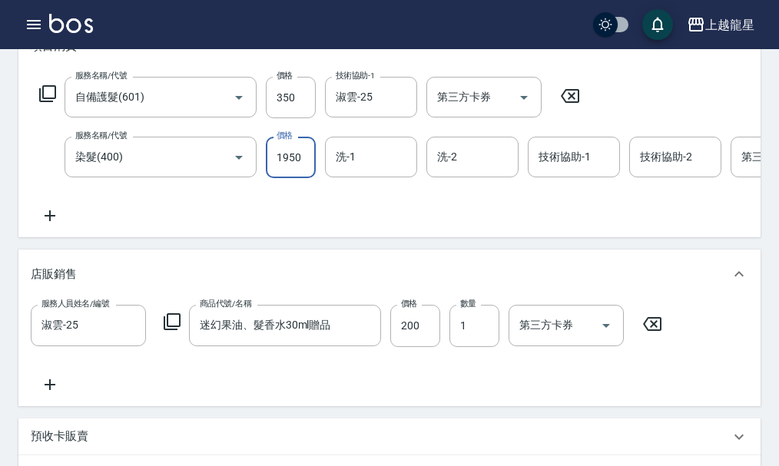
type input "1950"
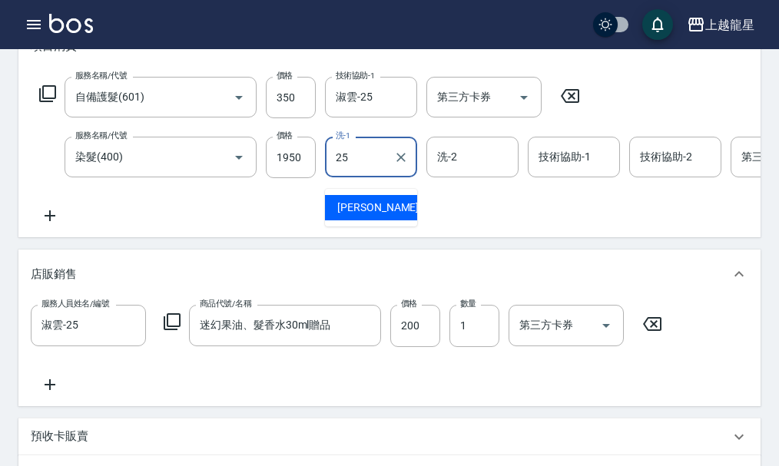
type input "淑雲-25"
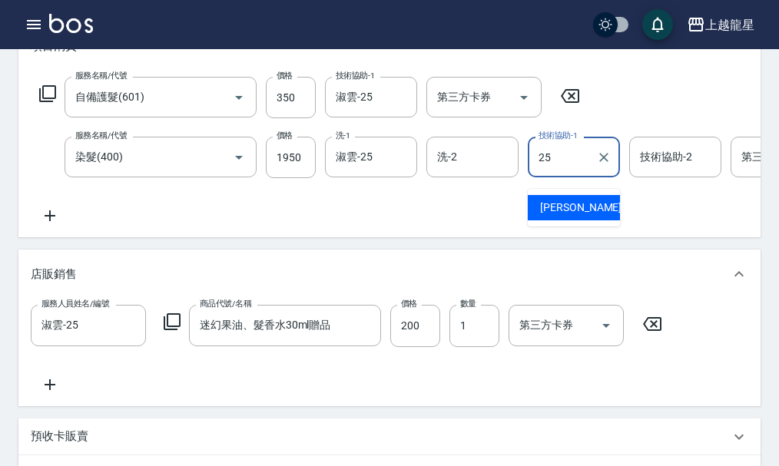
type input "淑雲-25"
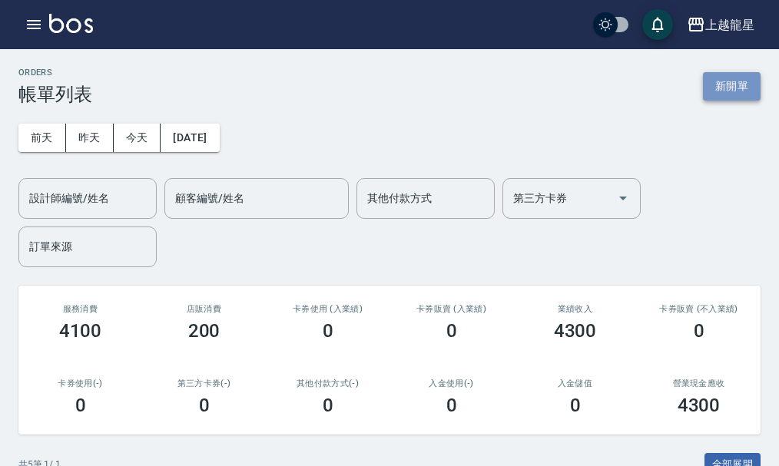
click at [741, 72] on button "新開單" at bounding box center [732, 86] width 58 height 28
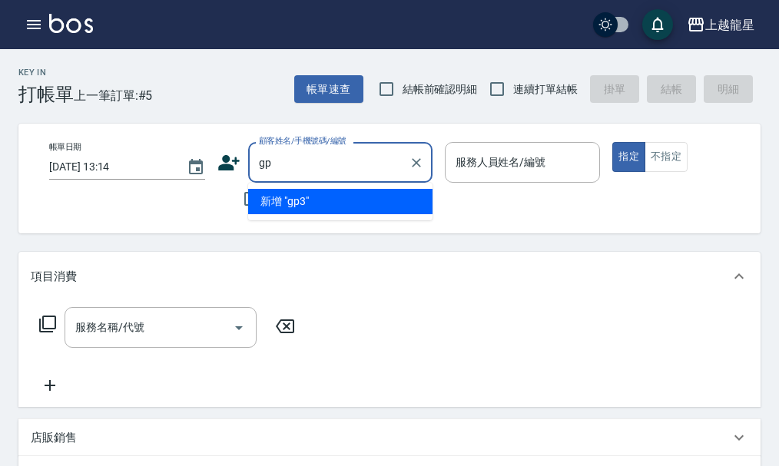
type input "g"
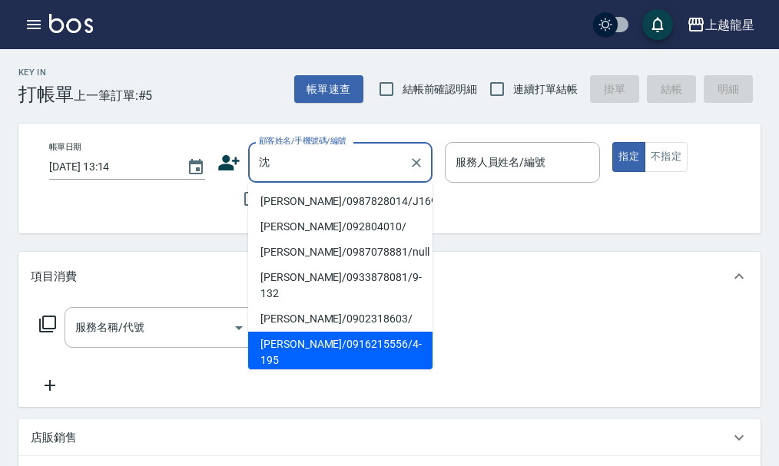
click at [309, 332] on li "沈韋辰/0916215556/4-195" at bounding box center [340, 352] width 184 height 41
type input "沈韋辰/0916215556/4-195"
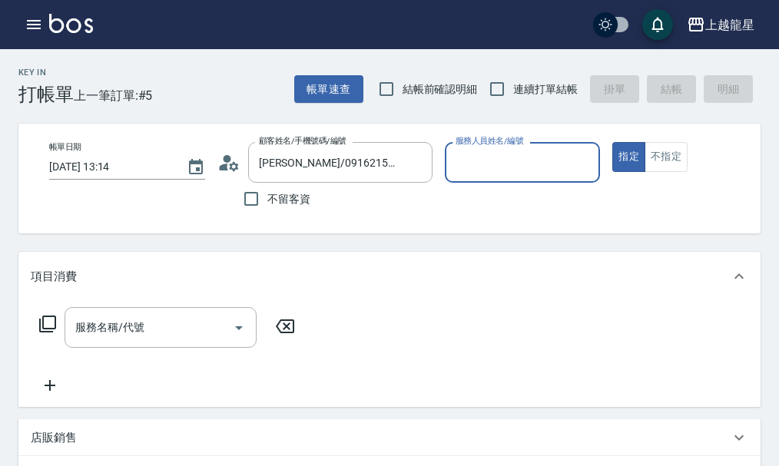
type input "雅君-7"
click at [107, 341] on input "服務名稱/代號" at bounding box center [148, 327] width 155 height 27
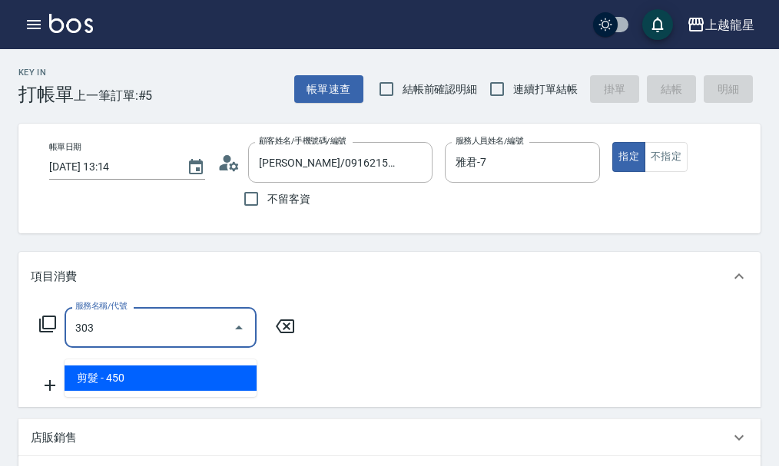
type input "剪髮(303)"
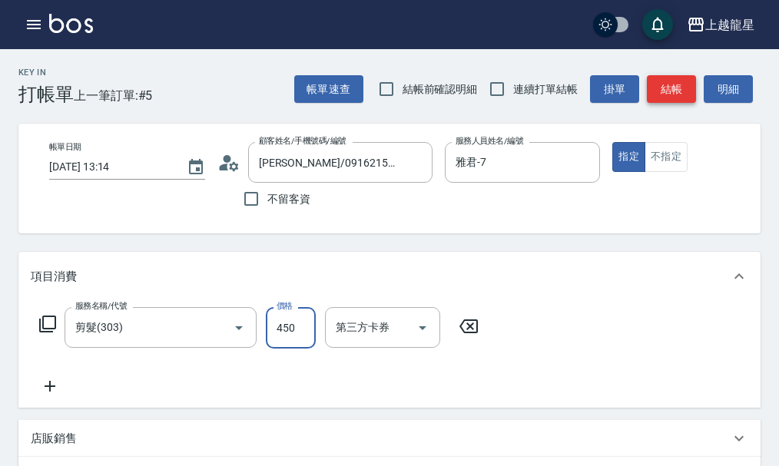
click at [682, 100] on button "結帳" at bounding box center [671, 89] width 49 height 28
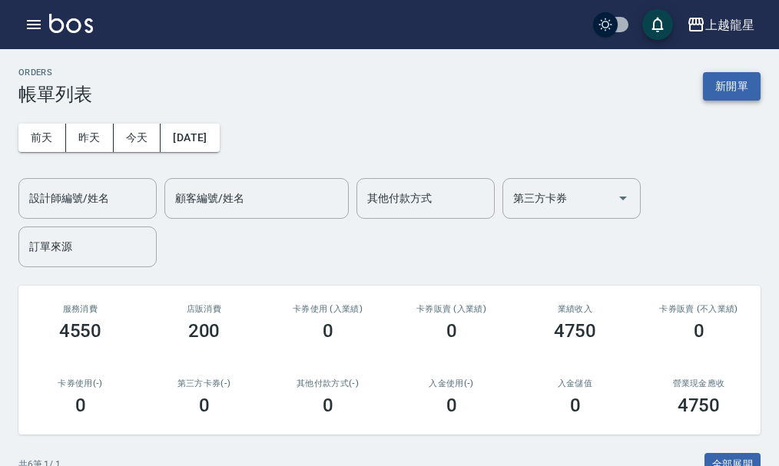
click at [726, 84] on button "新開單" at bounding box center [732, 86] width 58 height 28
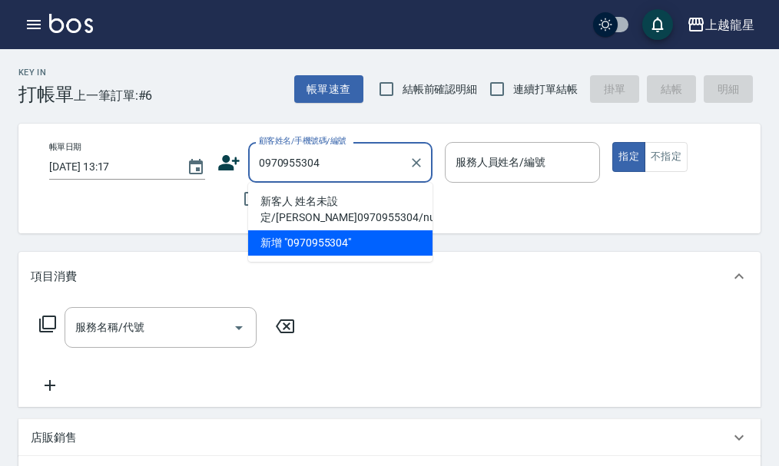
type input "新客人 姓名未設定/劉希廷0970955304/null"
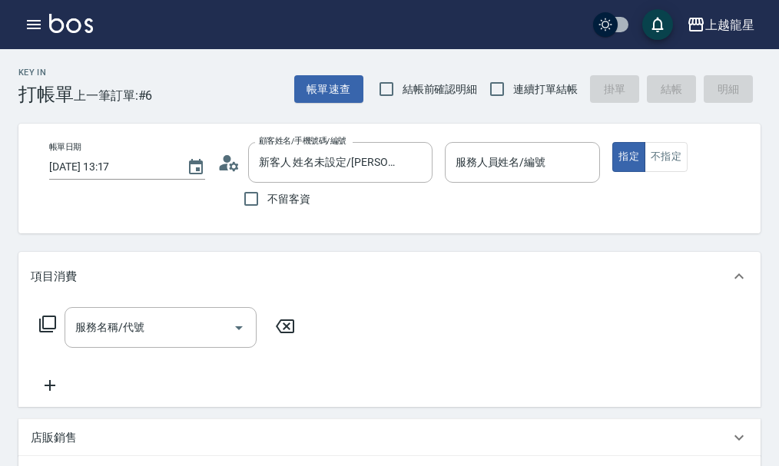
click at [229, 164] on icon at bounding box center [228, 162] width 23 height 23
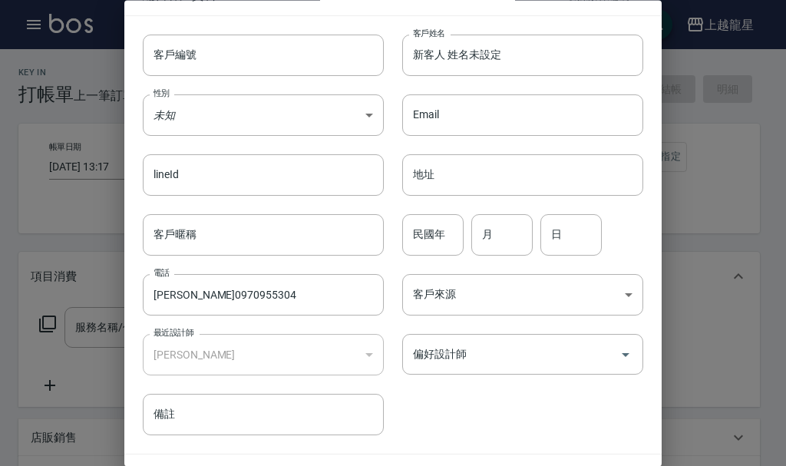
scroll to position [66, 0]
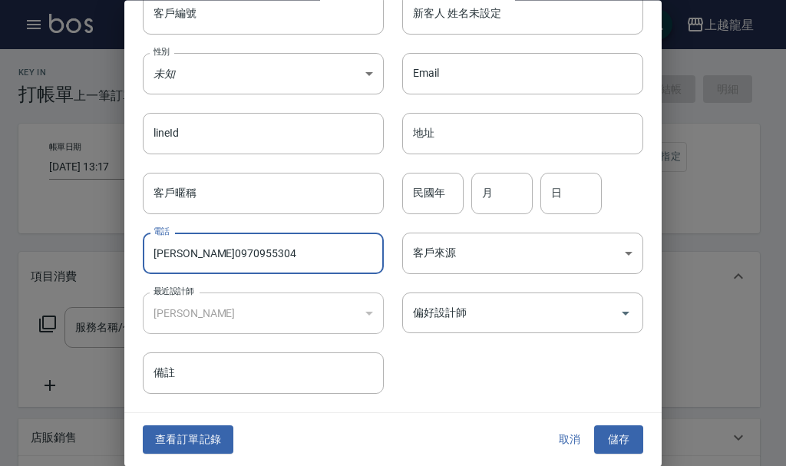
drag, startPoint x: 182, startPoint y: 256, endPoint x: 65, endPoint y: 266, distance: 118.0
click at [65, 266] on div "編輯客戶資料 最新顧客編號: 2-1 客戶編號 客戶編號 客戶姓名 新客人 姓名未設定 客戶姓名 性別 未知 UNKNOWN 性別 Email Email l…" at bounding box center [393, 233] width 786 height 466
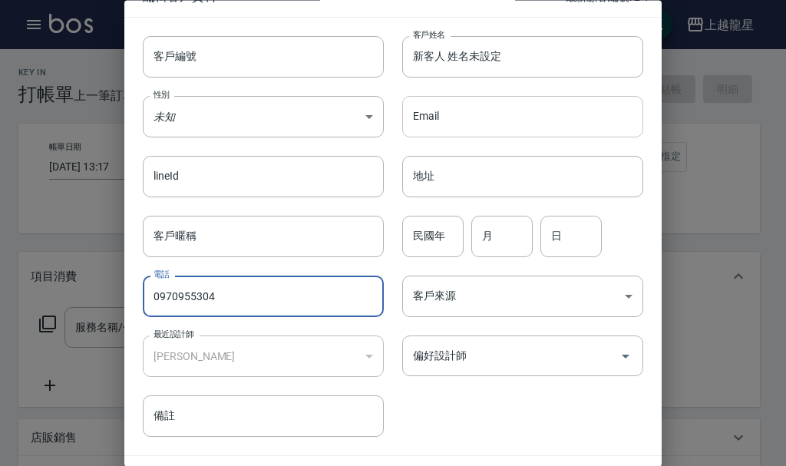
scroll to position [0, 0]
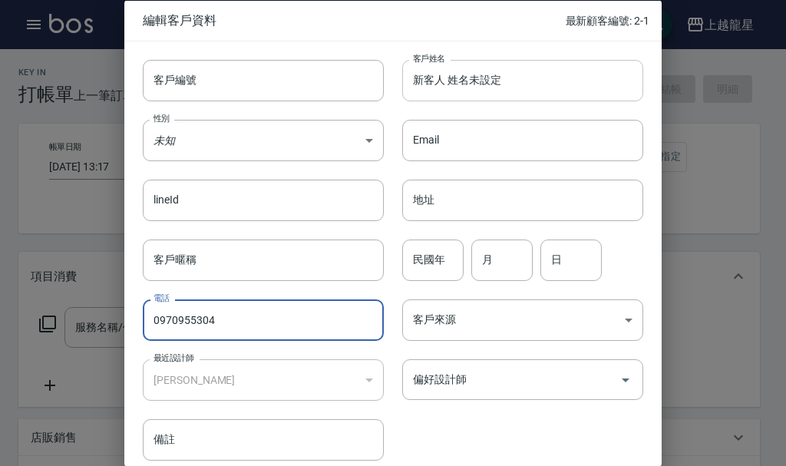
type input "0970955304"
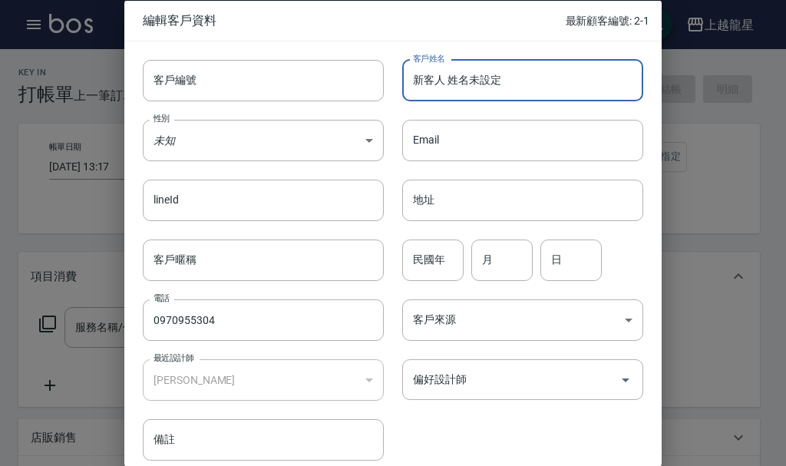
drag, startPoint x: 508, startPoint y: 90, endPoint x: 287, endPoint y: 105, distance: 220.9
click at [287, 105] on div "客戶編號 客戶編號 客戶姓名 新客人 姓名未設定 客戶姓名 性別 未知 UNKNOWN 性別 Email Email lineId lineId 地址 地址 …" at bounding box center [383, 251] width 519 height 420
paste input "[PERSON_NAME]"
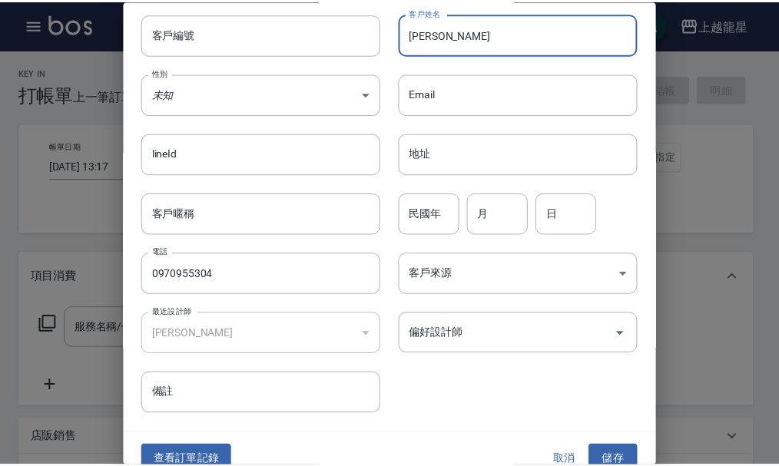
scroll to position [66, 0]
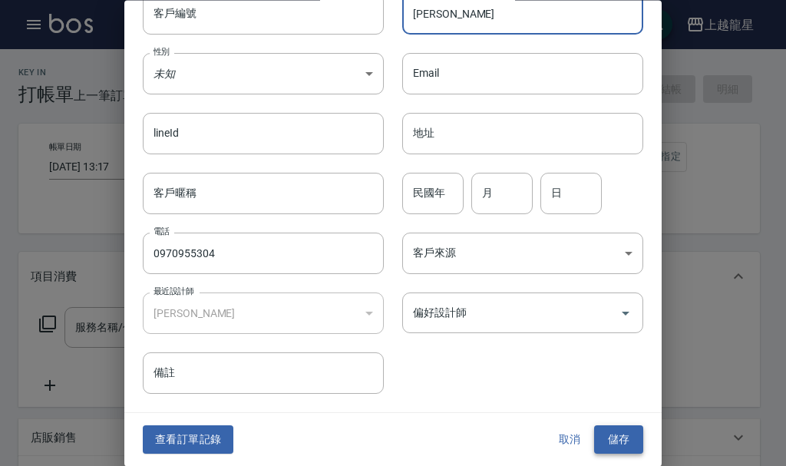
type input "[PERSON_NAME]"
click at [621, 442] on button "儲存" at bounding box center [618, 440] width 49 height 28
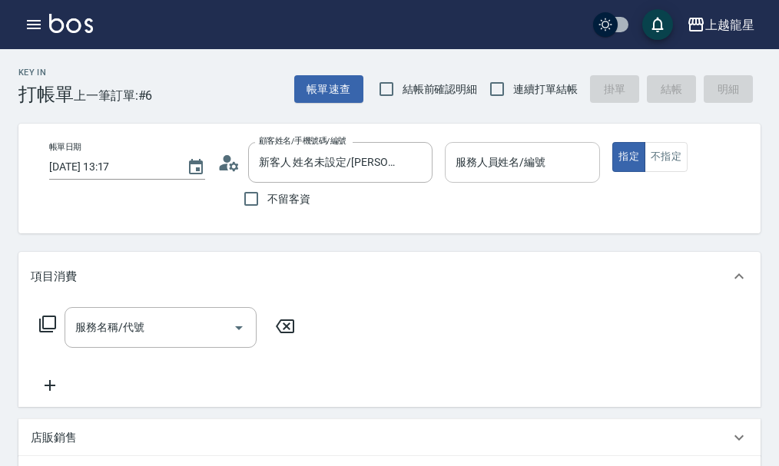
click at [557, 167] on input "服務人員姓名/編號" at bounding box center [523, 162] width 142 height 27
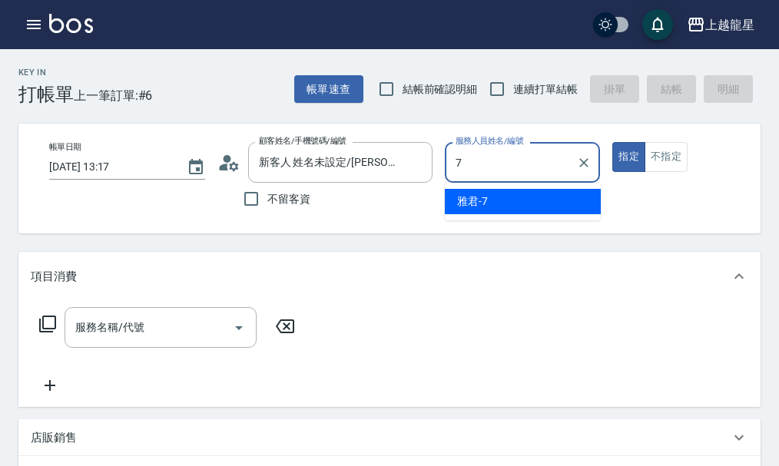
type input "雅君-7"
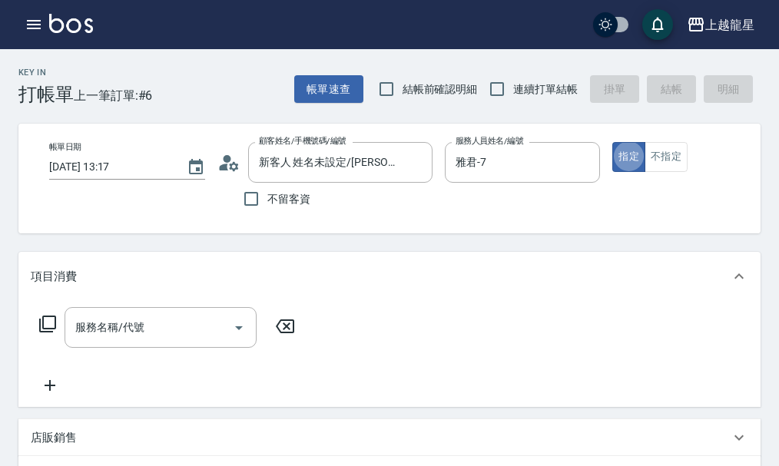
type button "true"
click at [677, 163] on button "不指定" at bounding box center [665, 157] width 43 height 30
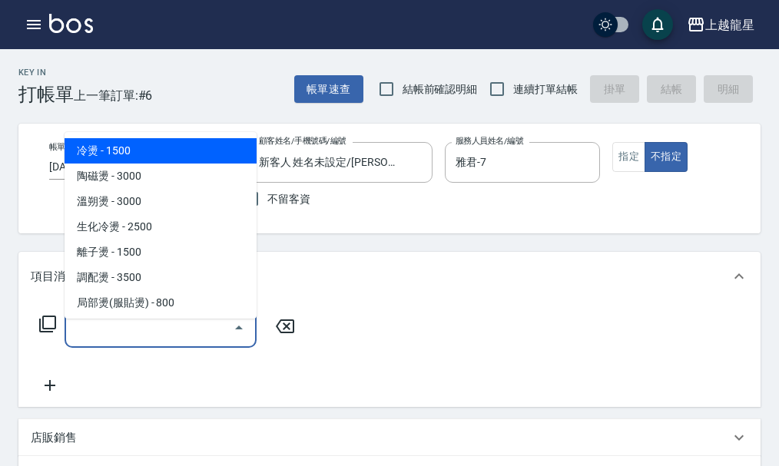
click at [195, 341] on input "服務名稱/代號" at bounding box center [148, 327] width 155 height 27
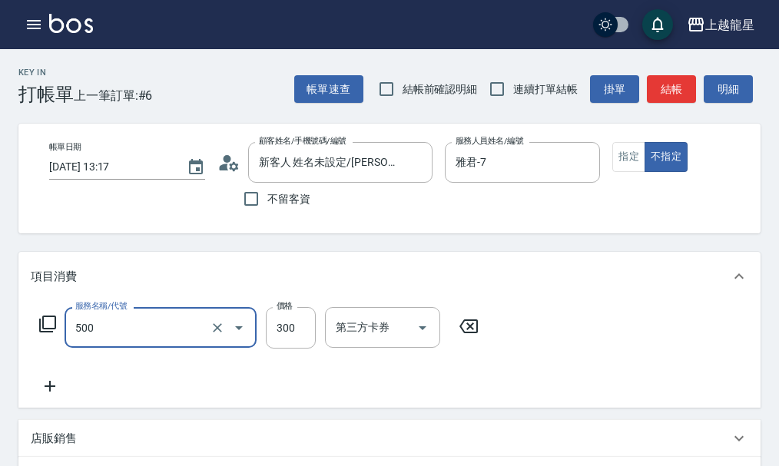
type input "一般洗髮(500)"
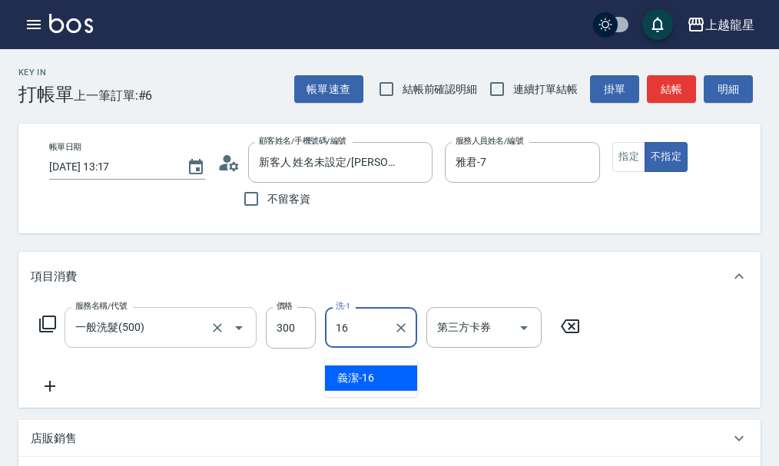
type input "義潔-16"
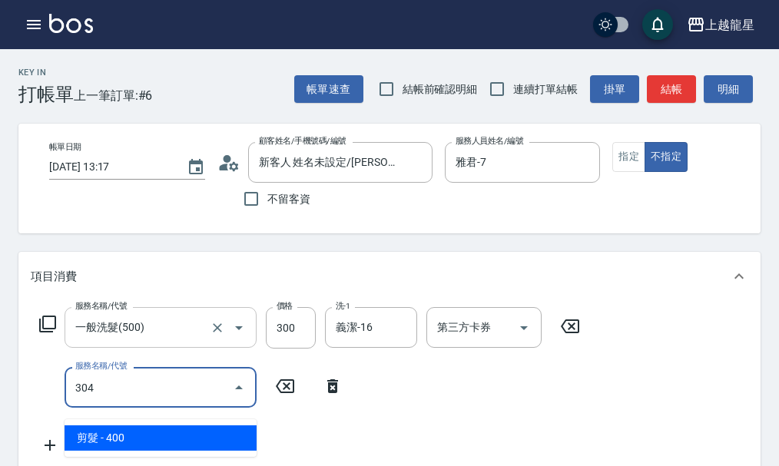
type input "剪髮(304)"
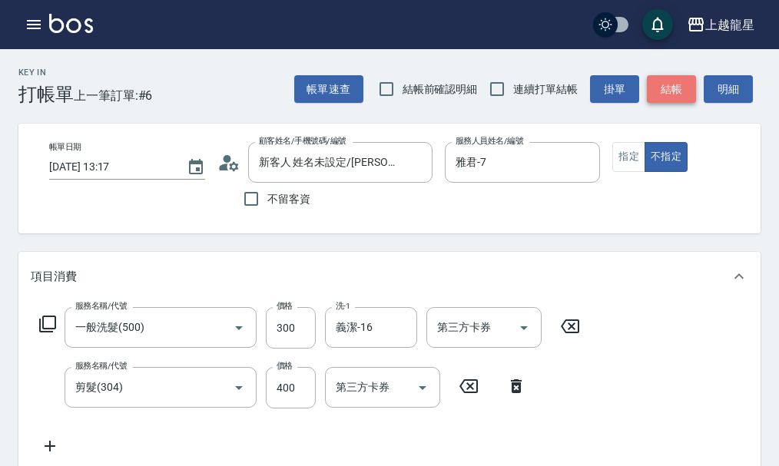
click at [674, 76] on button "結帳" at bounding box center [671, 89] width 49 height 28
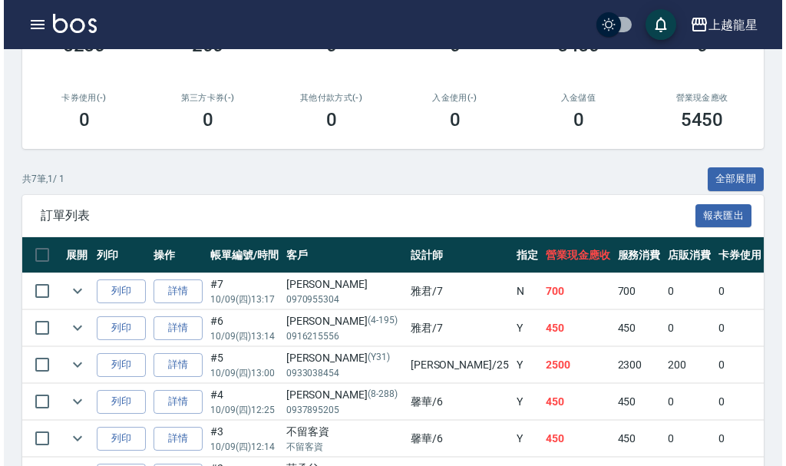
scroll to position [115, 0]
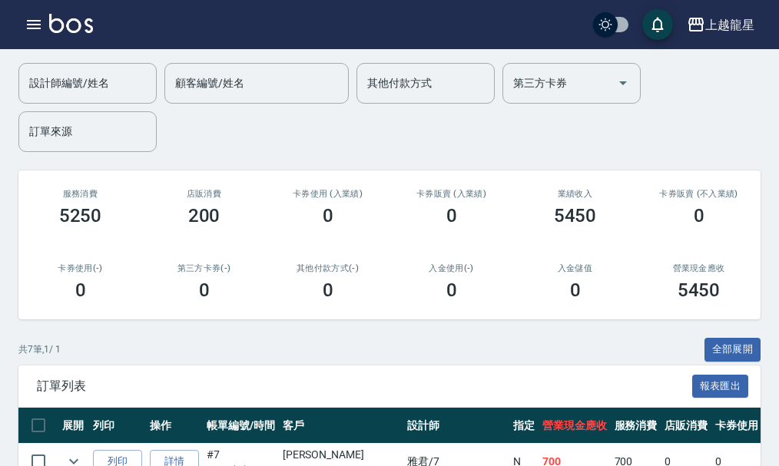
click at [16, 16] on div "上越龍星 登出" at bounding box center [389, 24] width 779 height 49
click at [30, 25] on icon "button" at bounding box center [34, 24] width 14 height 9
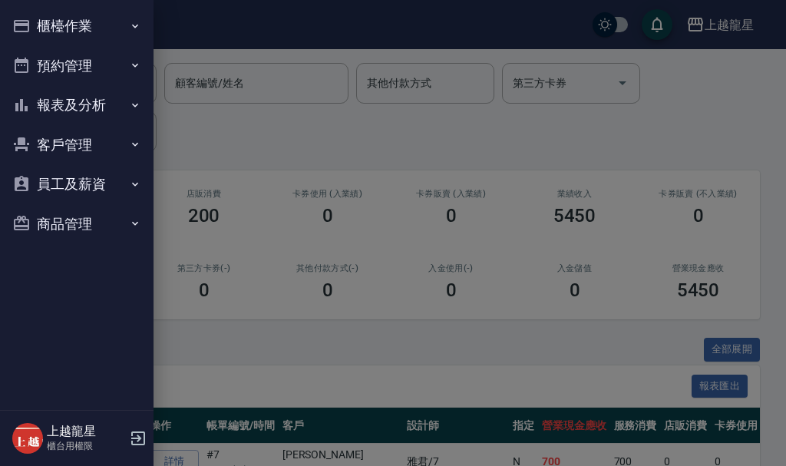
click at [91, 104] on button "報表及分析" at bounding box center [76, 105] width 141 height 40
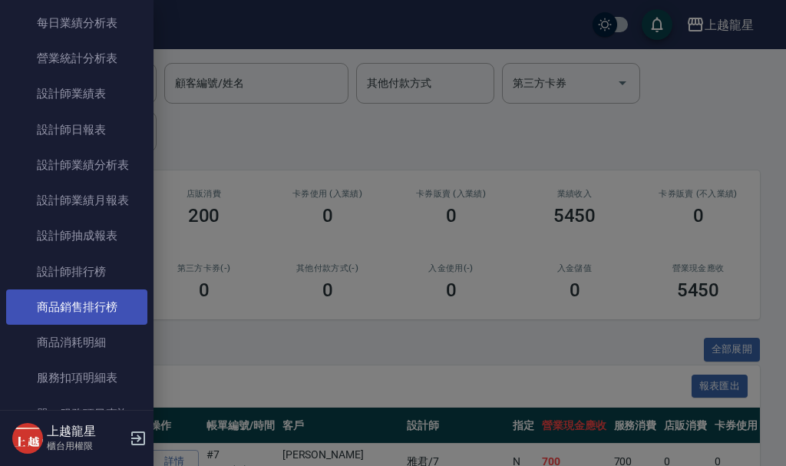
scroll to position [461, 0]
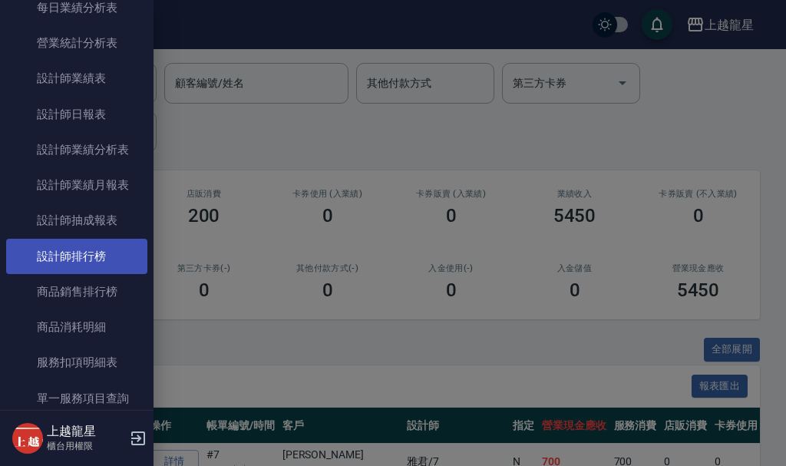
click at [89, 265] on link "設計師排行榜" at bounding box center [76, 256] width 141 height 35
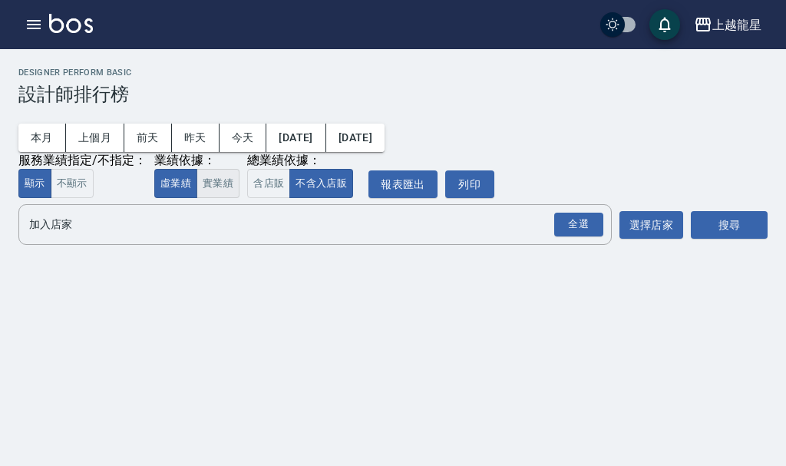
click at [222, 181] on button "實業績" at bounding box center [218, 184] width 43 height 30
click at [274, 141] on button "2025/10/01" at bounding box center [295, 138] width 59 height 28
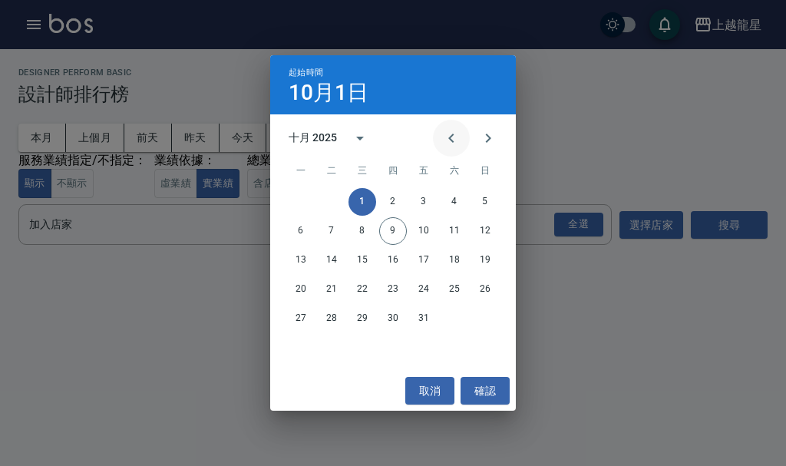
click at [444, 137] on icon "Previous month" at bounding box center [451, 138] width 18 height 18
click at [452, 262] on button "20" at bounding box center [455, 260] width 28 height 28
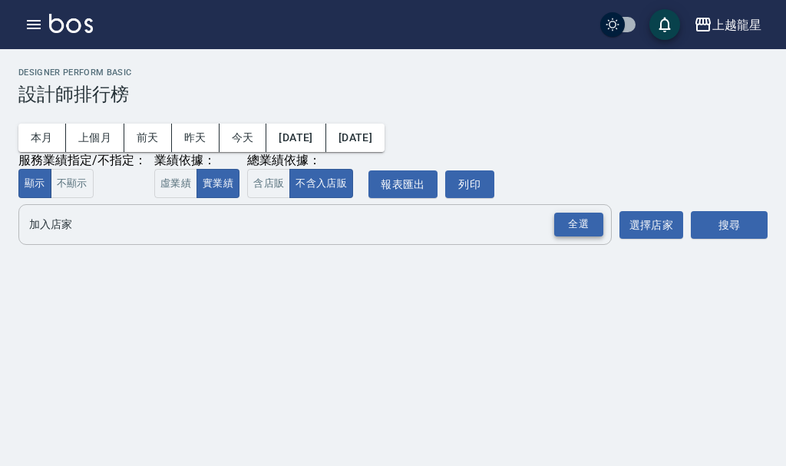
click at [597, 229] on div "全選" at bounding box center [578, 225] width 49 height 24
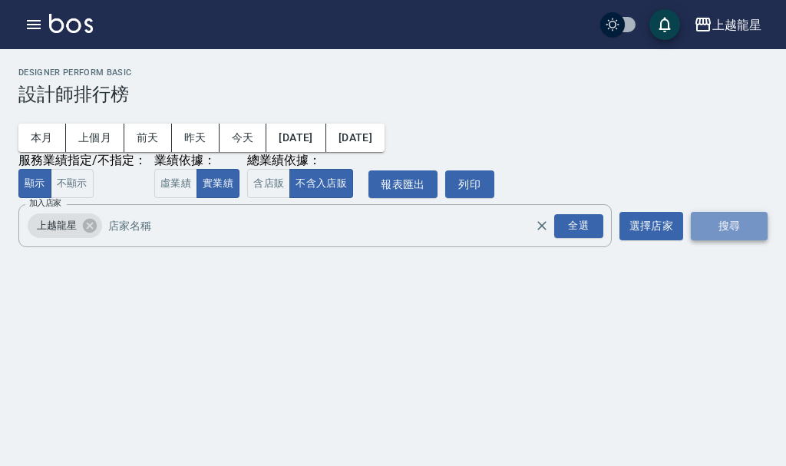
click at [707, 227] on button "搜尋" at bounding box center [729, 226] width 77 height 28
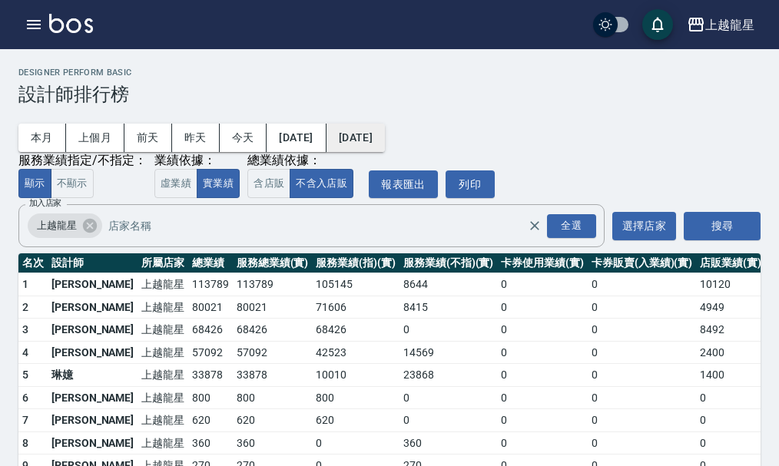
click at [385, 136] on button "[DATE]" at bounding box center [355, 138] width 58 height 28
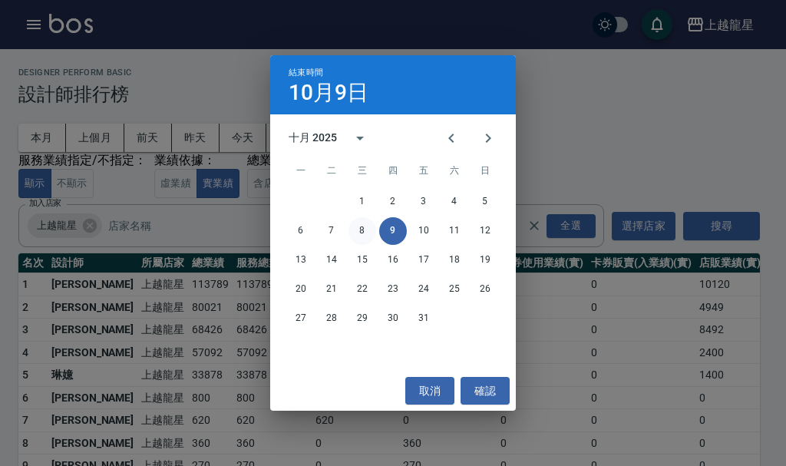
click at [366, 228] on button "8" at bounding box center [363, 231] width 28 height 28
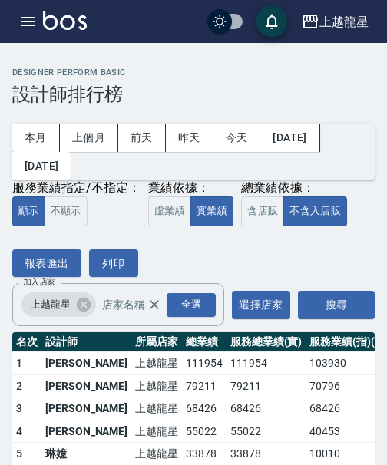
click at [306, 400] on td "68426" at bounding box center [350, 409] width 88 height 23
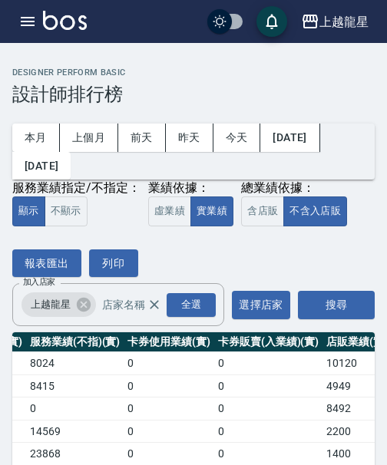
scroll to position [0, 369]
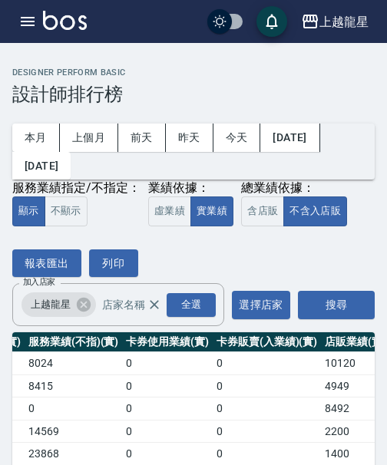
click at [321, 454] on td "1400" at bounding box center [355, 454] width 69 height 23
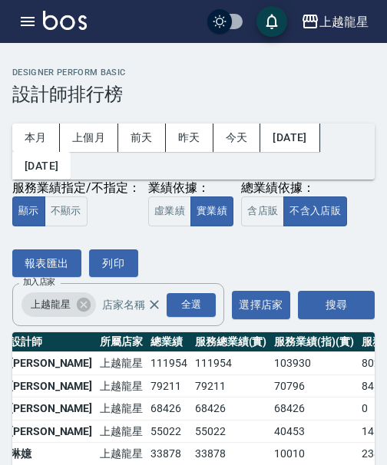
scroll to position [0, 31]
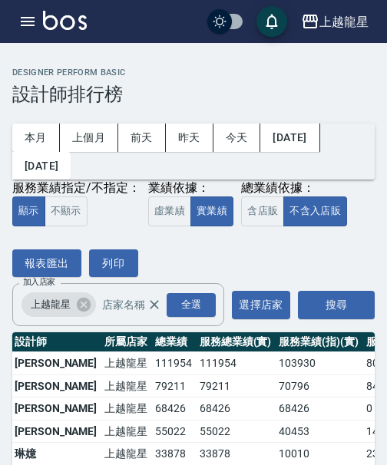
click at [275, 395] on td "70796" at bounding box center [319, 386] width 88 height 23
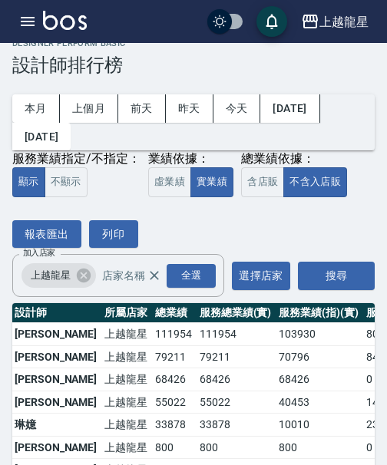
scroll to position [0, 0]
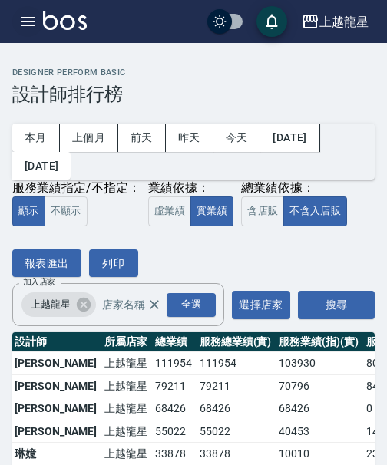
click at [33, 21] on icon "button" at bounding box center [28, 21] width 14 height 9
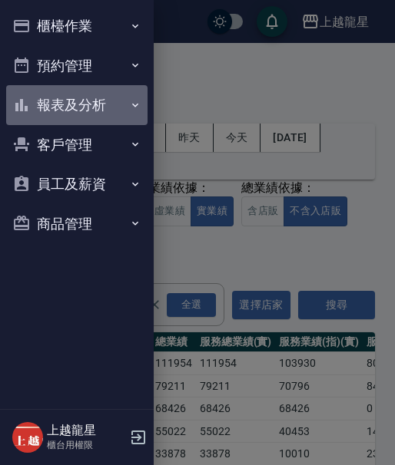
click at [59, 101] on button "報表及分析" at bounding box center [76, 105] width 141 height 40
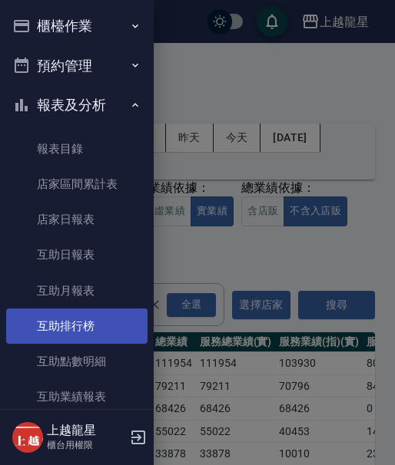
click at [72, 322] on link "互助排行榜" at bounding box center [76, 326] width 141 height 35
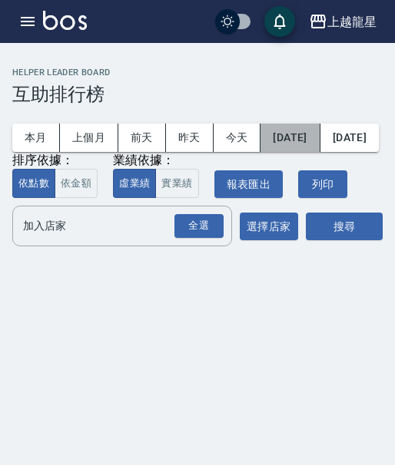
click at [301, 133] on button "2025/10/01" at bounding box center [289, 138] width 59 height 28
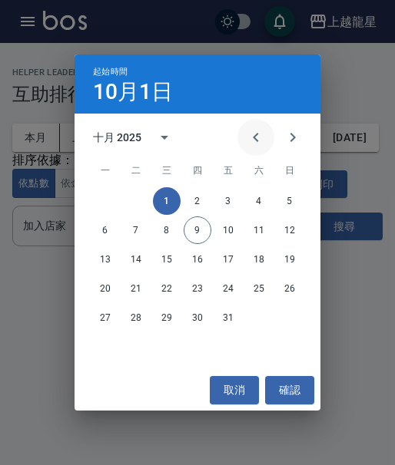
click at [258, 135] on icon "Previous month" at bounding box center [255, 137] width 18 height 18
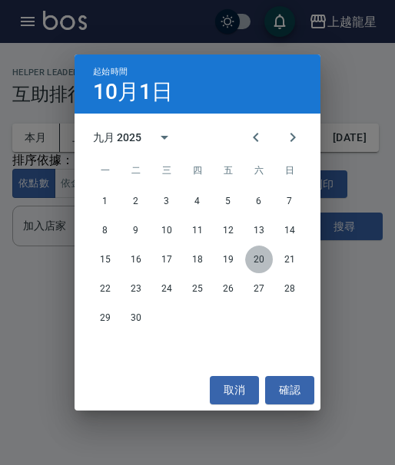
click at [254, 260] on button "20" at bounding box center [259, 260] width 28 height 28
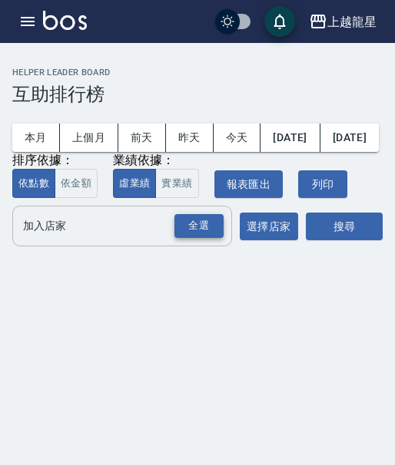
click at [190, 238] on div "全選" at bounding box center [198, 226] width 49 height 24
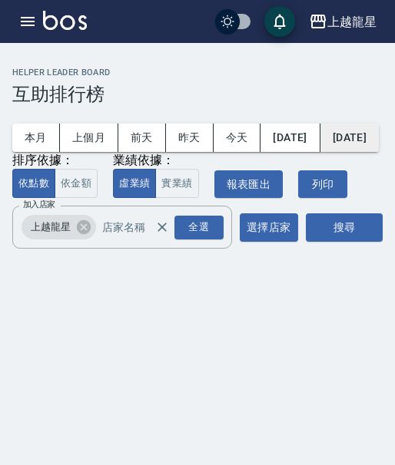
click at [320, 152] on button "[DATE]" at bounding box center [349, 138] width 58 height 28
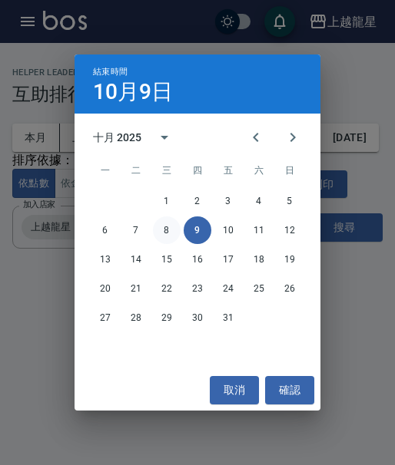
click at [169, 229] on button "8" at bounding box center [167, 231] width 28 height 28
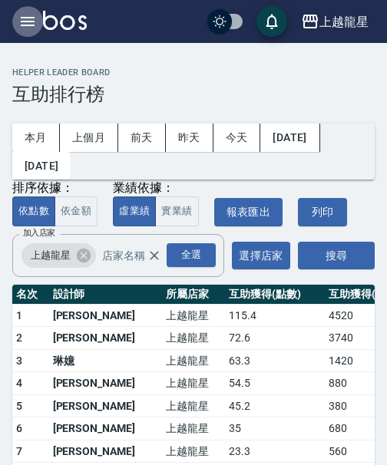
click at [28, 22] on icon "button" at bounding box center [28, 21] width 14 height 9
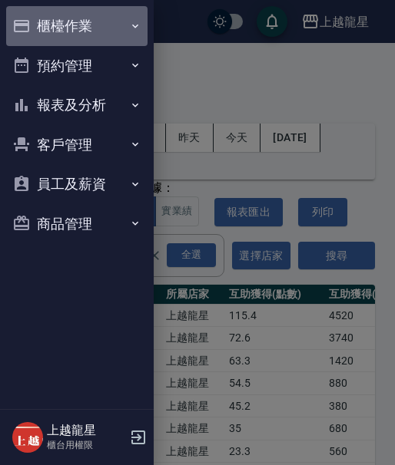
click at [30, 20] on icon "button" at bounding box center [21, 26] width 18 height 18
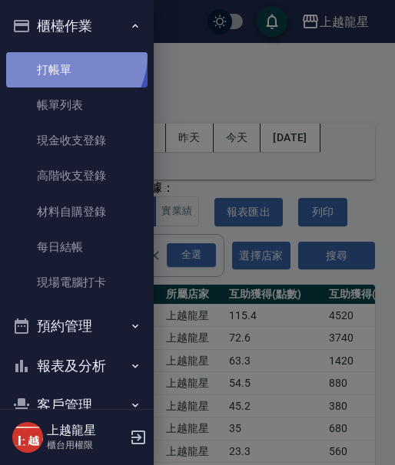
click at [63, 55] on link "打帳單" at bounding box center [76, 69] width 141 height 35
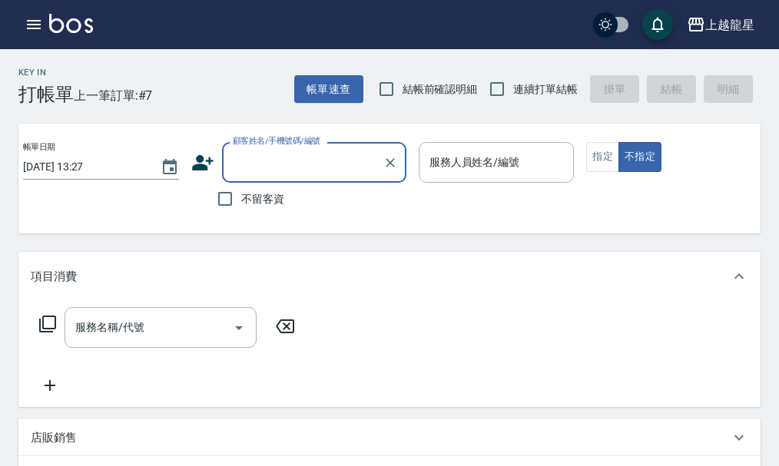
scroll to position [0, 26]
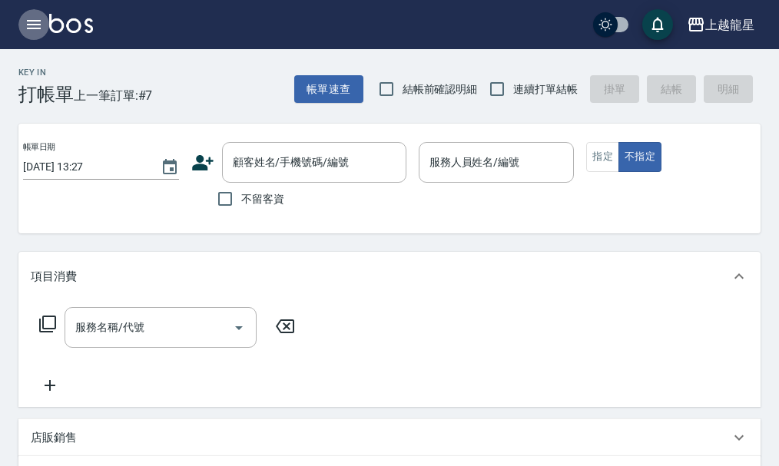
click at [32, 28] on icon "button" at bounding box center [34, 24] width 14 height 9
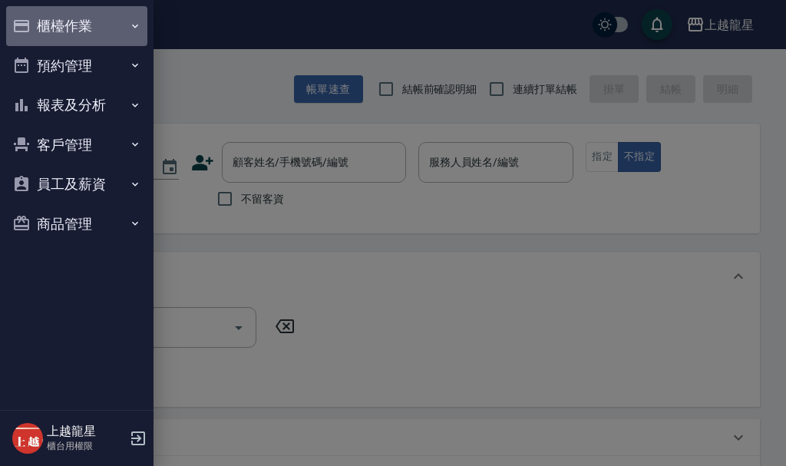
click at [61, 19] on button "櫃檯作業" at bounding box center [76, 26] width 141 height 40
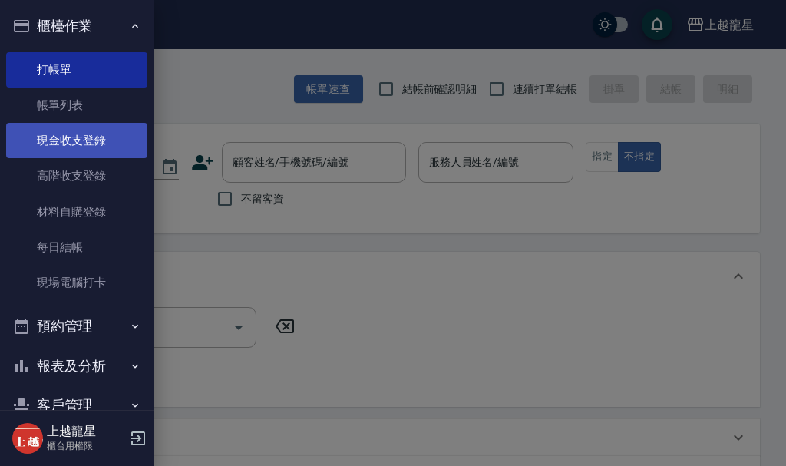
click at [108, 137] on link "現金收支登錄" at bounding box center [76, 140] width 141 height 35
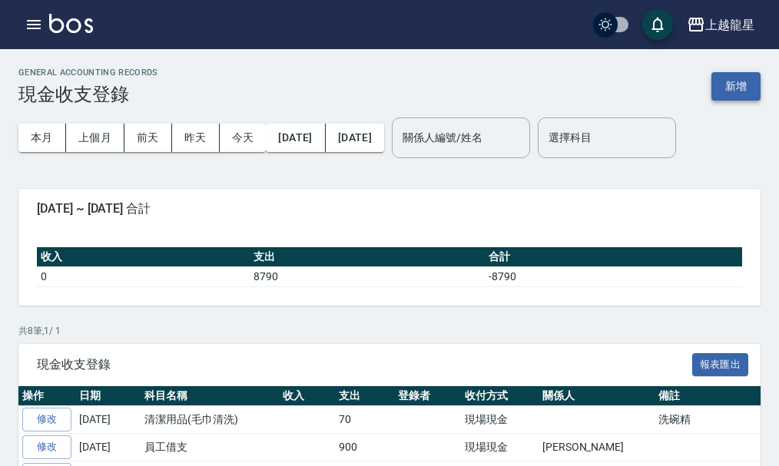
click at [729, 78] on button "新增" at bounding box center [735, 86] width 49 height 28
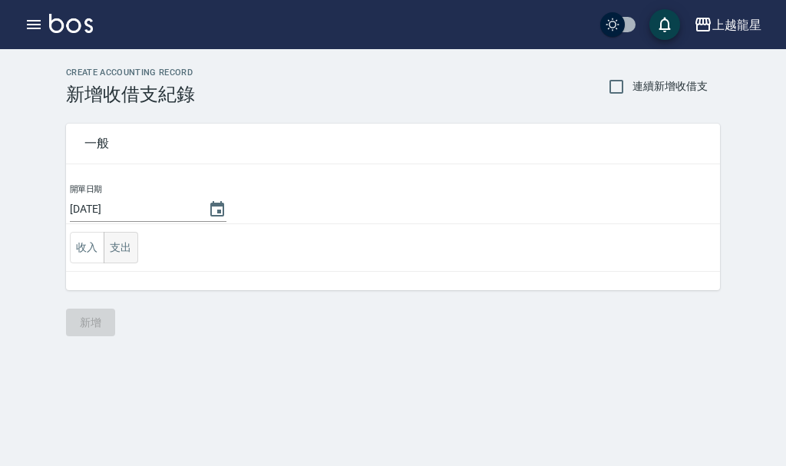
click at [116, 249] on button "支出" at bounding box center [121, 247] width 35 height 31
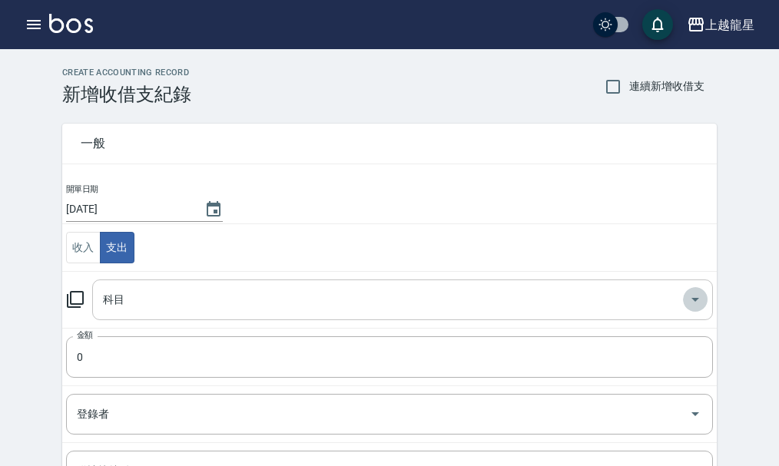
click at [700, 299] on icon "Open" at bounding box center [695, 299] width 18 height 18
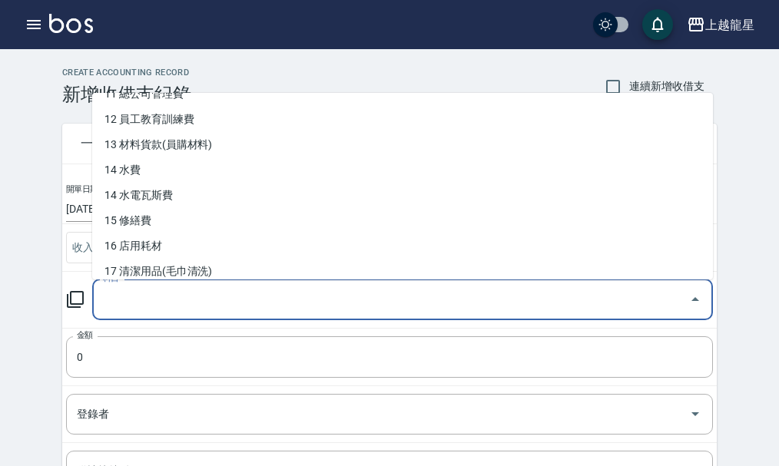
scroll to position [307, 0]
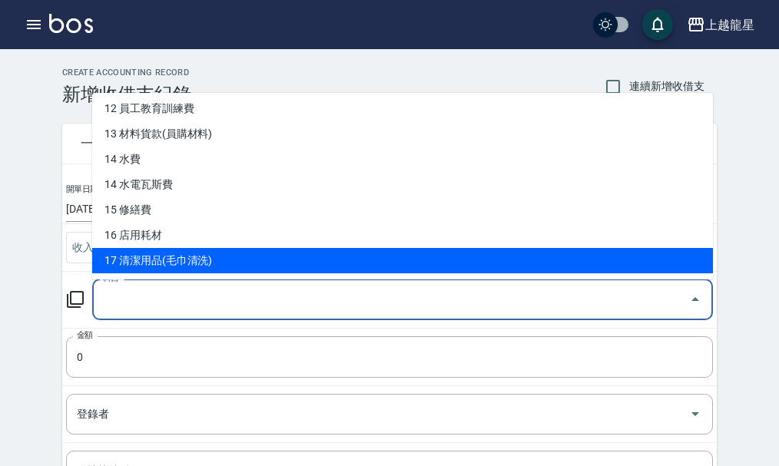
click at [192, 260] on li "17 清潔用品(毛巾清洗)" at bounding box center [402, 260] width 620 height 25
type input "17 清潔用品(毛巾清洗)"
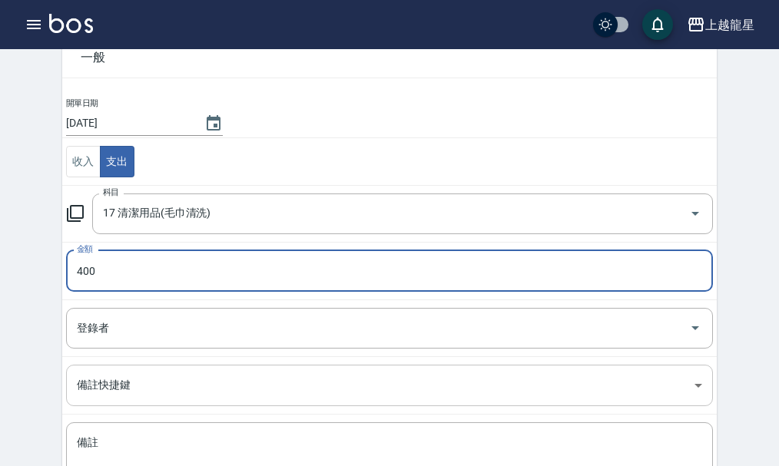
scroll to position [154, 0]
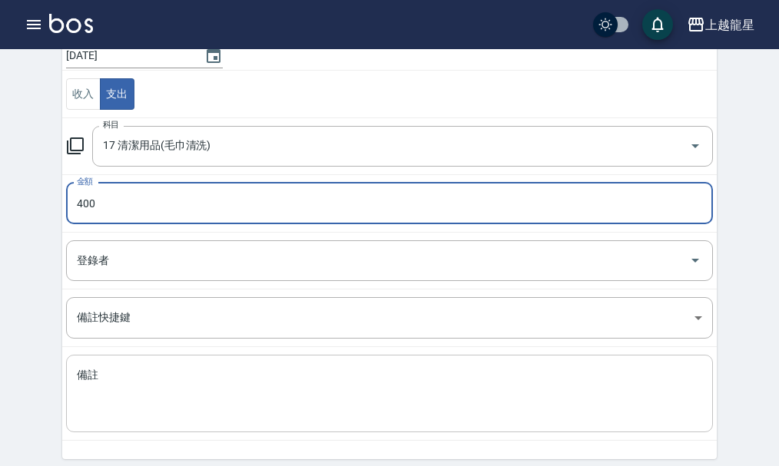
type input "400"
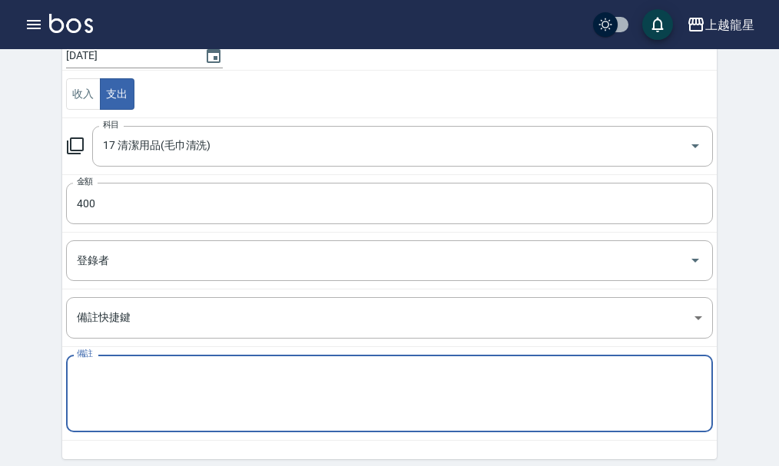
click at [136, 378] on textarea "備註" at bounding box center [389, 394] width 625 height 52
type textarea "2"
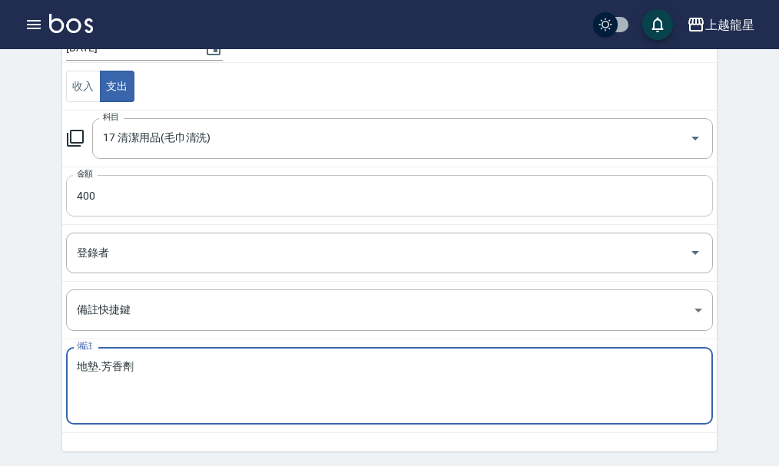
type textarea "地墊.芳香劑"
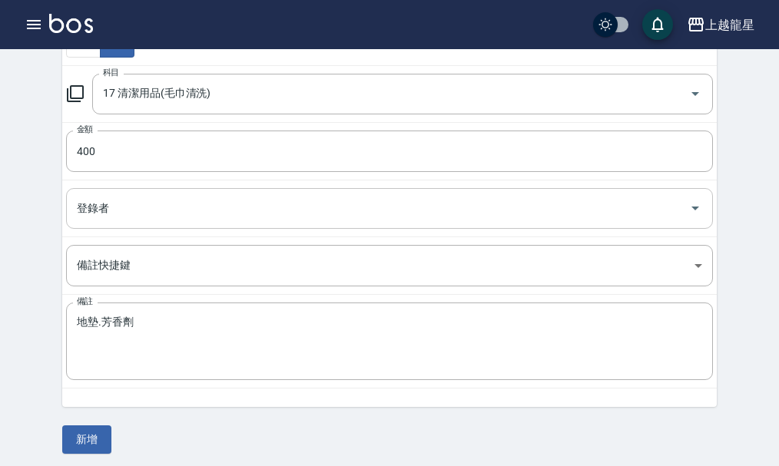
scroll to position [212, 0]
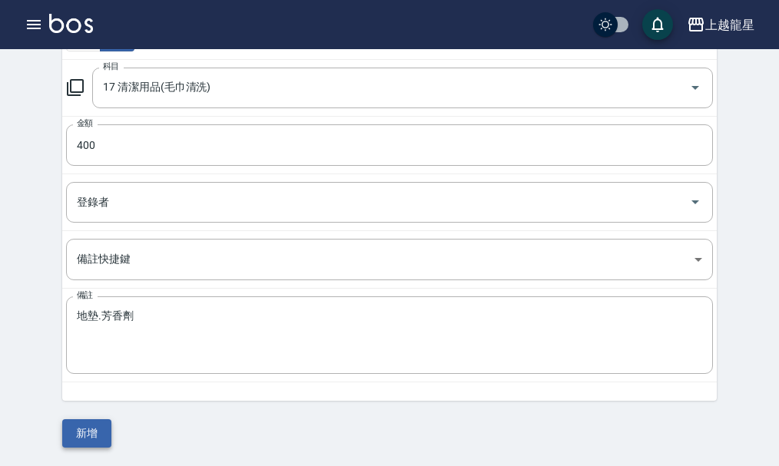
click at [85, 438] on button "新增" at bounding box center [86, 433] width 49 height 28
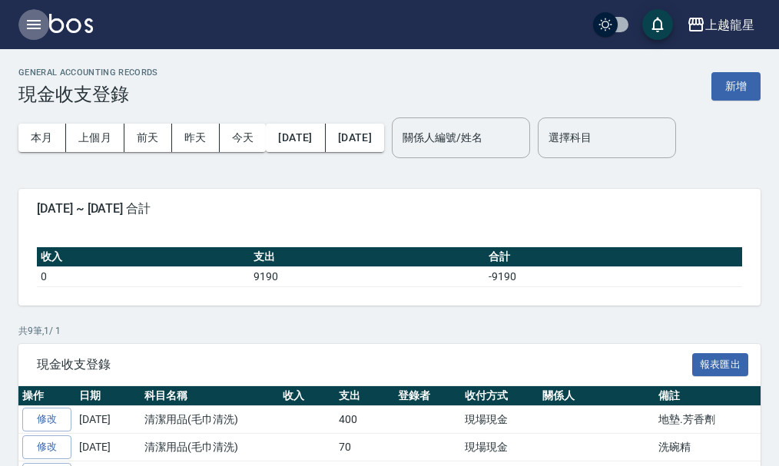
click at [37, 15] on button "button" at bounding box center [33, 24] width 31 height 31
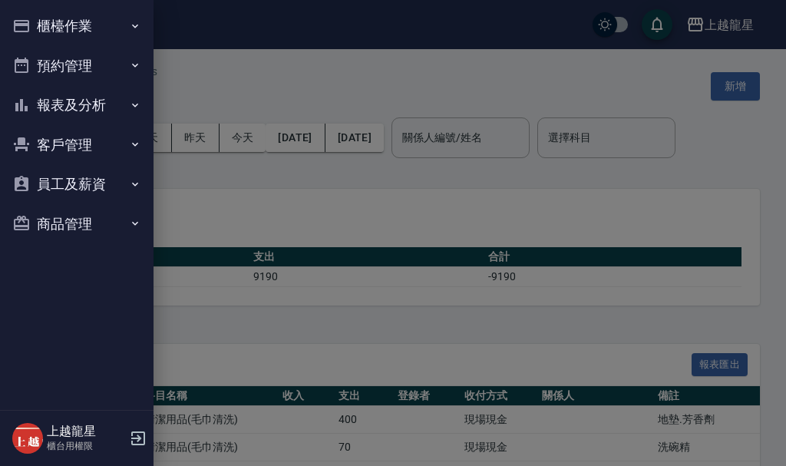
click at [37, 15] on button "櫃檯作業" at bounding box center [76, 26] width 141 height 40
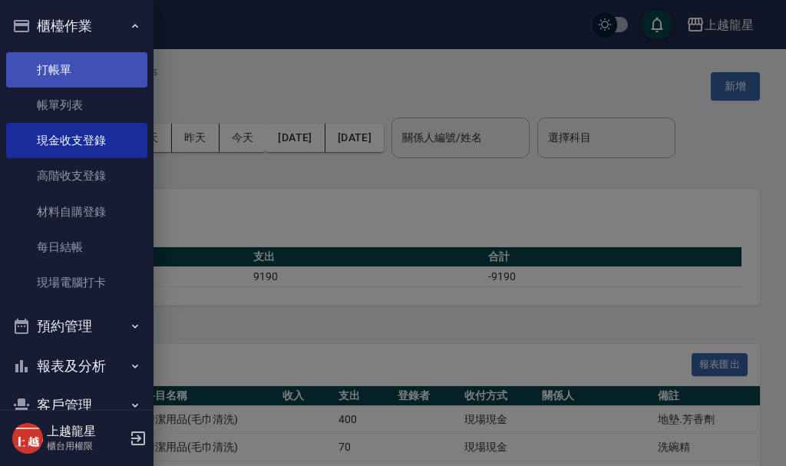
click at [94, 65] on link "打帳單" at bounding box center [76, 69] width 141 height 35
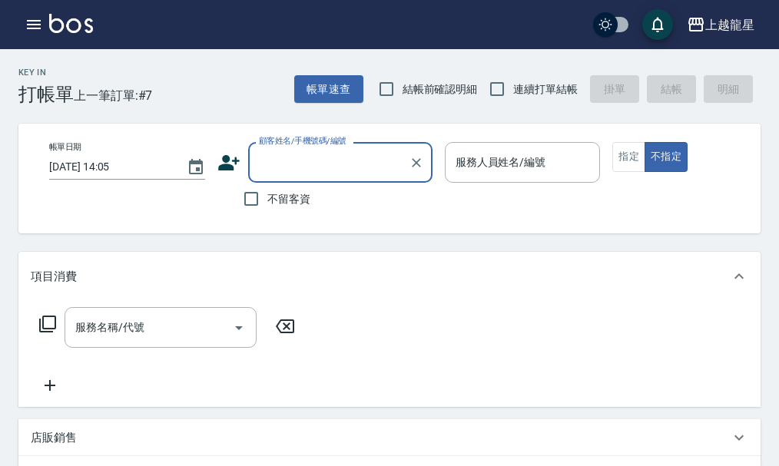
click at [336, 171] on input "顧客姓名/手機號碼/編號" at bounding box center [328, 162] width 147 height 27
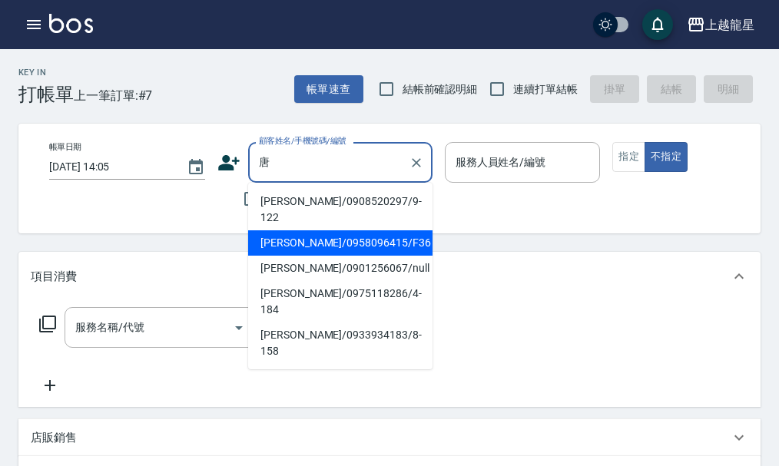
click at [334, 230] on li "唐晨/0958096415/F36" at bounding box center [340, 242] width 184 height 25
type input "唐晨/0958096415/F36"
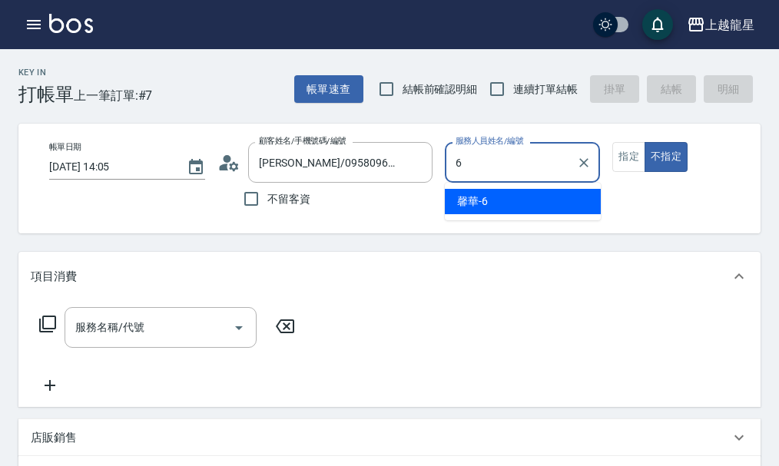
type input "馨華-6"
type button "false"
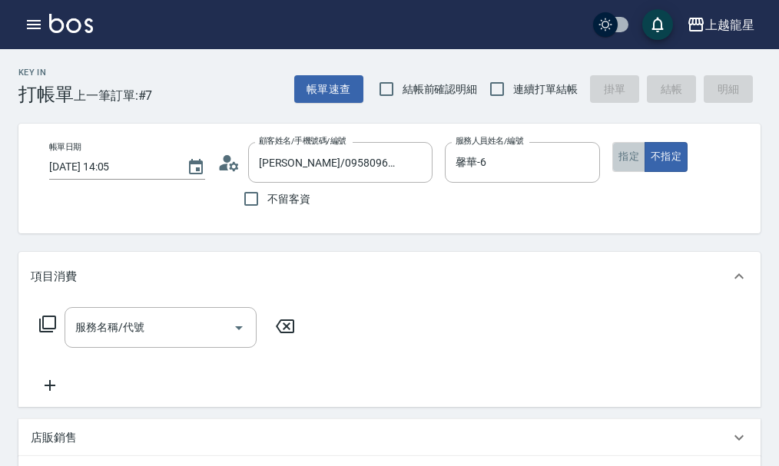
click at [622, 152] on button "指定" at bounding box center [628, 157] width 33 height 30
click at [147, 336] on input "服務名稱/代號" at bounding box center [148, 327] width 155 height 27
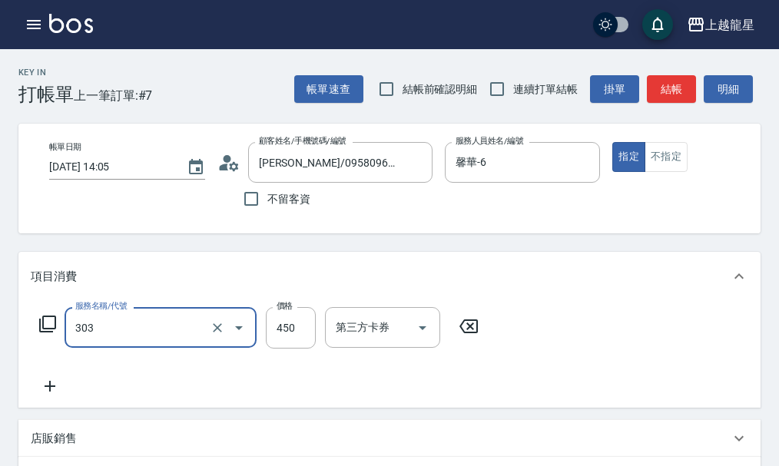
type input "剪髮(303)"
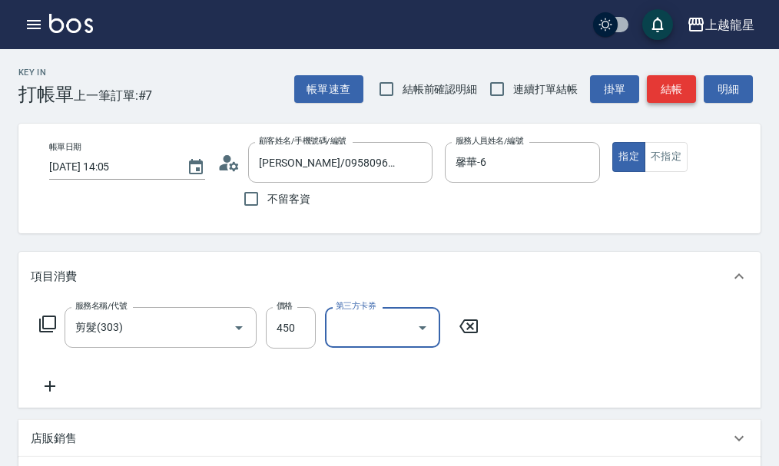
click at [670, 92] on button "結帳" at bounding box center [671, 89] width 49 height 28
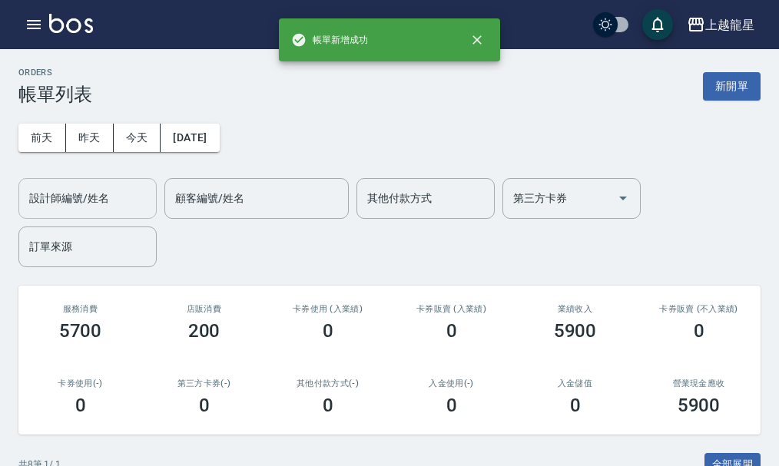
click at [80, 201] on input "設計師編號/姓名" at bounding box center [87, 198] width 124 height 27
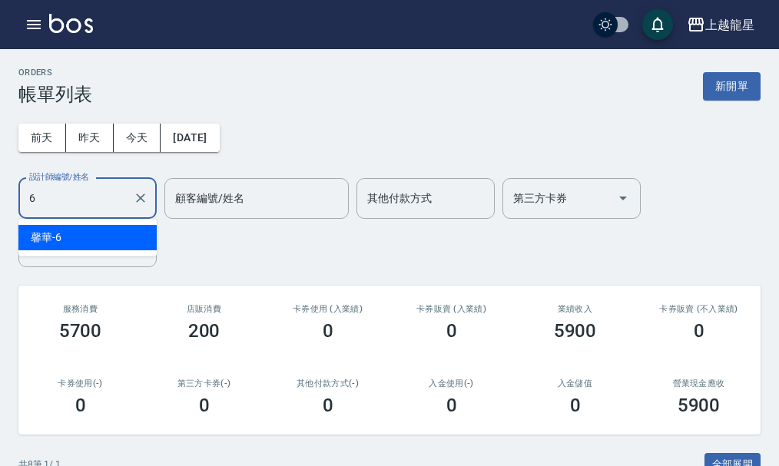
type input "馨華-6"
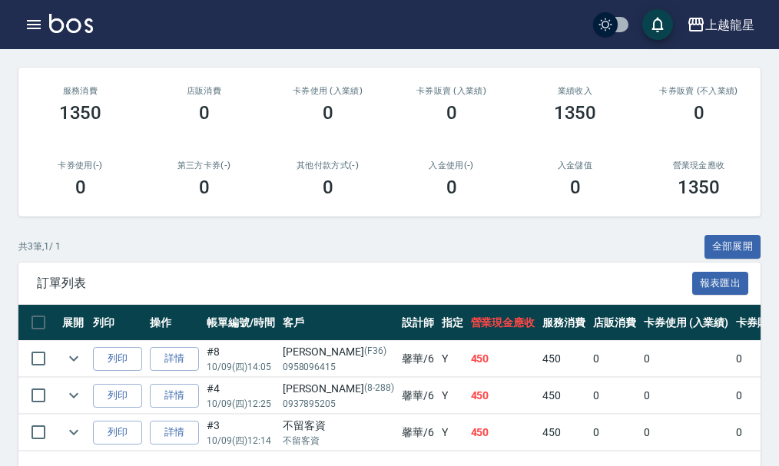
scroll to position [121, 0]
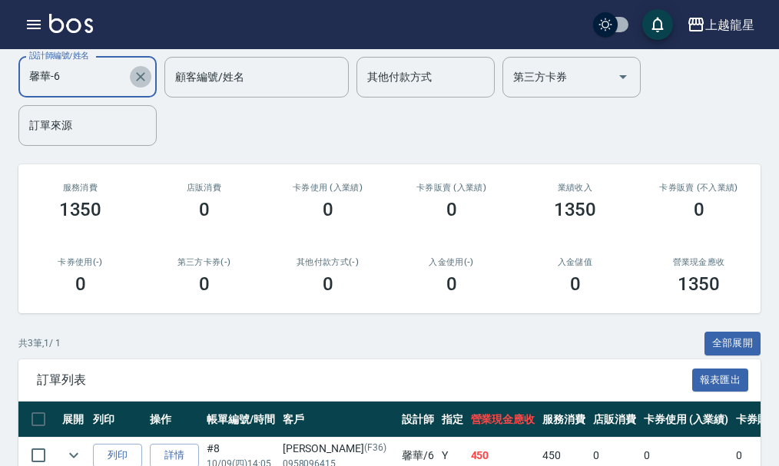
click at [145, 71] on icon "Clear" at bounding box center [140, 76] width 15 height 15
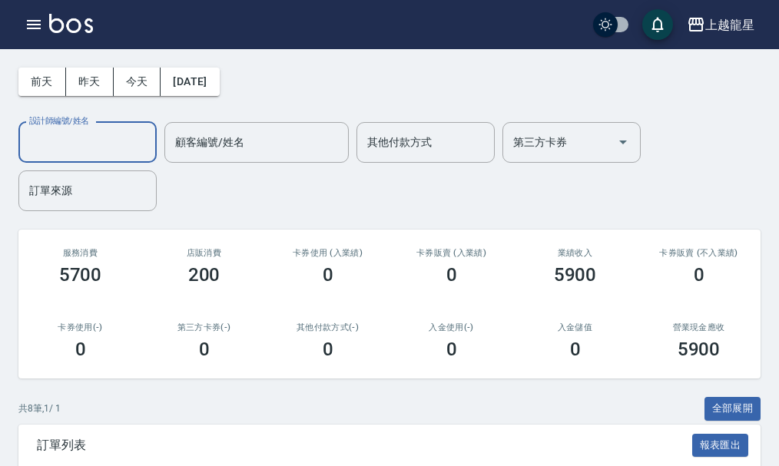
scroll to position [0, 0]
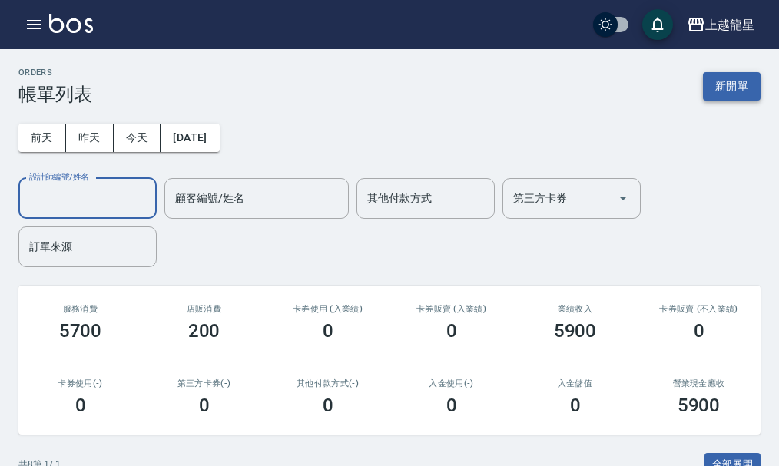
click at [721, 80] on button "新開單" at bounding box center [732, 86] width 58 height 28
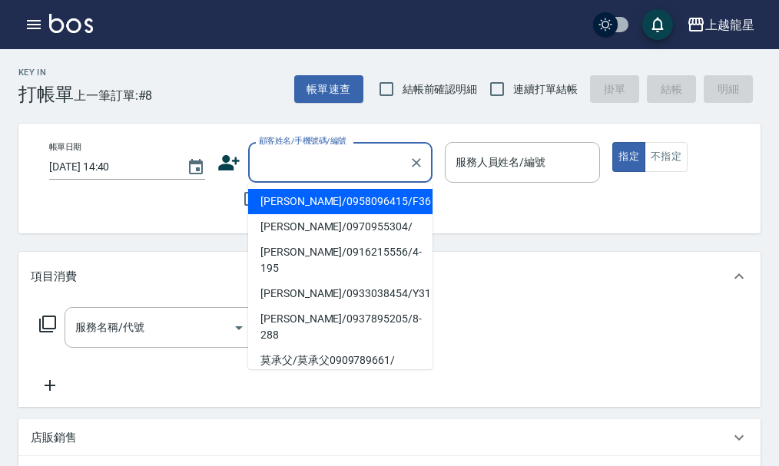
click at [306, 166] on input "顧客姓名/手機號碼/編號" at bounding box center [328, 162] width 147 height 27
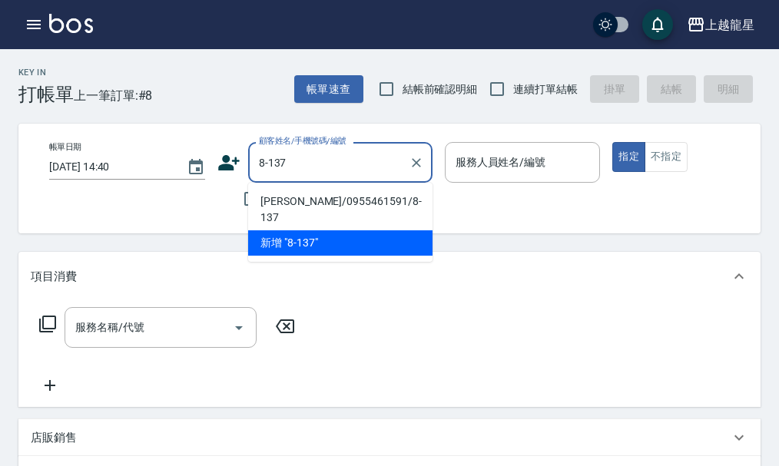
click at [306, 208] on li "邵璽真/0955461591/8-137" at bounding box center [340, 209] width 184 height 41
type input "邵璽真/0955461591/8-137"
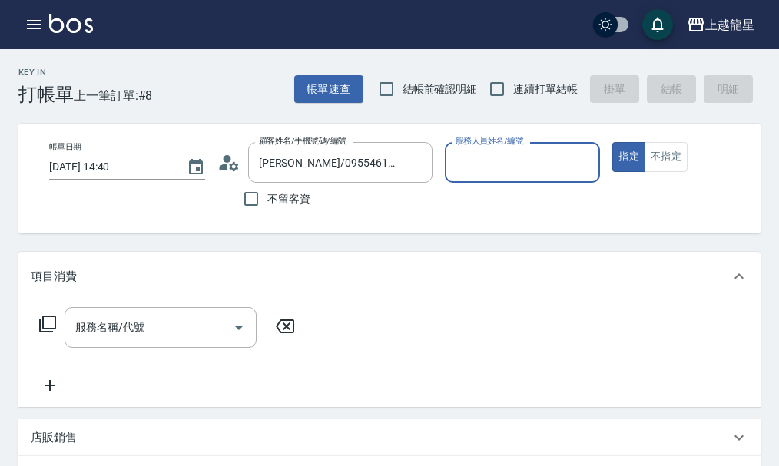
type input "馨華-6"
click at [197, 330] on input "服務名稱/代號" at bounding box center [148, 327] width 155 height 27
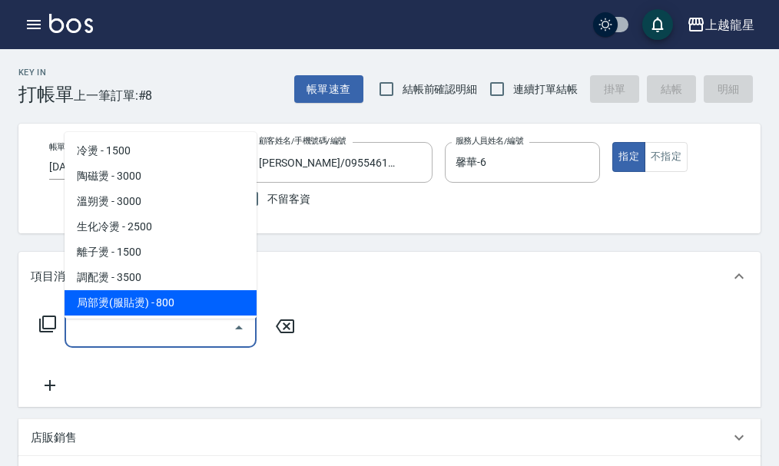
click at [88, 341] on input "服務名稱/代號" at bounding box center [148, 327] width 155 height 27
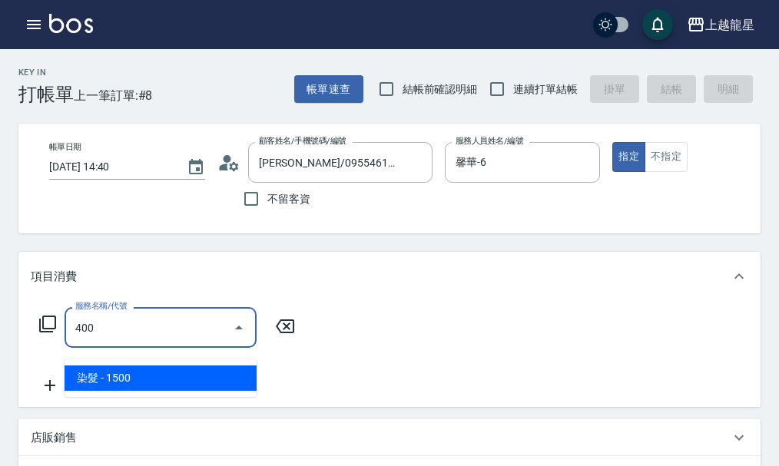
click at [161, 379] on span "染髮 - 1500" at bounding box center [161, 378] width 192 height 25
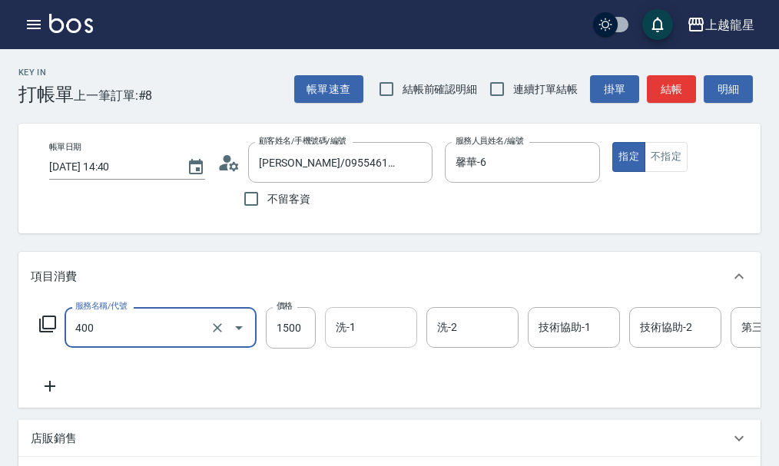
type input "染髮(400)"
click at [377, 341] on input "洗-1" at bounding box center [371, 327] width 78 height 27
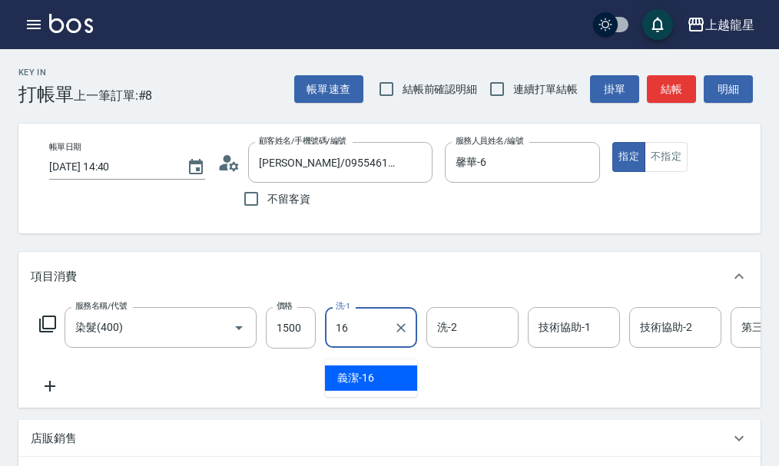
type input "義潔-16"
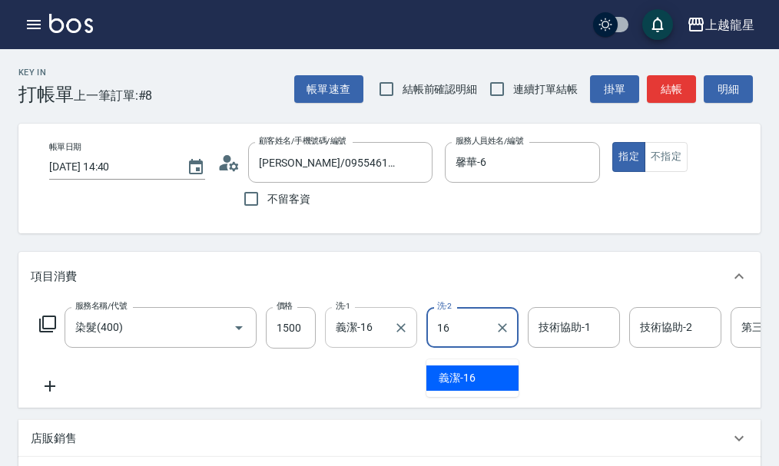
type input "義潔-16"
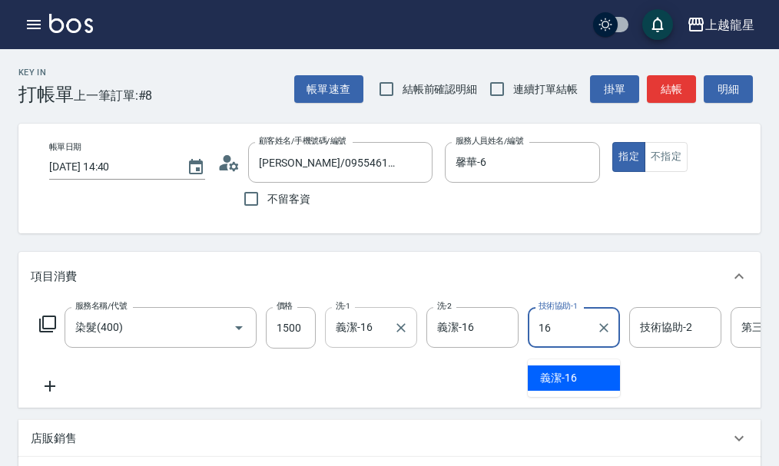
type input "義潔-16"
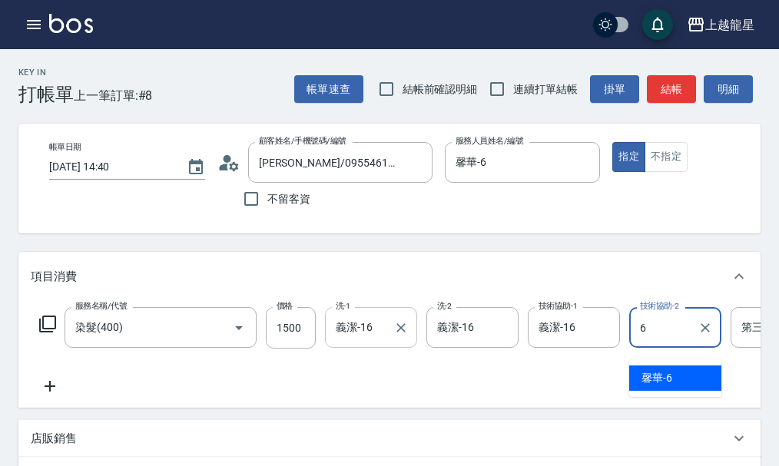
type input "馨華-6"
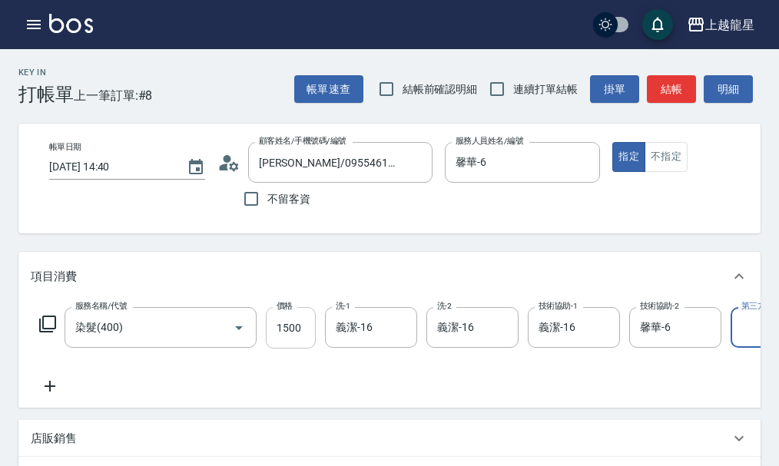
click at [273, 349] on input "1500" at bounding box center [291, 327] width 50 height 41
type input "1800"
click at [40, 333] on icon at bounding box center [47, 324] width 17 height 17
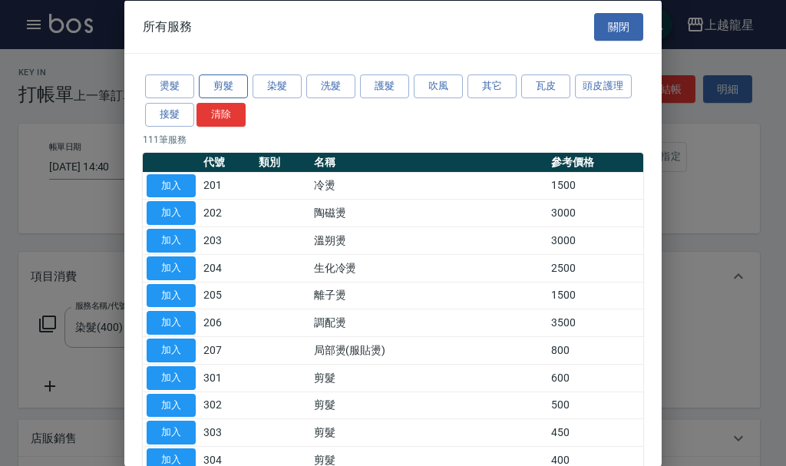
click at [214, 88] on button "剪髮" at bounding box center [223, 86] width 49 height 24
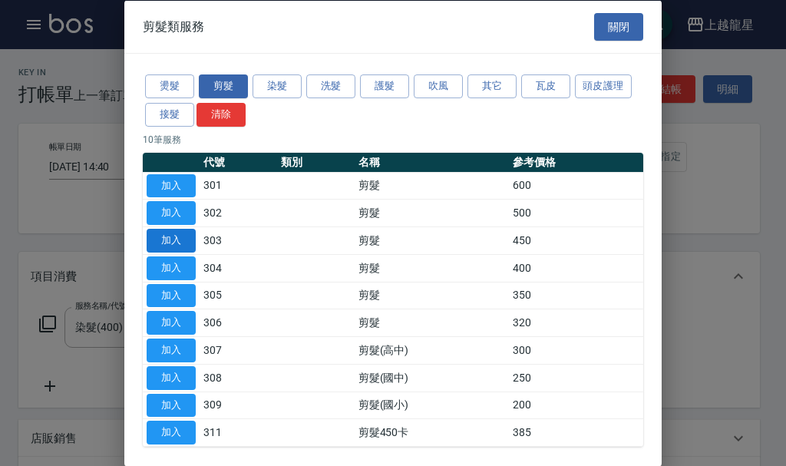
click at [187, 242] on button "加入" at bounding box center [171, 241] width 49 height 24
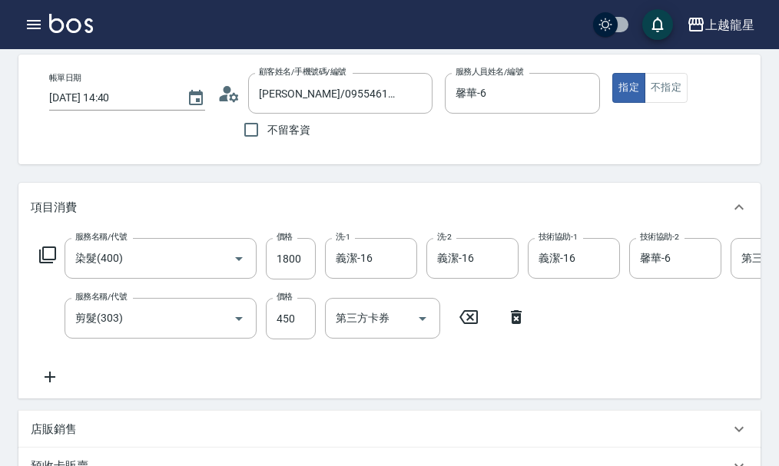
scroll to position [154, 0]
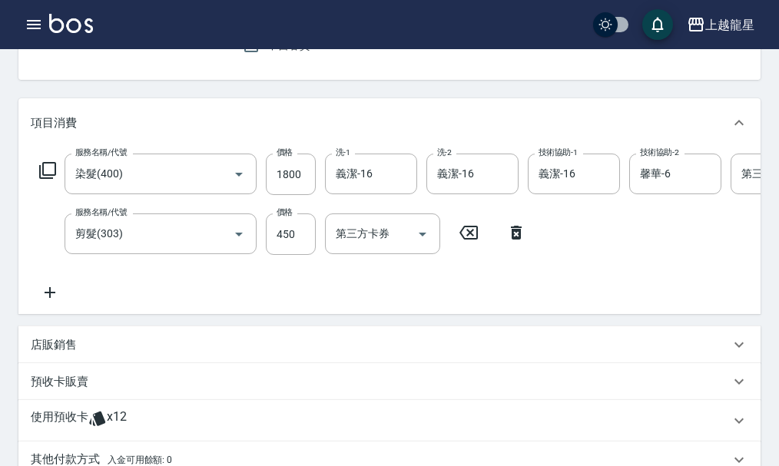
click at [56, 353] on p "店販銷售" at bounding box center [54, 345] width 46 height 16
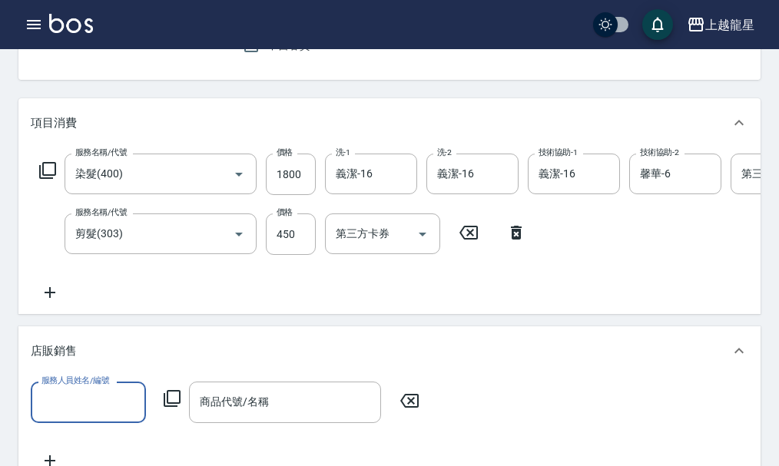
scroll to position [0, 0]
click at [102, 415] on input "服務人員姓名/編號" at bounding box center [88, 402] width 101 height 27
type input "馨華-6"
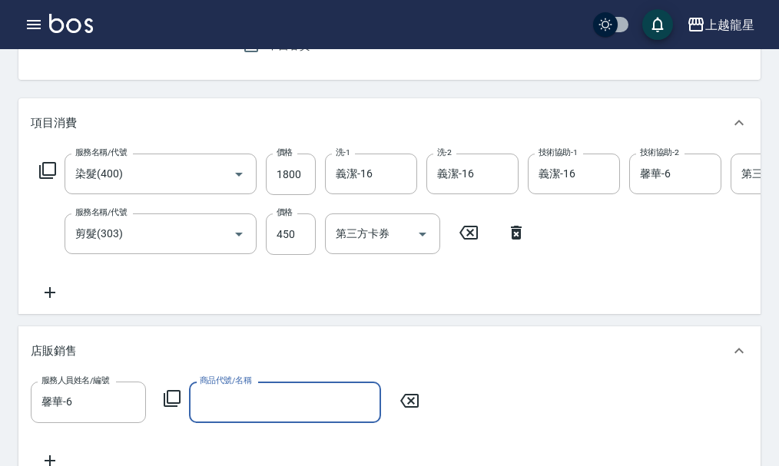
click at [419, 408] on icon at bounding box center [409, 401] width 18 height 14
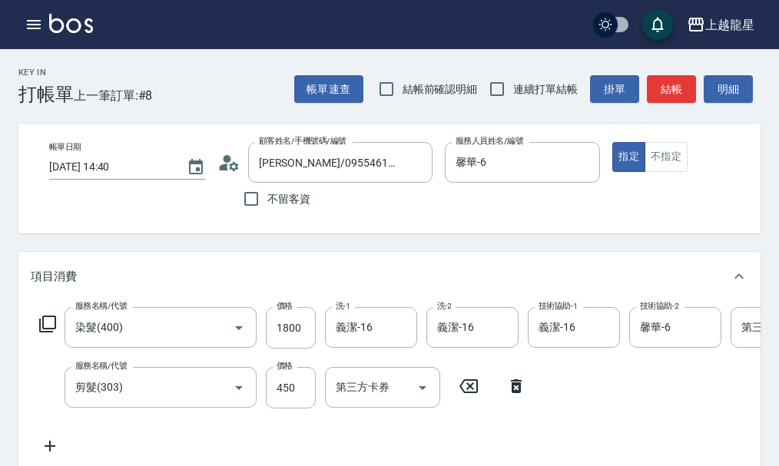
click at [49, 333] on icon at bounding box center [47, 324] width 18 height 18
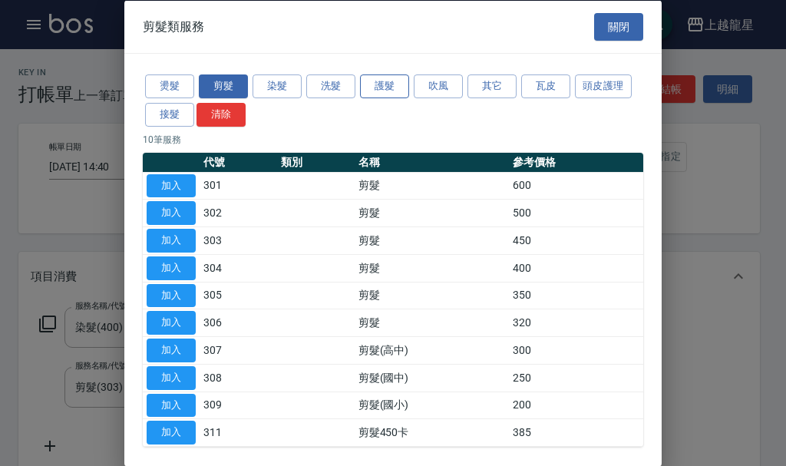
click at [387, 88] on button "護髮" at bounding box center [384, 86] width 49 height 24
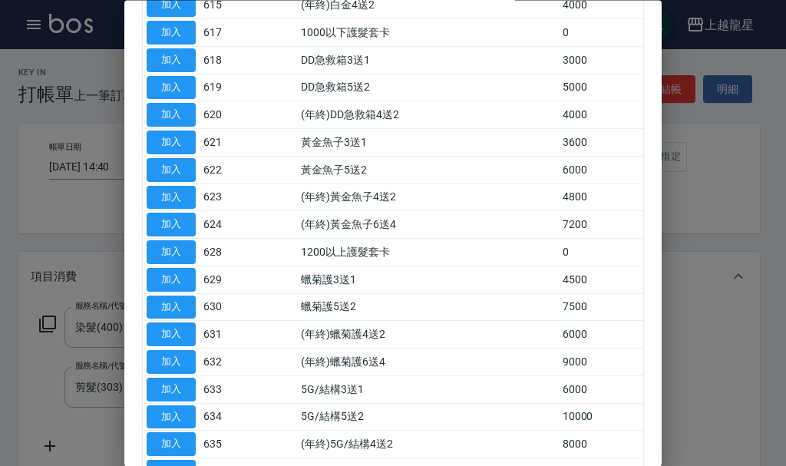
scroll to position [538, 0]
click at [164, 238] on td "加入" at bounding box center [171, 252] width 57 height 28
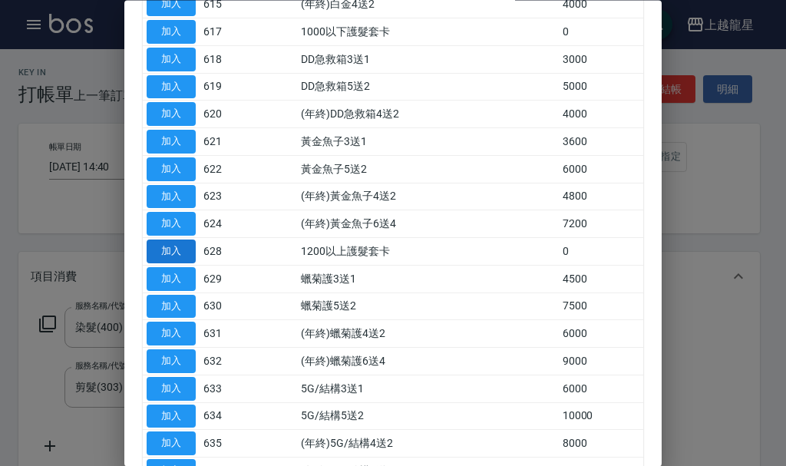
click at [161, 246] on button "加入" at bounding box center [171, 252] width 49 height 24
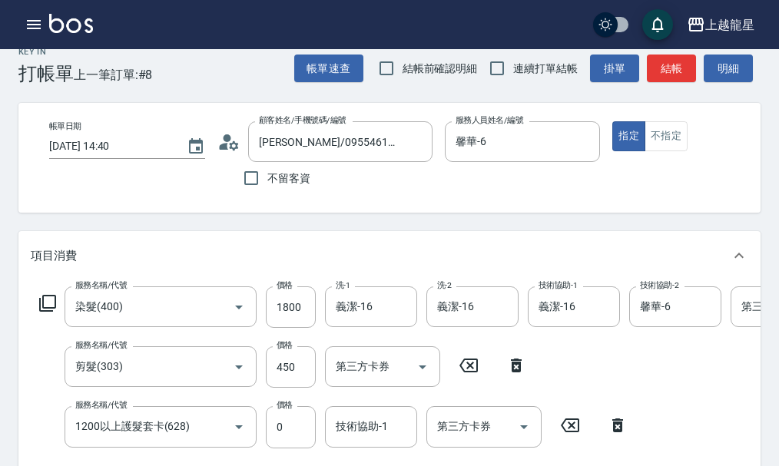
scroll to position [322, 0]
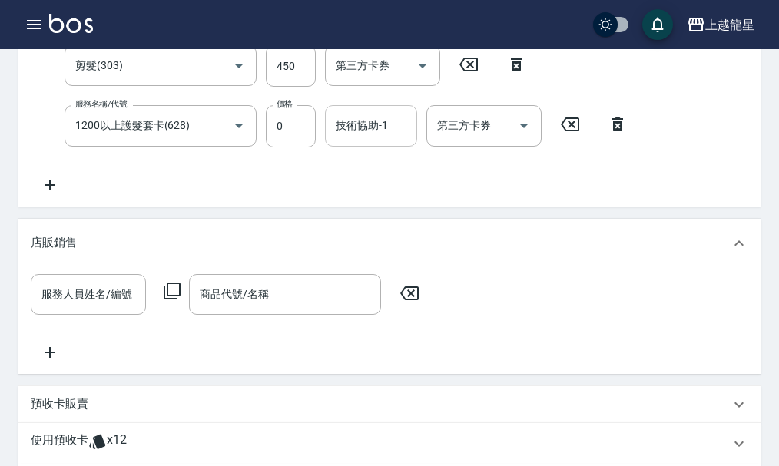
click at [379, 136] on input "技術協助-1" at bounding box center [371, 125] width 78 height 27
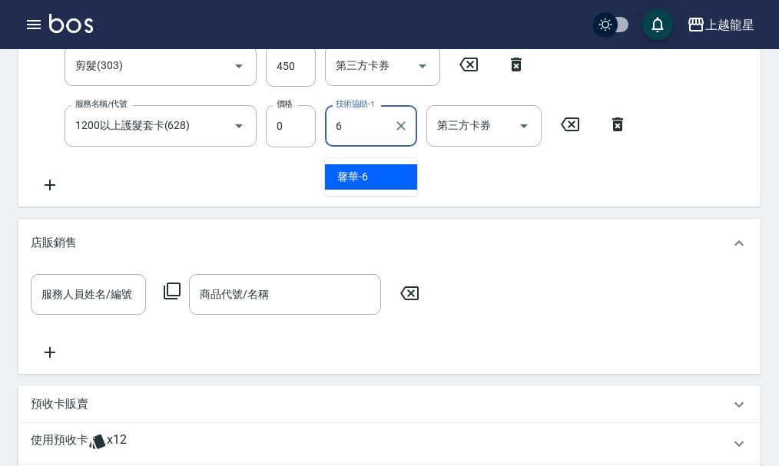
type input "馨華-6"
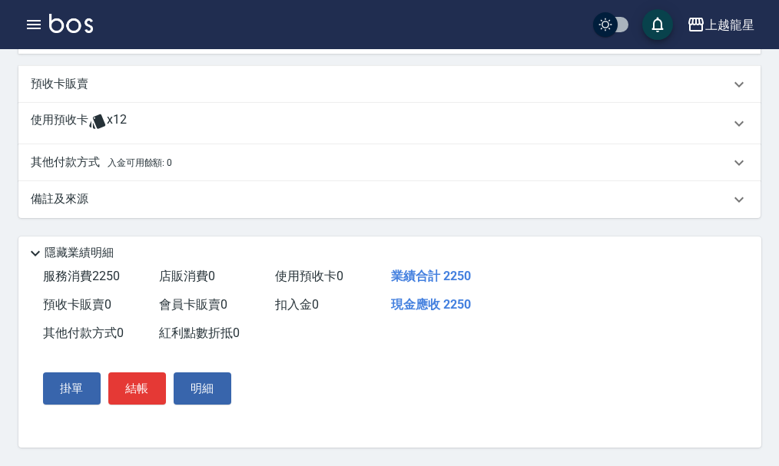
scroll to position [672, 0]
click at [145, 392] on button "結帳" at bounding box center [137, 388] width 58 height 32
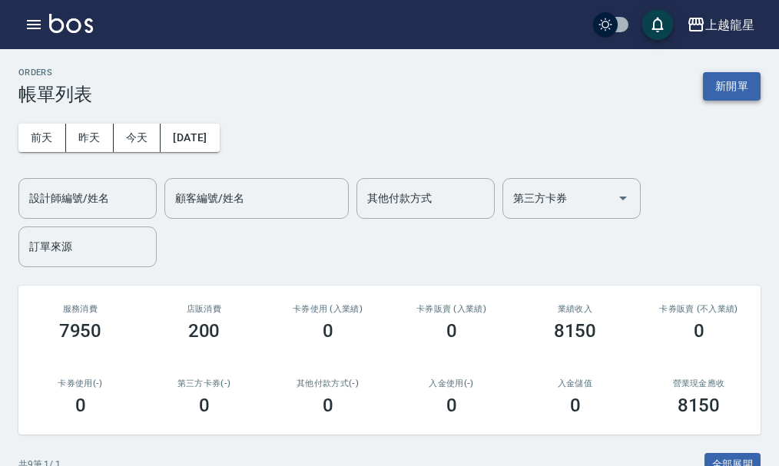
drag, startPoint x: 725, startPoint y: 103, endPoint x: 736, endPoint y: 98, distance: 12.0
click at [726, 102] on div "ORDERS 帳單列表 新開單" at bounding box center [389, 87] width 742 height 38
click at [739, 87] on button "新開單" at bounding box center [732, 86] width 58 height 28
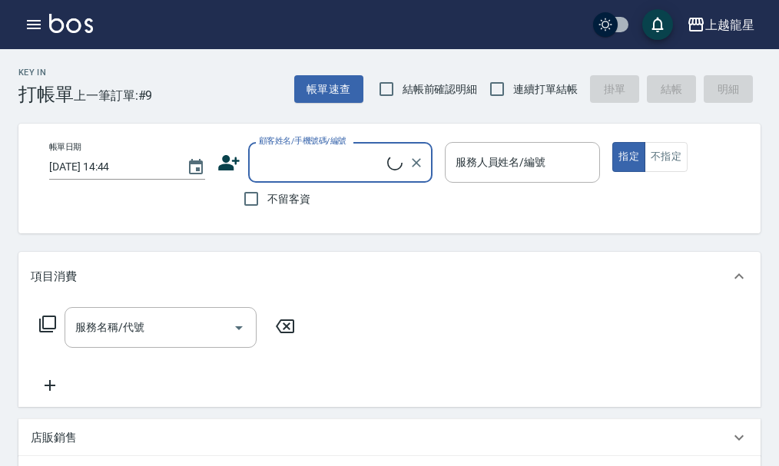
click at [330, 179] on div "顧客姓名/手機號碼/編號" at bounding box center [340, 162] width 184 height 41
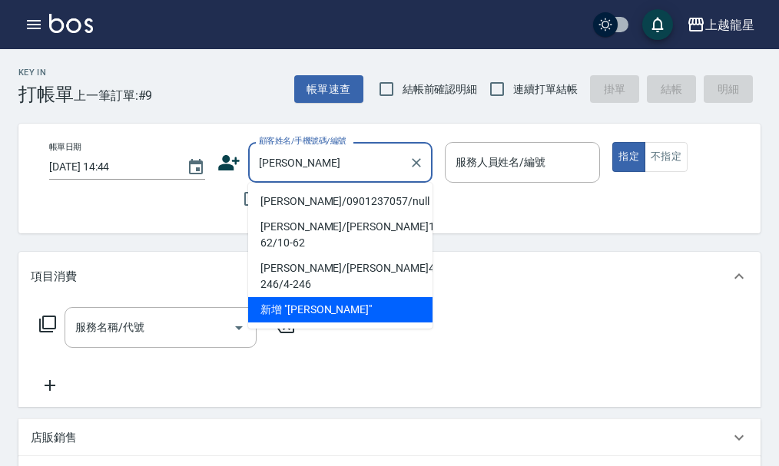
click at [311, 204] on li "陳嘉威/0901237057/null" at bounding box center [340, 201] width 184 height 25
type input "陳嘉威/0901237057/null"
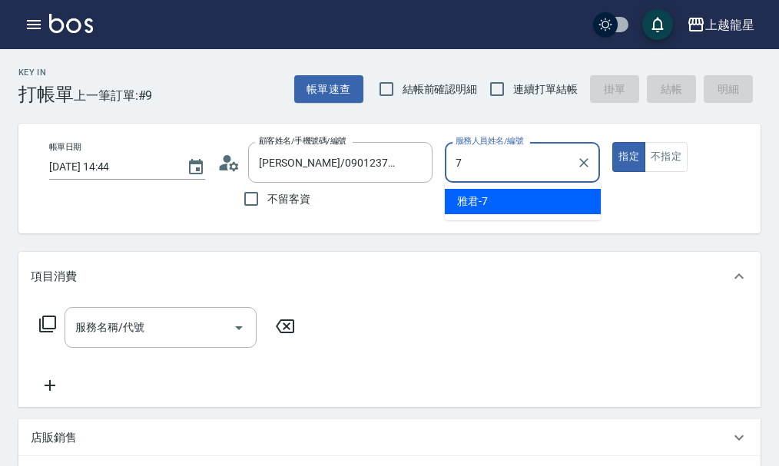
type input "雅君-7"
type button "true"
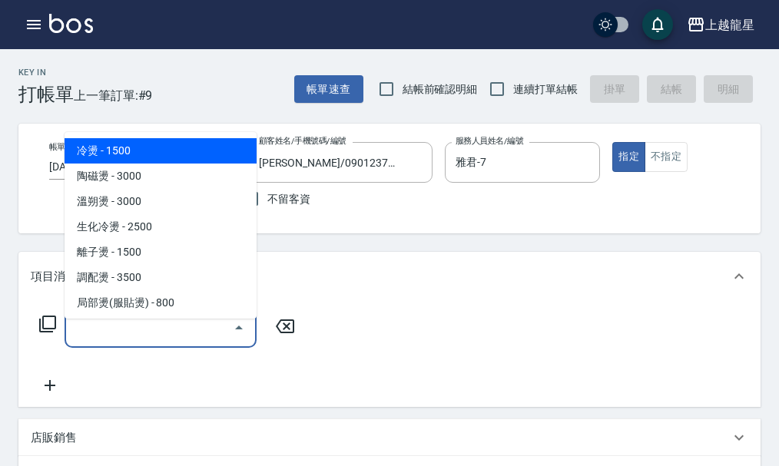
drag, startPoint x: 200, startPoint y: 348, endPoint x: 220, endPoint y: 330, distance: 26.1
click at [203, 341] on input "服務名稱/代號" at bounding box center [148, 327] width 155 height 27
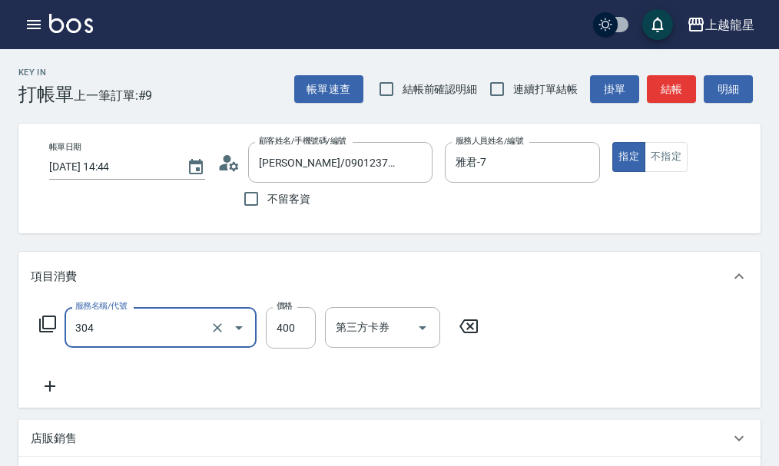
type input "剪髮(304)"
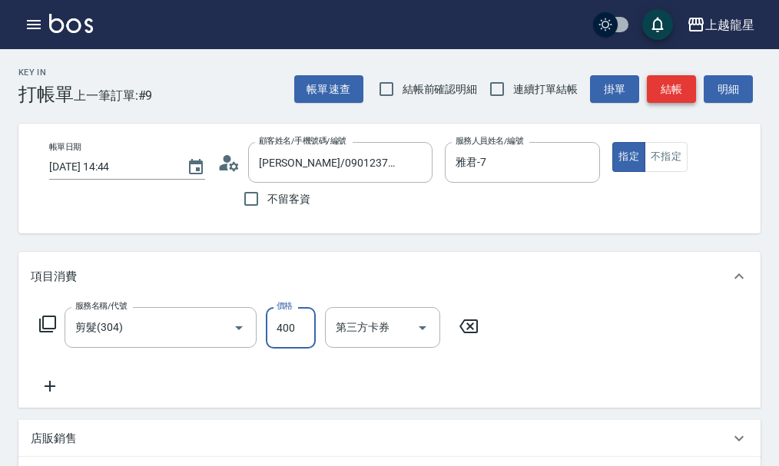
click at [669, 91] on button "結帳" at bounding box center [671, 89] width 49 height 28
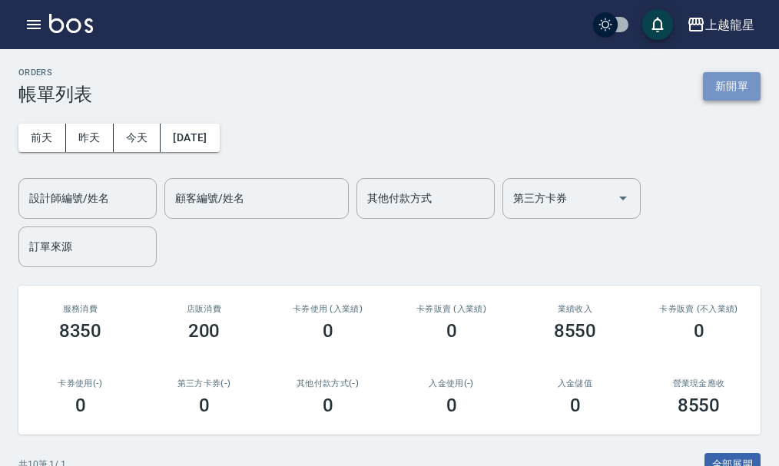
click at [703, 95] on button "新開單" at bounding box center [732, 86] width 58 height 28
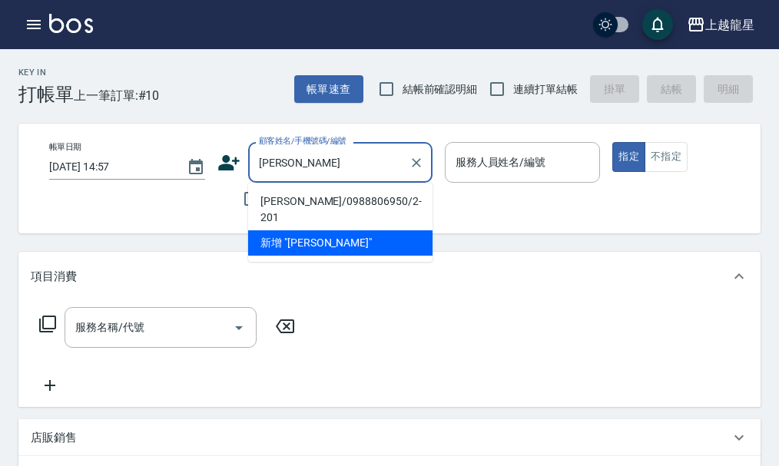
click at [305, 194] on li "吳彩華/0988806950/2-201" at bounding box center [340, 209] width 184 height 41
type input "吳彩華/0988806950/2-201"
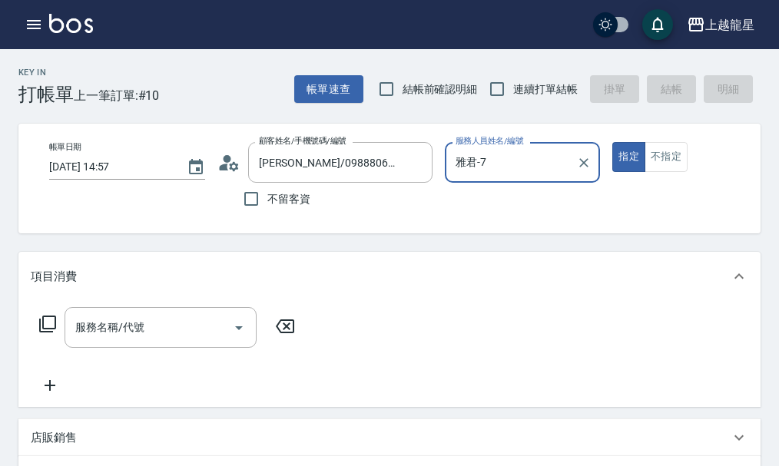
type input "雅君-7"
click at [195, 333] on input "服務名稱/代號" at bounding box center [148, 327] width 155 height 27
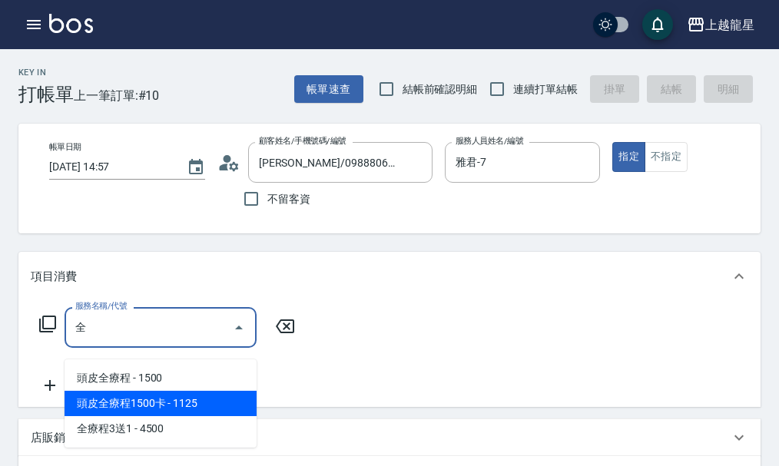
click at [169, 410] on span "頭皮全療程1500卡 - 1125" at bounding box center [161, 403] width 192 height 25
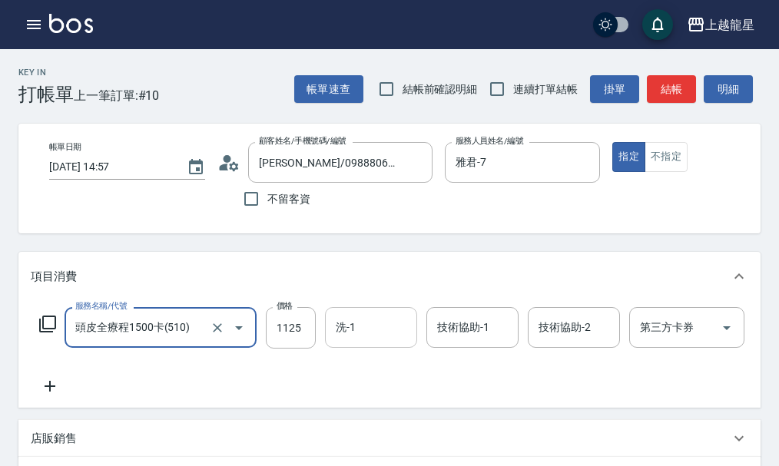
type input "頭皮全療程1500卡(510)"
click at [363, 339] on input "洗-1" at bounding box center [371, 327] width 78 height 27
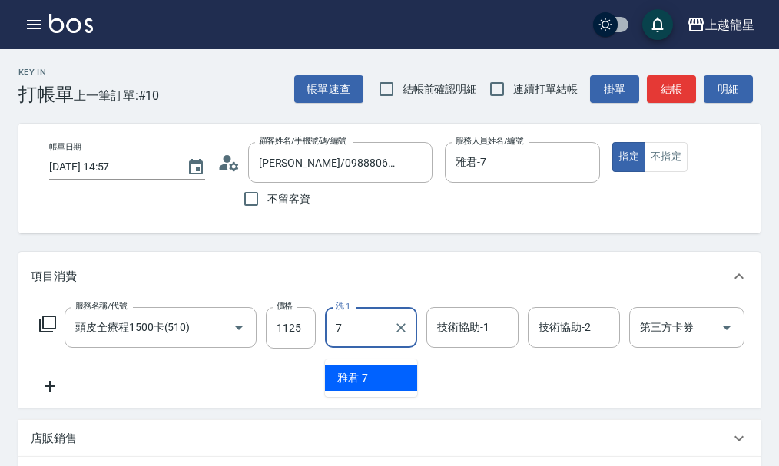
type input "雅君-7"
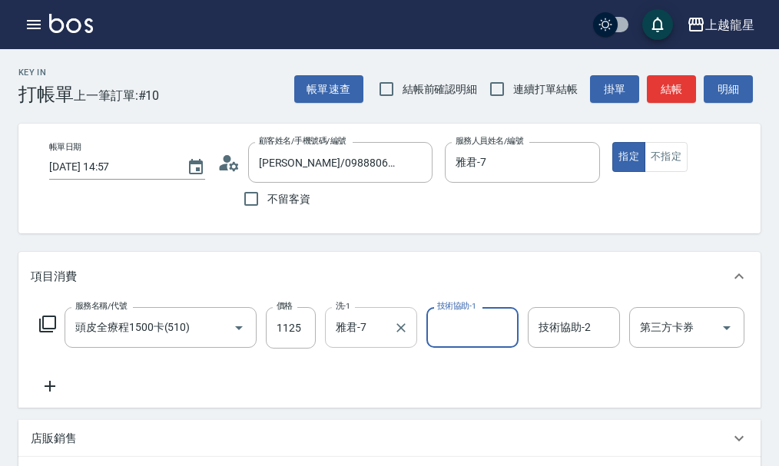
type input "8"
type input "雅君-7"
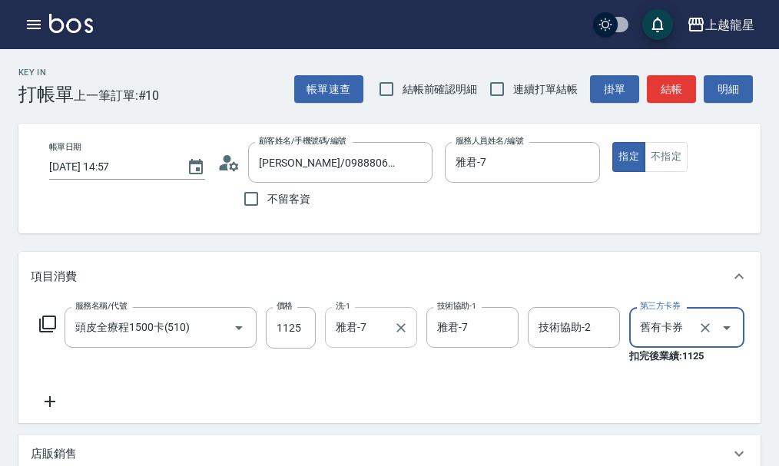
type input "舊有卡券"
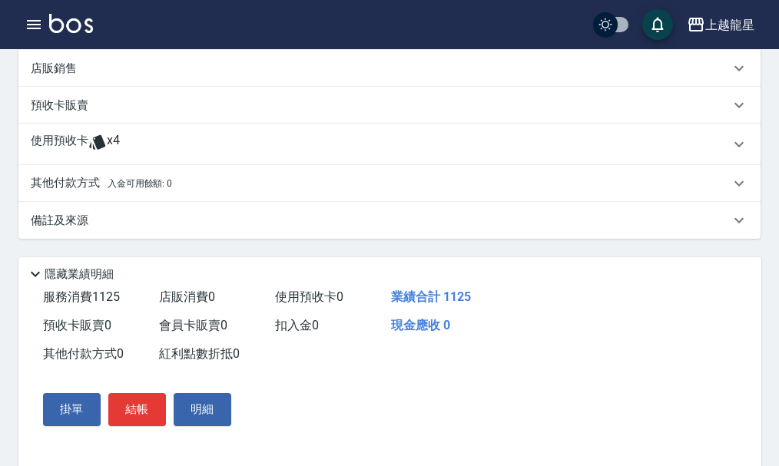
scroll to position [496, 0]
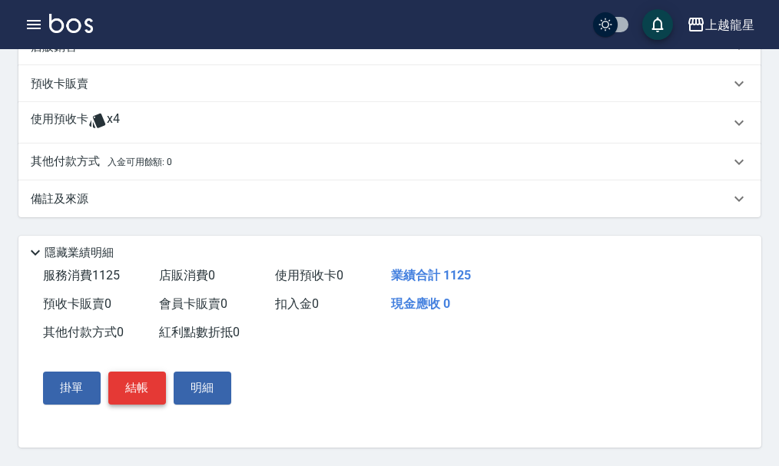
click at [141, 382] on button "結帳" at bounding box center [137, 388] width 58 height 32
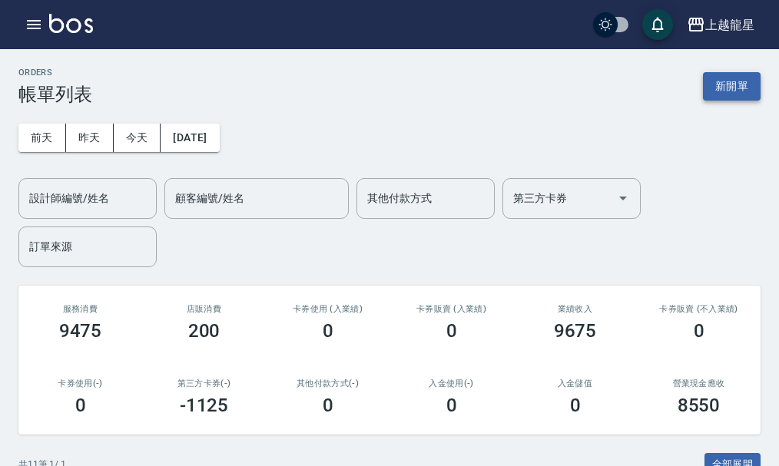
click at [718, 82] on button "新開單" at bounding box center [732, 86] width 58 height 28
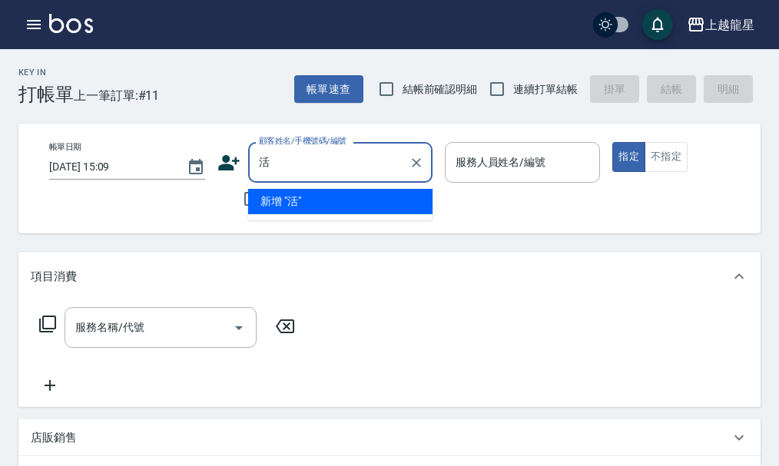
type input "佸"
type input "ㄏ"
type input "活"
type input "火鍋"
click at [334, 175] on input "火鍋" at bounding box center [328, 162] width 147 height 27
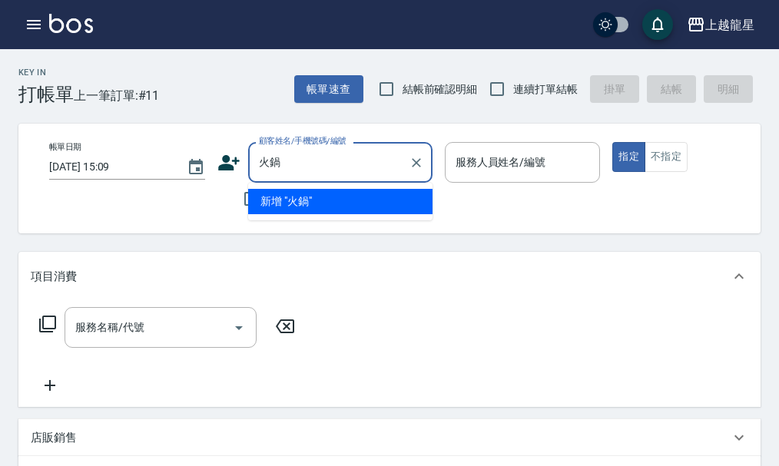
click at [352, 156] on input "火鍋" at bounding box center [328, 162] width 147 height 27
click at [371, 163] on input "火鍋" at bounding box center [328, 162] width 147 height 27
click at [416, 164] on icon "Clear" at bounding box center [416, 162] width 9 height 9
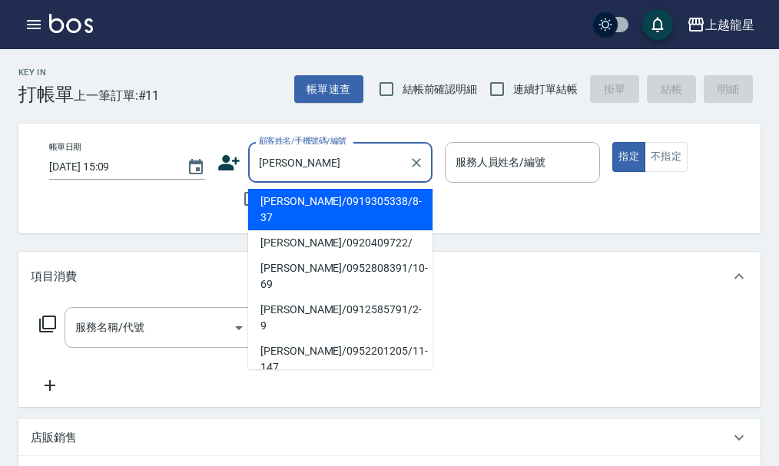
click at [360, 191] on li "林玉華/0919305338/8-37" at bounding box center [340, 209] width 184 height 41
type input "林玉華/0919305338/8-37"
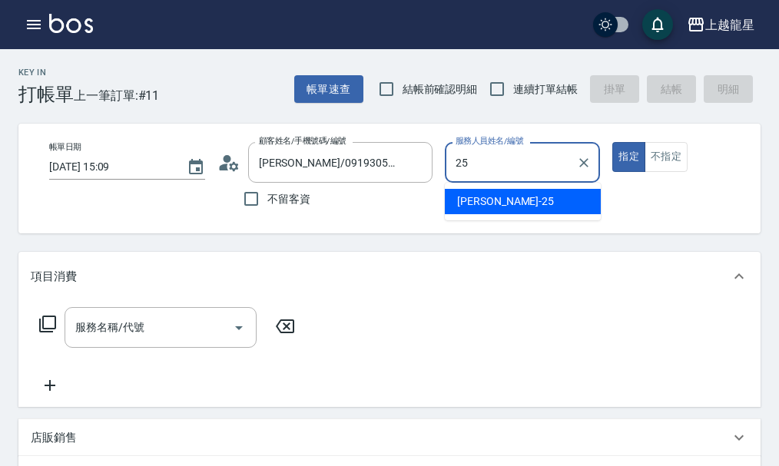
click at [508, 203] on div "淑雲 -25" at bounding box center [523, 201] width 156 height 25
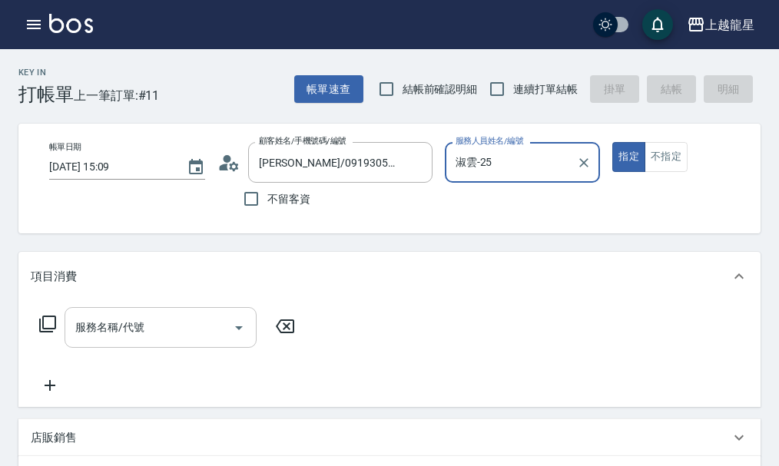
type input "淑雲-25"
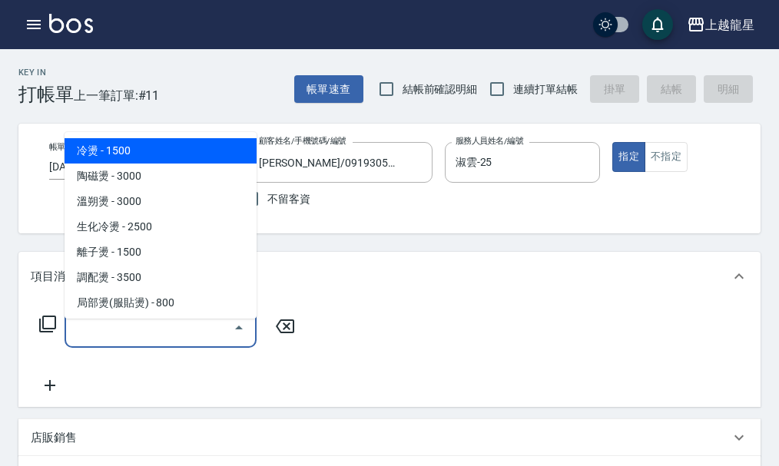
click at [112, 336] on input "服務名稱/代號" at bounding box center [148, 327] width 155 height 27
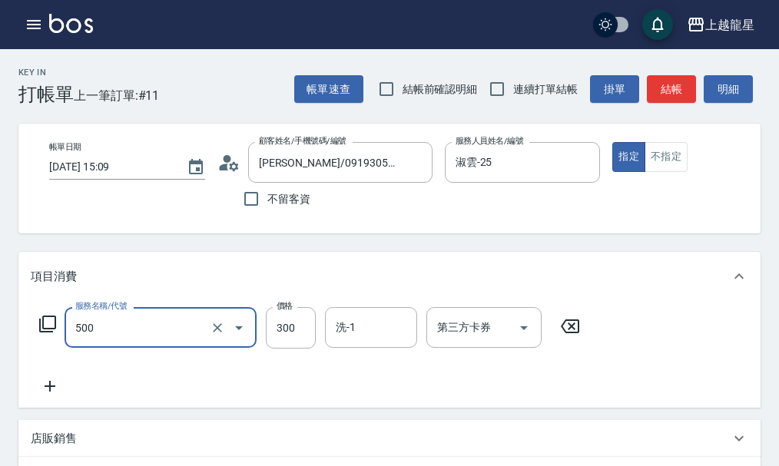
type input "一般洗髮(500)"
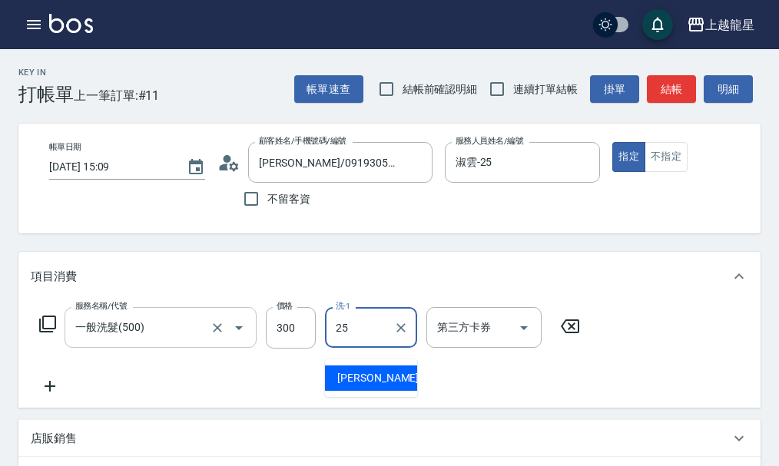
type input "淑雲-25"
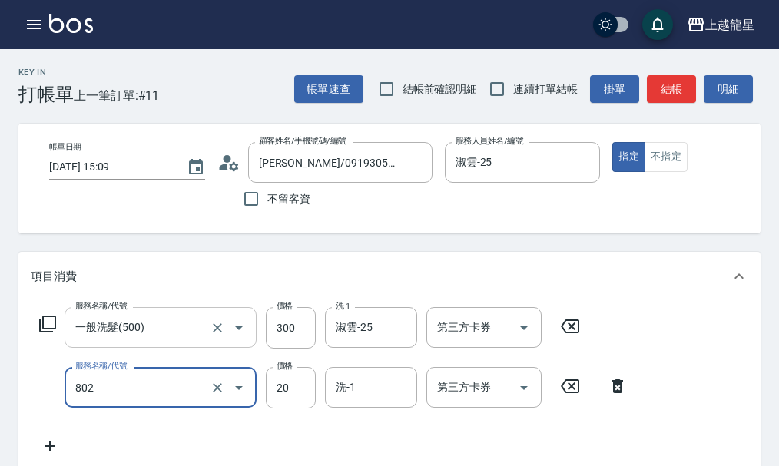
type input "潤絲(802)"
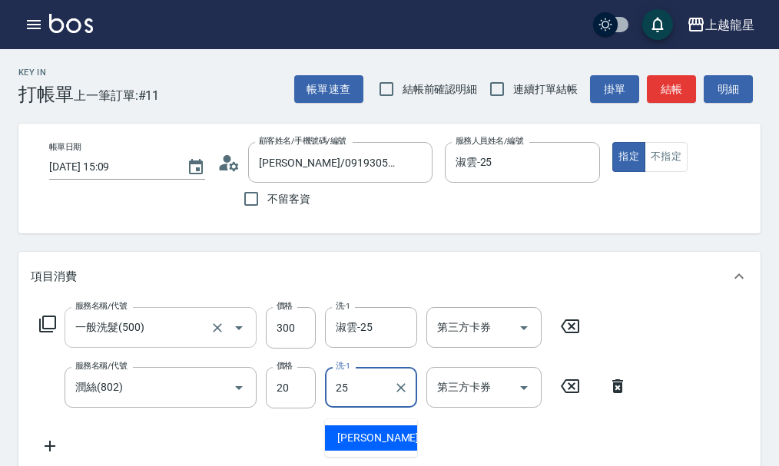
type input "淑雲-25"
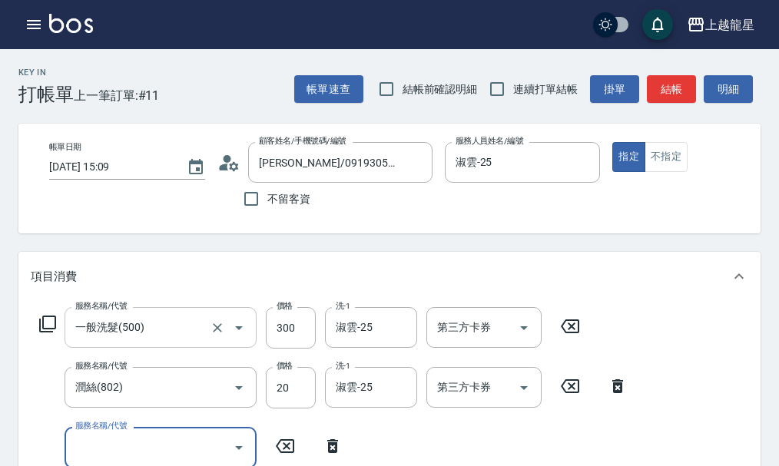
scroll to position [7, 0]
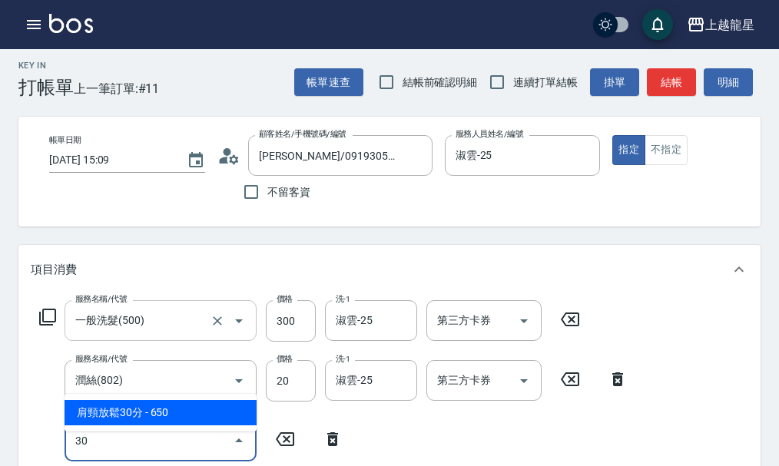
type input "301"
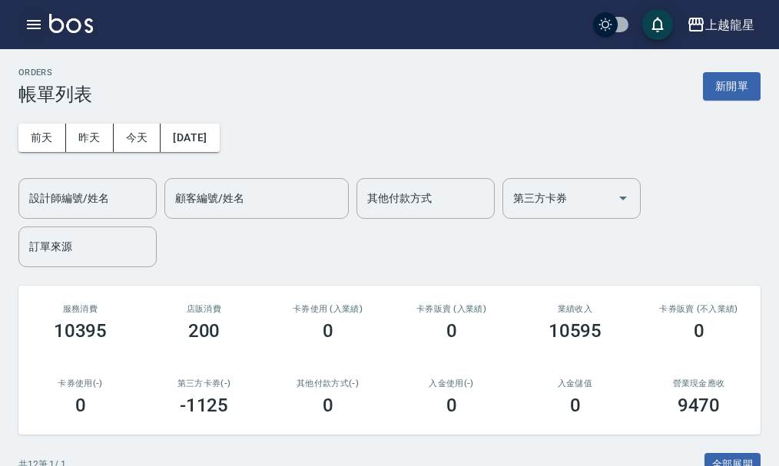
click at [39, 22] on icon "button" at bounding box center [34, 24] width 14 height 9
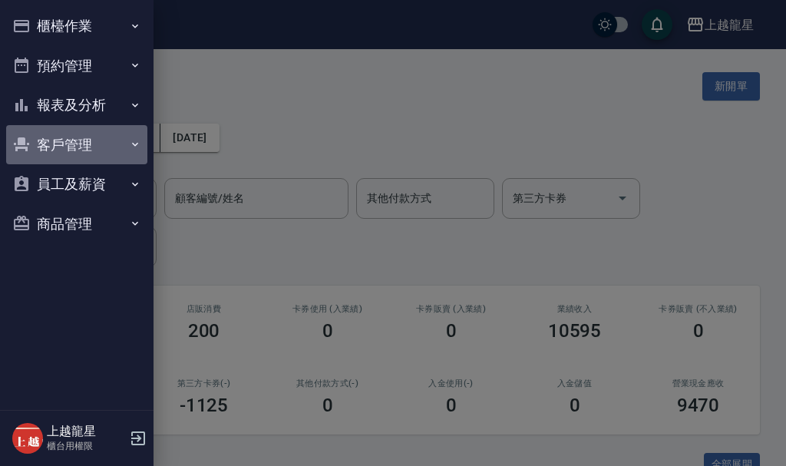
click at [77, 142] on button "客戶管理" at bounding box center [76, 145] width 141 height 40
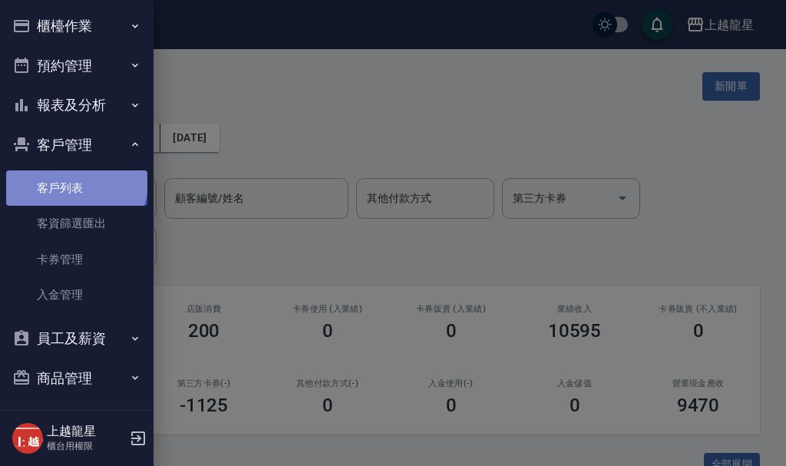
click at [75, 183] on link "客戶列表" at bounding box center [76, 187] width 141 height 35
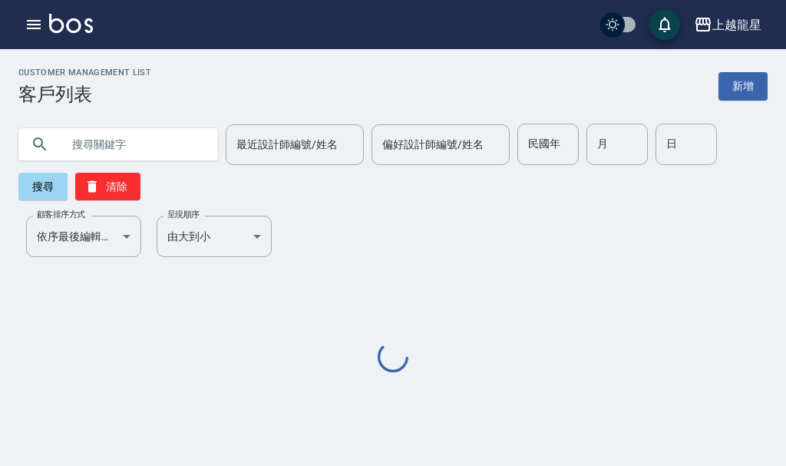
click at [93, 146] on input "text" at bounding box center [133, 144] width 144 height 41
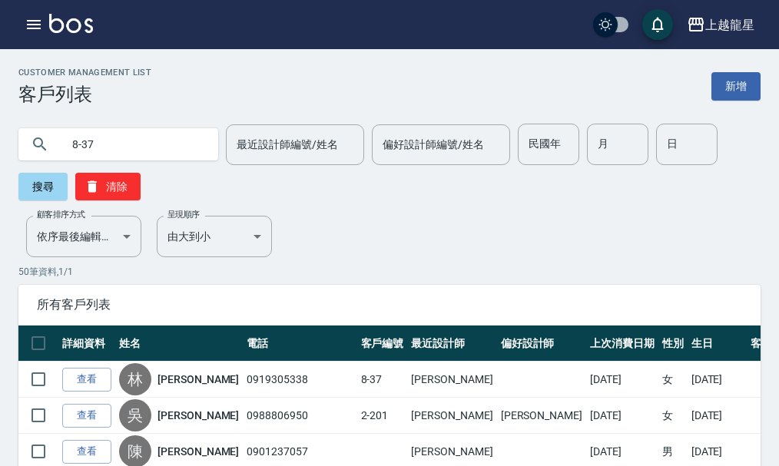
type input "8-37"
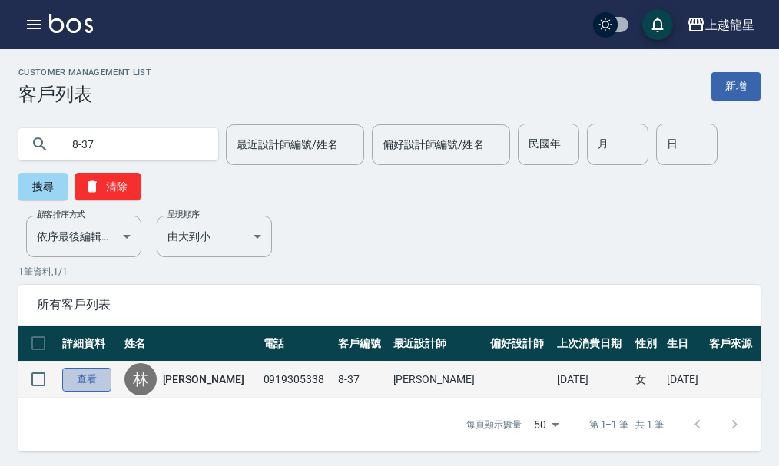
click at [107, 380] on link "查看" at bounding box center [86, 380] width 49 height 24
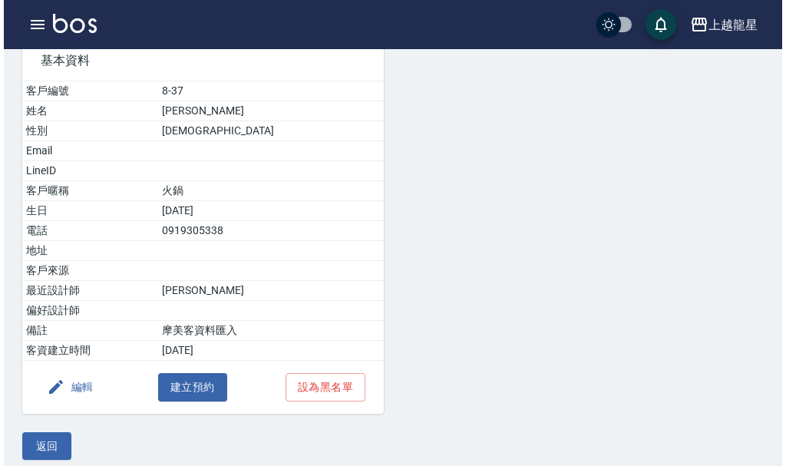
scroll to position [139, 0]
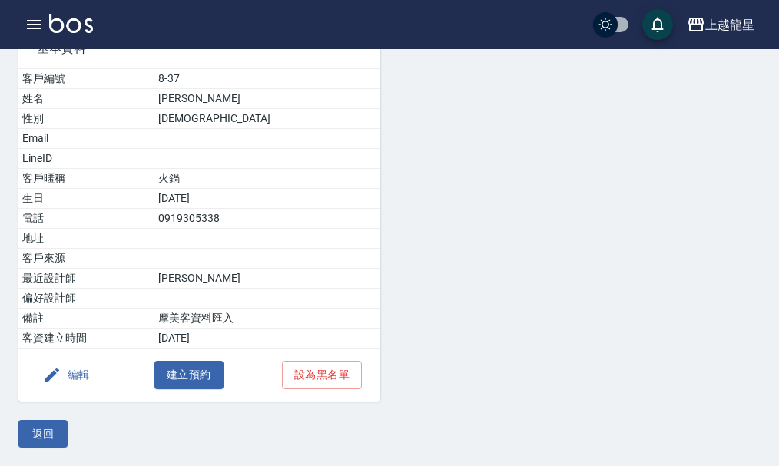
click at [85, 375] on button "編輯" at bounding box center [66, 375] width 59 height 28
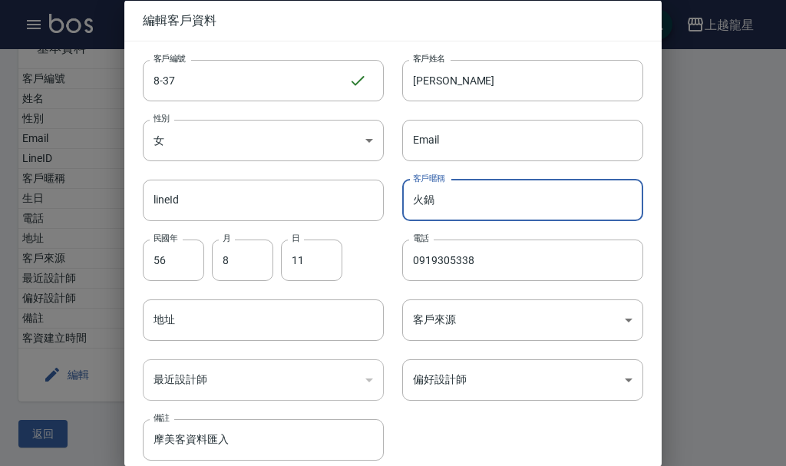
drag, startPoint x: 406, startPoint y: 206, endPoint x: 438, endPoint y: 200, distance: 32.7
click at [438, 200] on input "火鍋" at bounding box center [522, 199] width 241 height 41
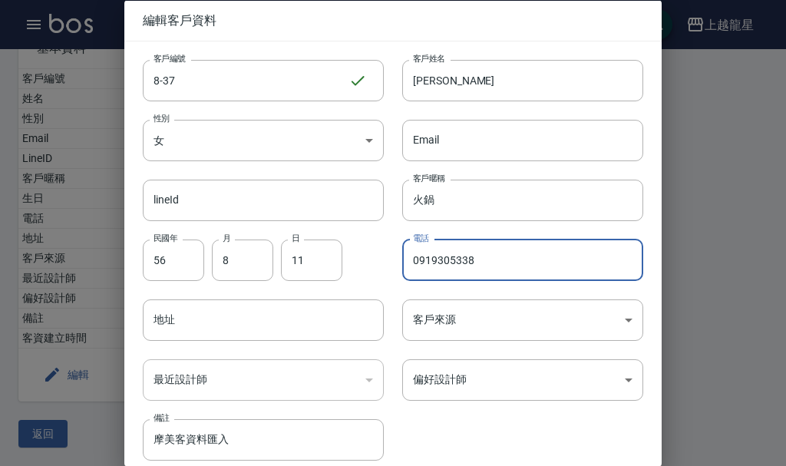
click at [491, 256] on input "0919305338" at bounding box center [522, 259] width 241 height 41
paste input "火鍋"
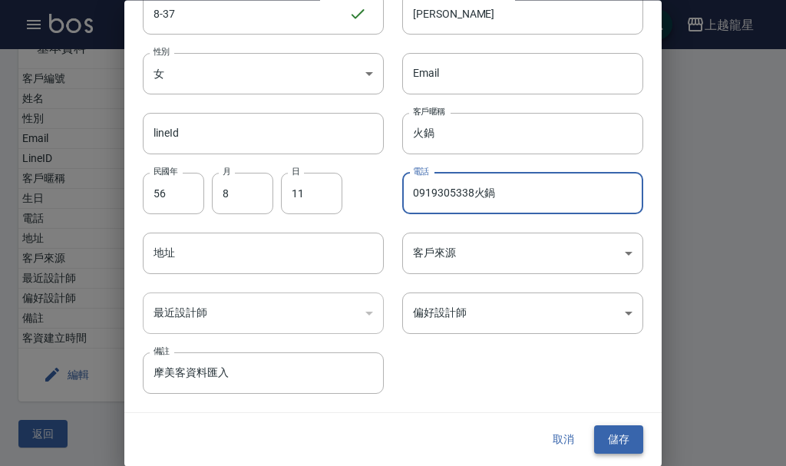
type input "0919305338火鍋"
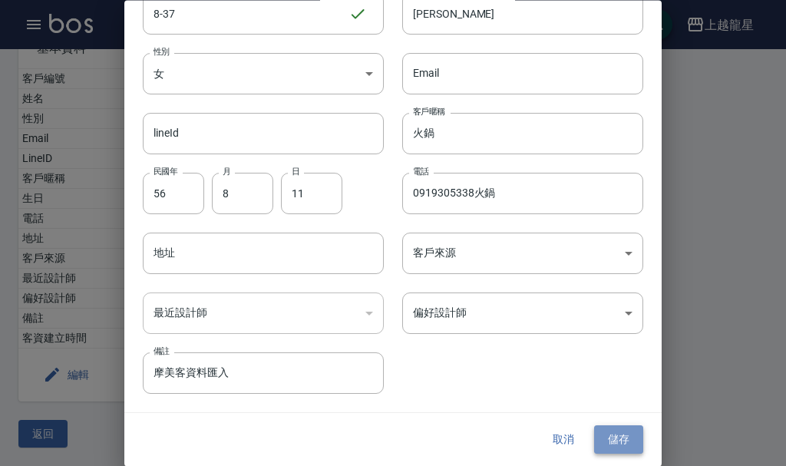
click at [606, 443] on button "儲存" at bounding box center [618, 440] width 49 height 28
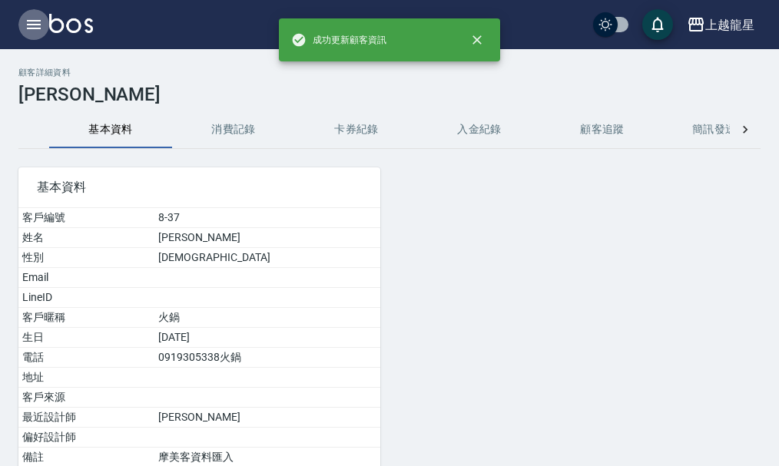
click at [29, 24] on icon "button" at bounding box center [34, 24] width 14 height 9
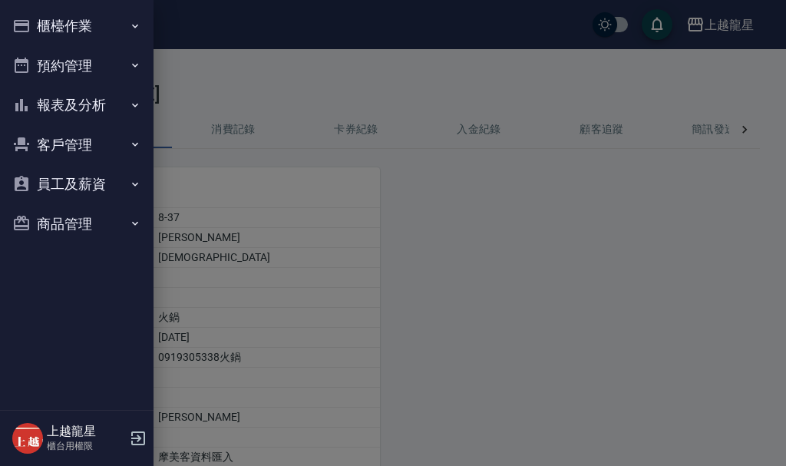
click at [112, 27] on button "櫃檯作業" at bounding box center [76, 26] width 141 height 40
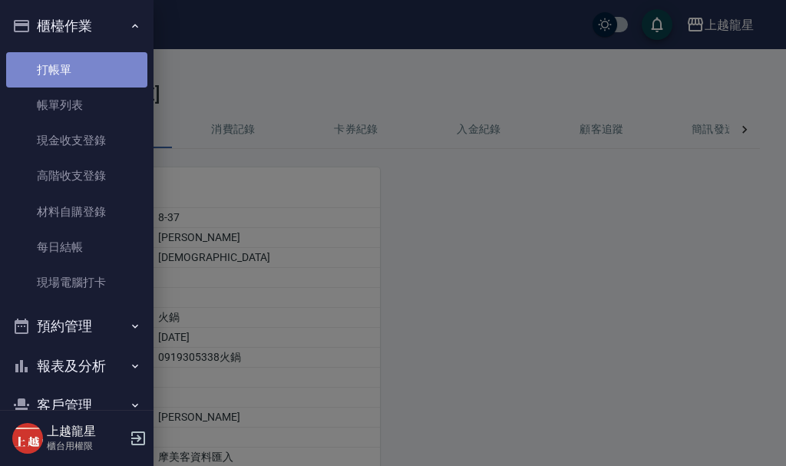
click at [100, 75] on link "打帳單" at bounding box center [76, 69] width 141 height 35
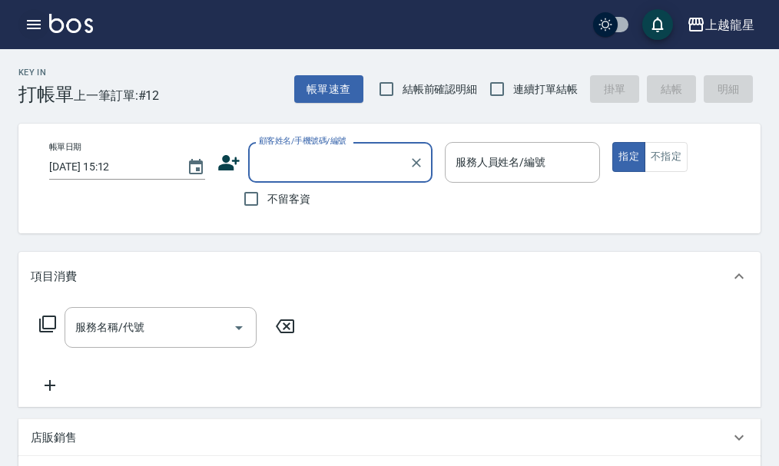
click at [30, 28] on icon "button" at bounding box center [34, 24] width 14 height 9
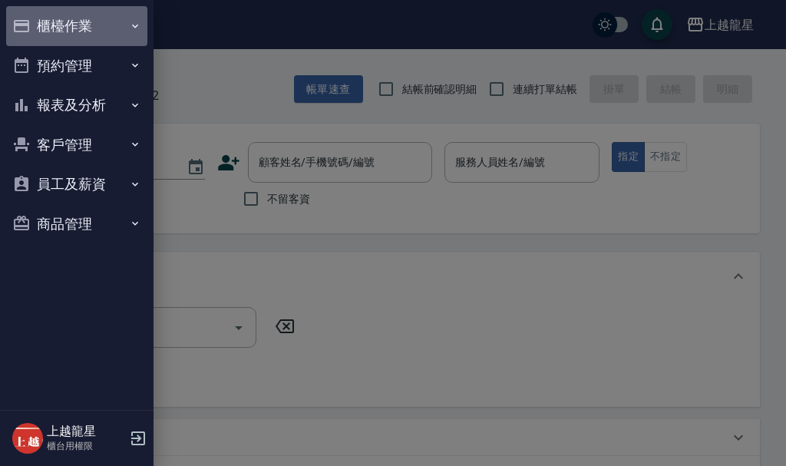
click at [38, 28] on button "櫃檯作業" at bounding box center [76, 26] width 141 height 40
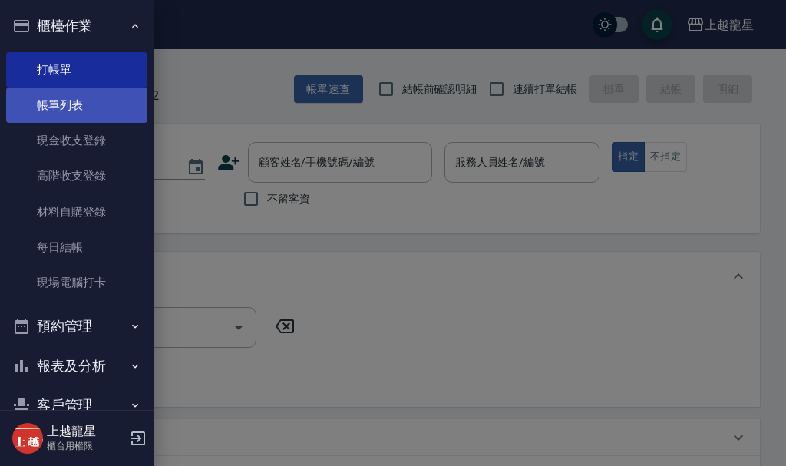
click at [85, 98] on link "帳單列表" at bounding box center [76, 105] width 141 height 35
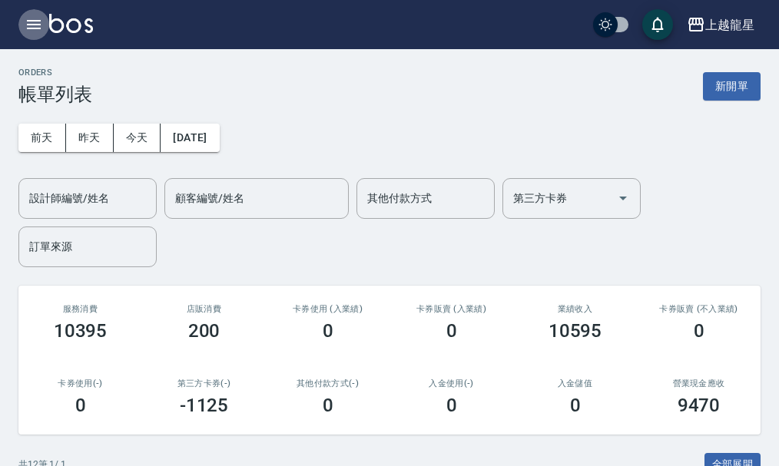
click at [38, 18] on icon "button" at bounding box center [34, 24] width 18 height 18
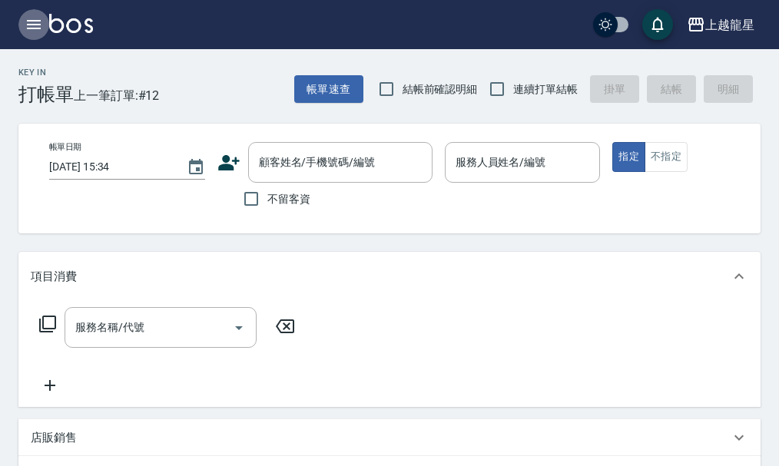
click at [31, 32] on icon "button" at bounding box center [34, 24] width 18 height 18
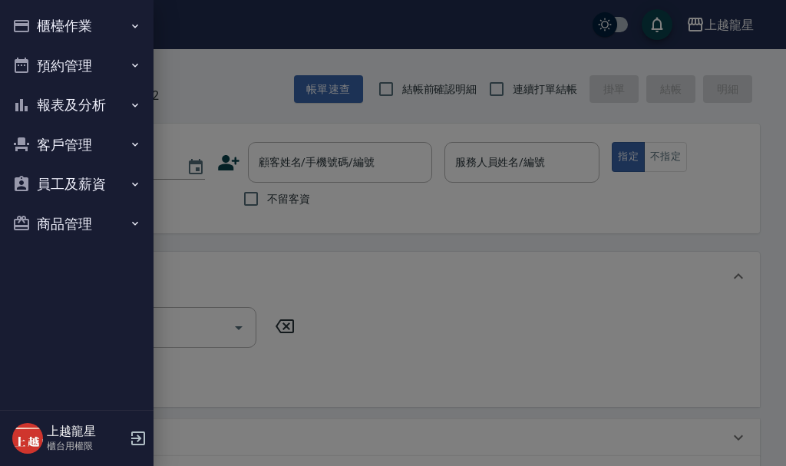
click at [75, 64] on button "預約管理" at bounding box center [76, 66] width 141 height 40
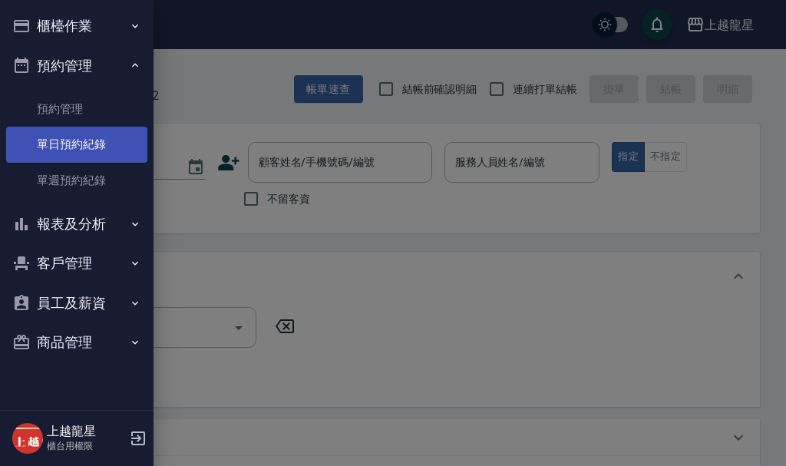
click at [88, 145] on link "單日預約紀錄" at bounding box center [76, 144] width 141 height 35
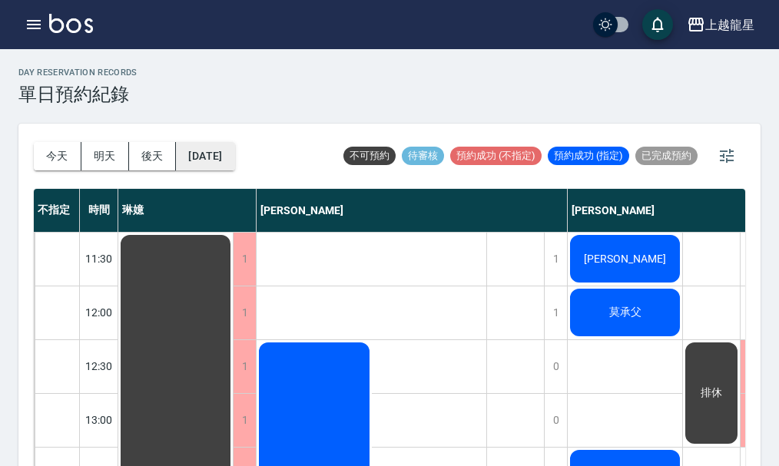
click at [234, 151] on button "[DATE]" at bounding box center [205, 156] width 58 height 28
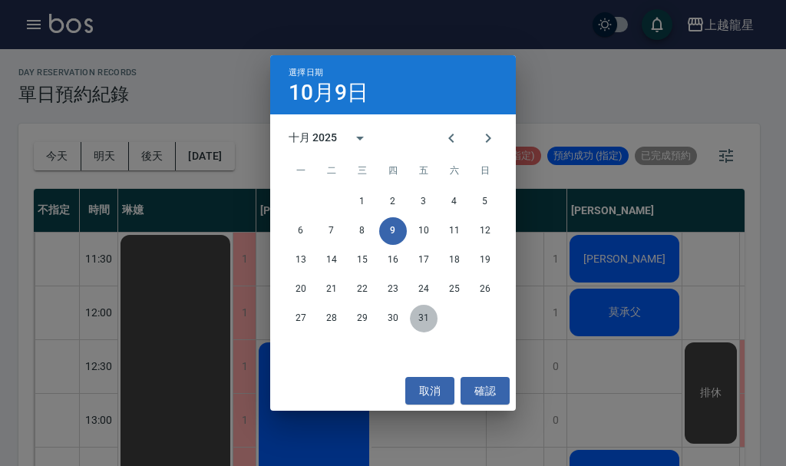
click at [422, 314] on button "31" at bounding box center [424, 319] width 28 height 28
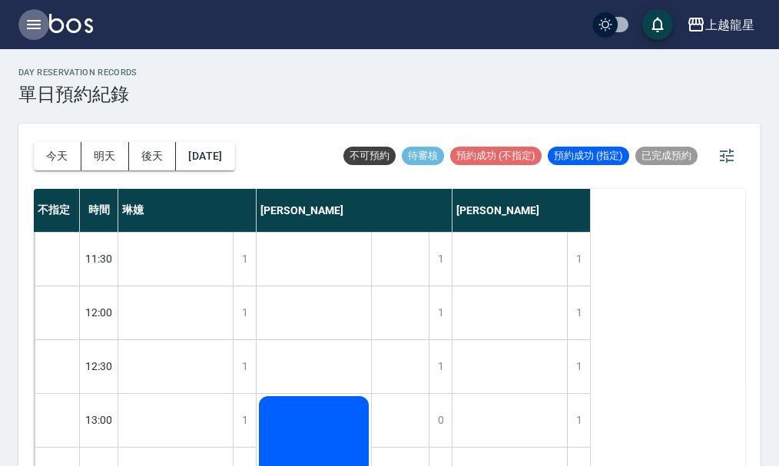
click at [34, 24] on icon "button" at bounding box center [34, 24] width 14 height 9
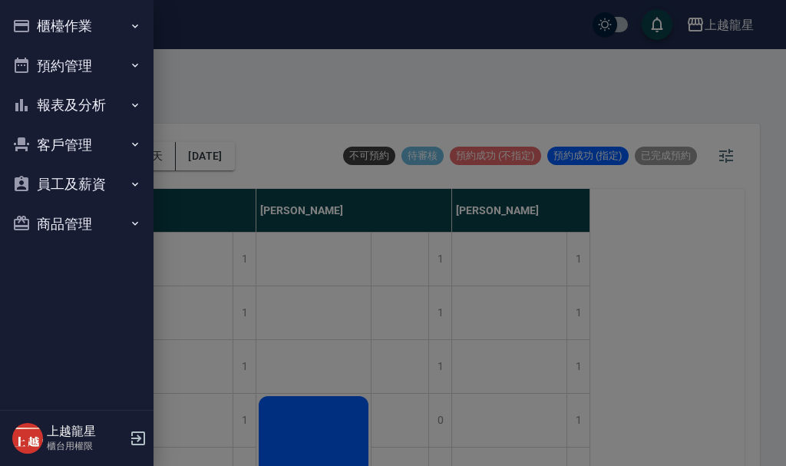
click at [47, 29] on button "櫃檯作業" at bounding box center [76, 26] width 141 height 40
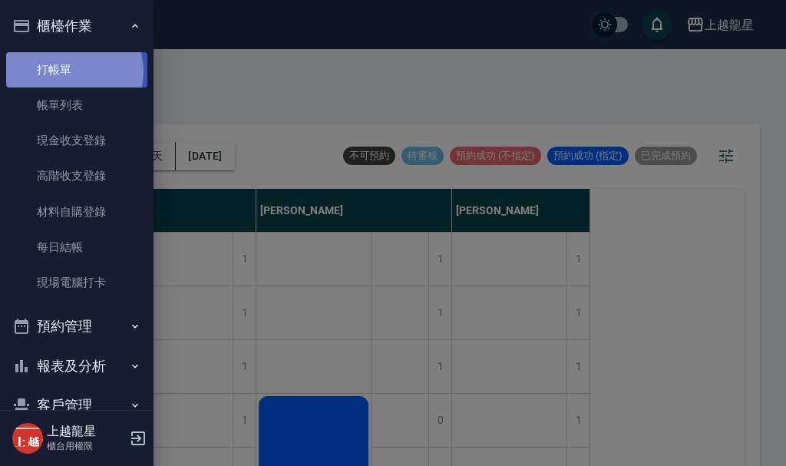
click at [65, 72] on link "打帳單" at bounding box center [76, 69] width 141 height 35
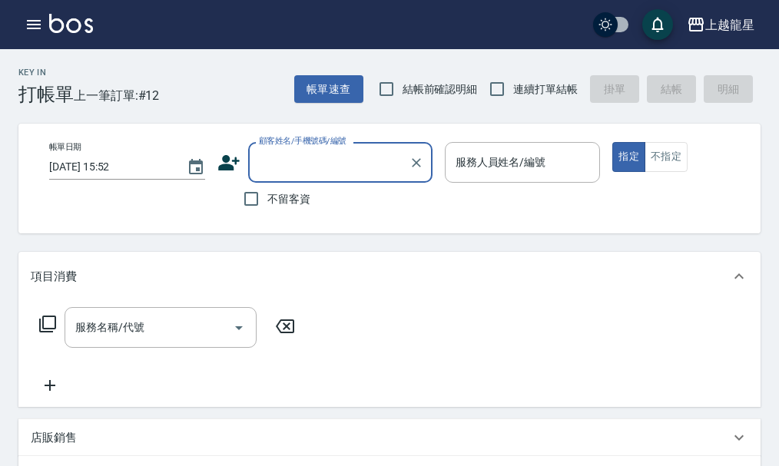
type input "ㄗ"
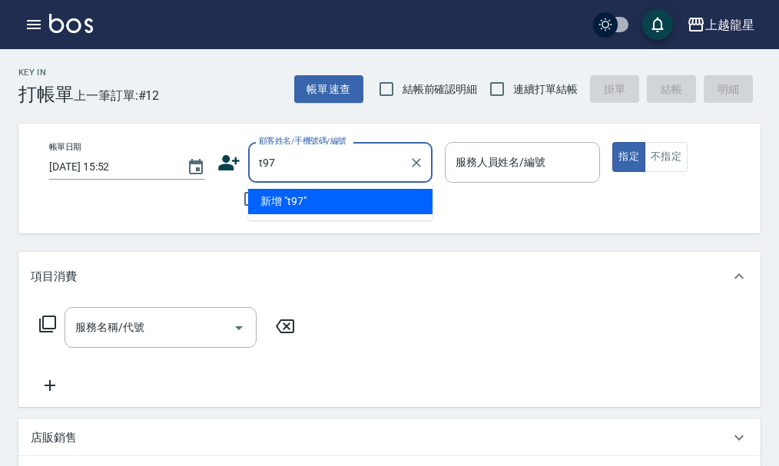
click at [262, 166] on input "t97" at bounding box center [328, 162] width 147 height 27
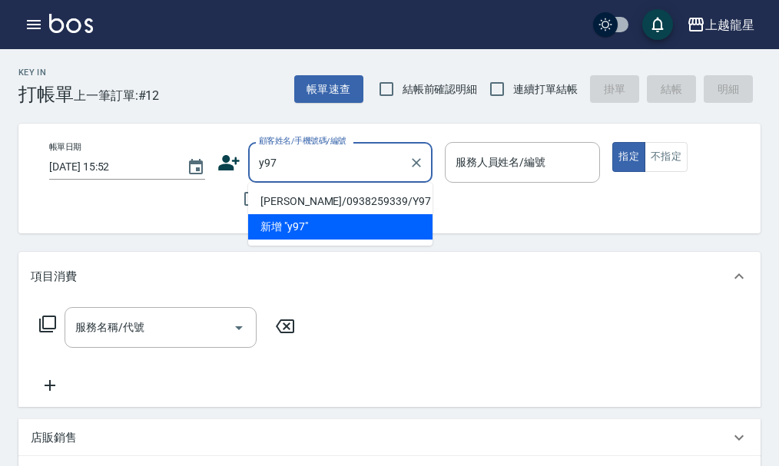
click at [346, 203] on li "[PERSON_NAME]/0938259339/Y97" at bounding box center [340, 201] width 184 height 25
type input "[PERSON_NAME]/0938259339/Y97"
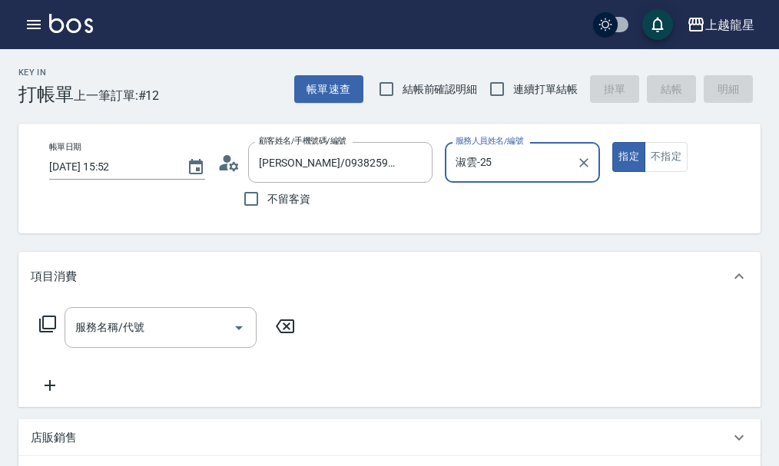
type input "淑雲-25"
click at [41, 333] on icon at bounding box center [47, 324] width 18 height 18
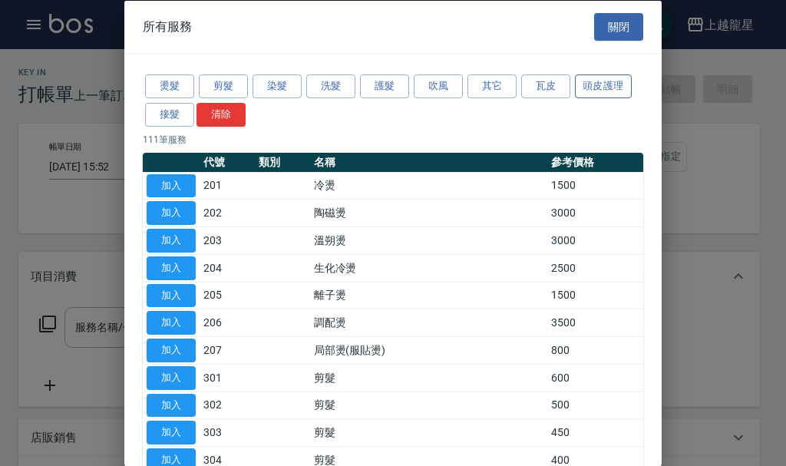
click at [579, 87] on button "頭皮護理" at bounding box center [603, 86] width 57 height 24
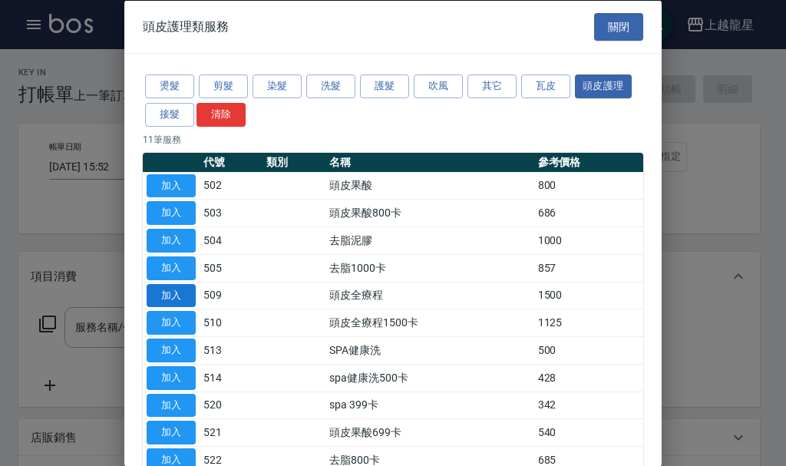
click at [166, 289] on button "加入" at bounding box center [171, 295] width 49 height 24
type input "頭皮全療程(509)"
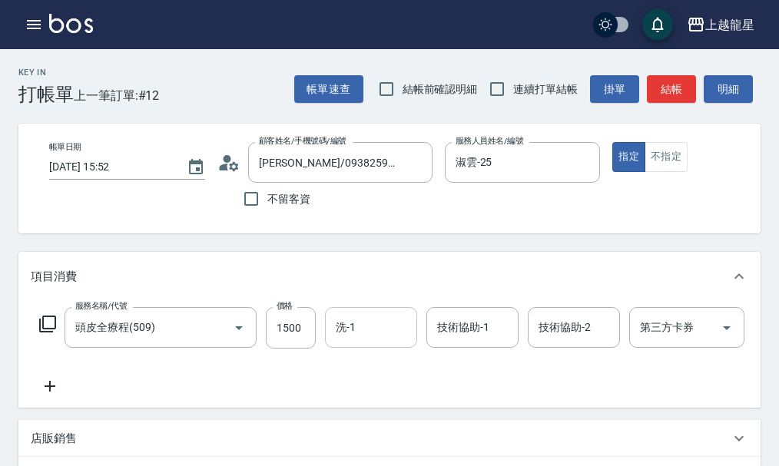
click at [339, 340] on input "洗-1" at bounding box center [371, 327] width 78 height 27
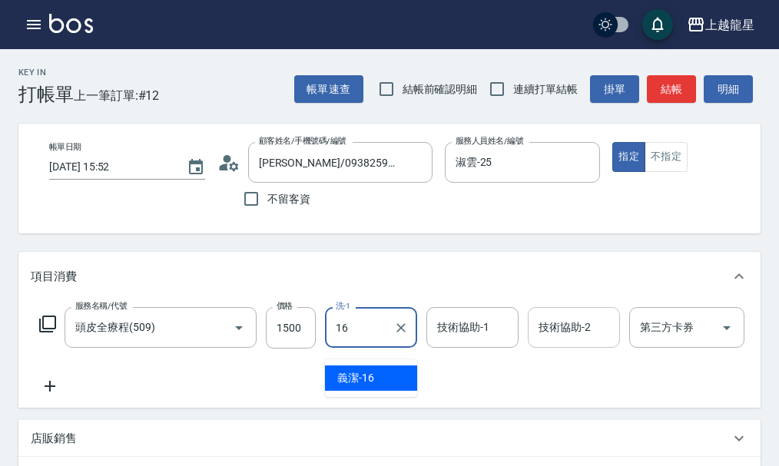
type input "16"
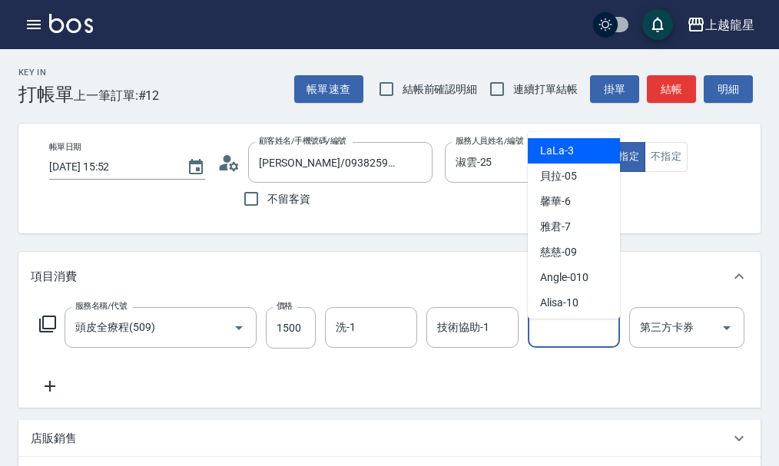
click at [551, 341] on input "技術協助-2" at bounding box center [573, 327] width 78 height 27
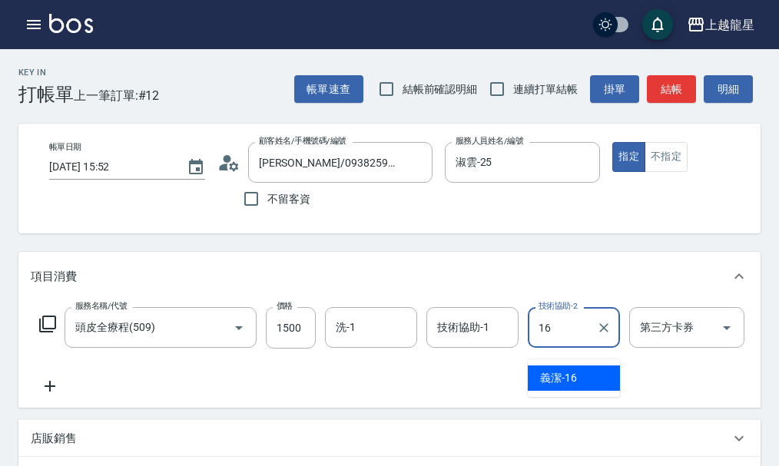
type input "義潔-16"
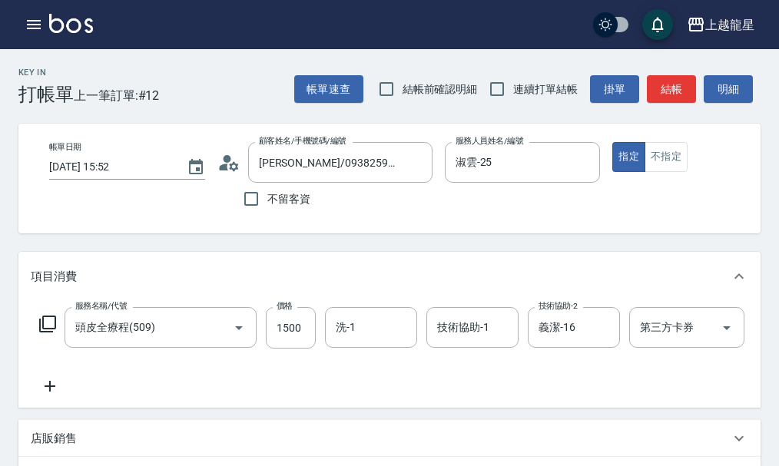
click at [58, 395] on icon at bounding box center [50, 386] width 38 height 18
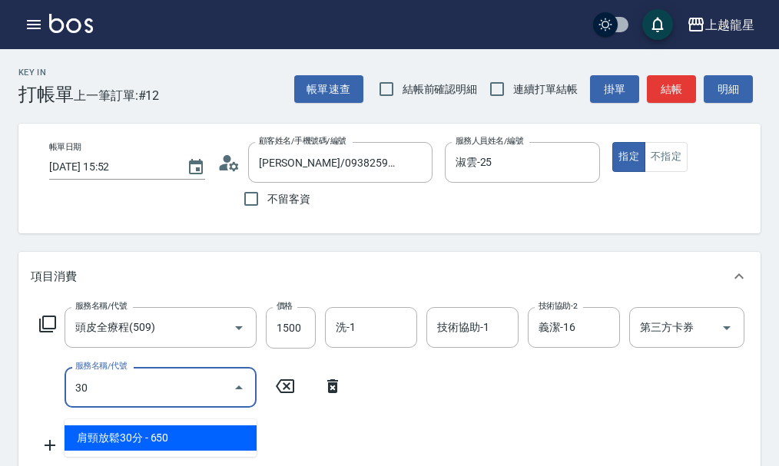
type input "301"
